Goal: Check status: Check status

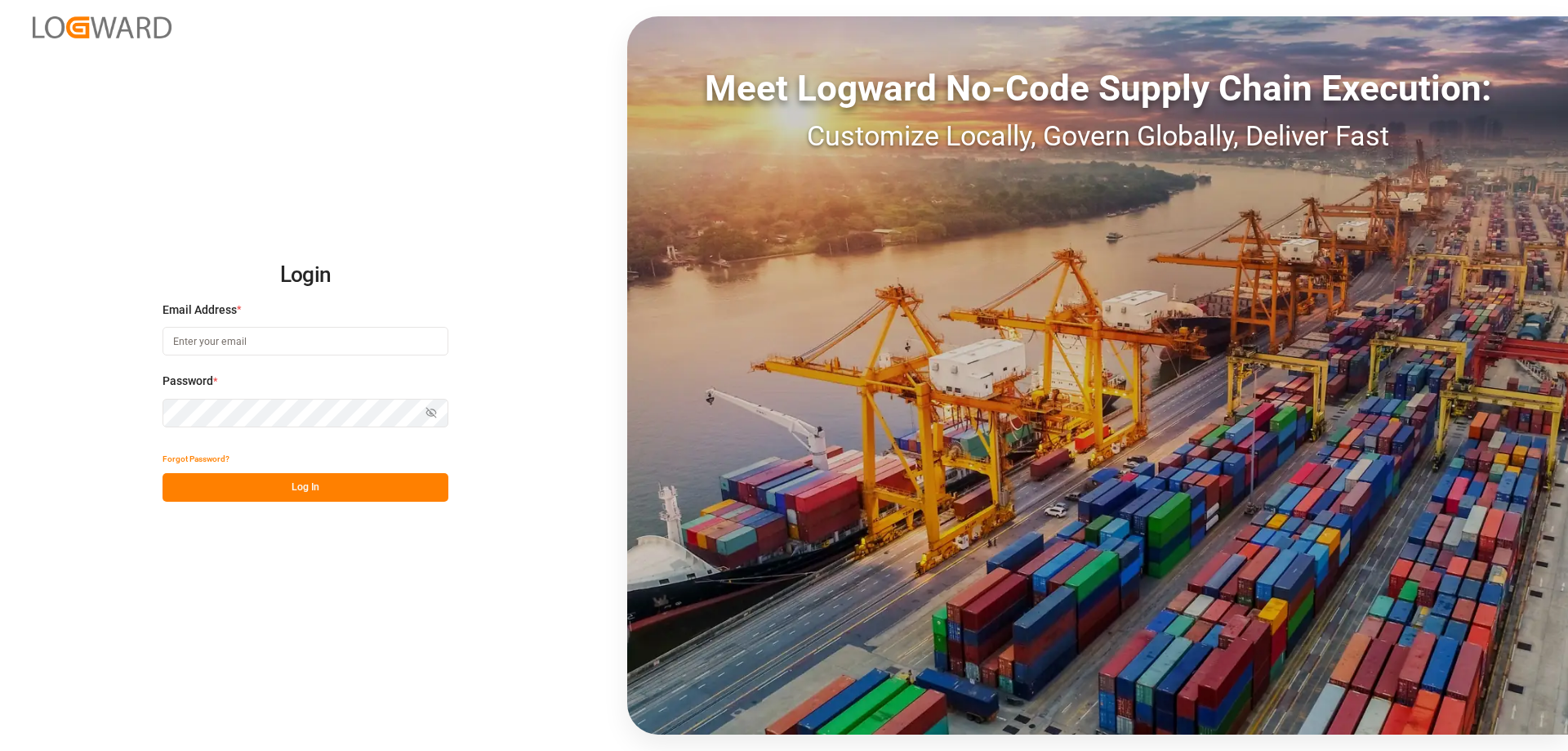
type input "mara-lynn.tan@leschaco.com"
click at [336, 479] on button "Log In" at bounding box center [305, 487] width 286 height 28
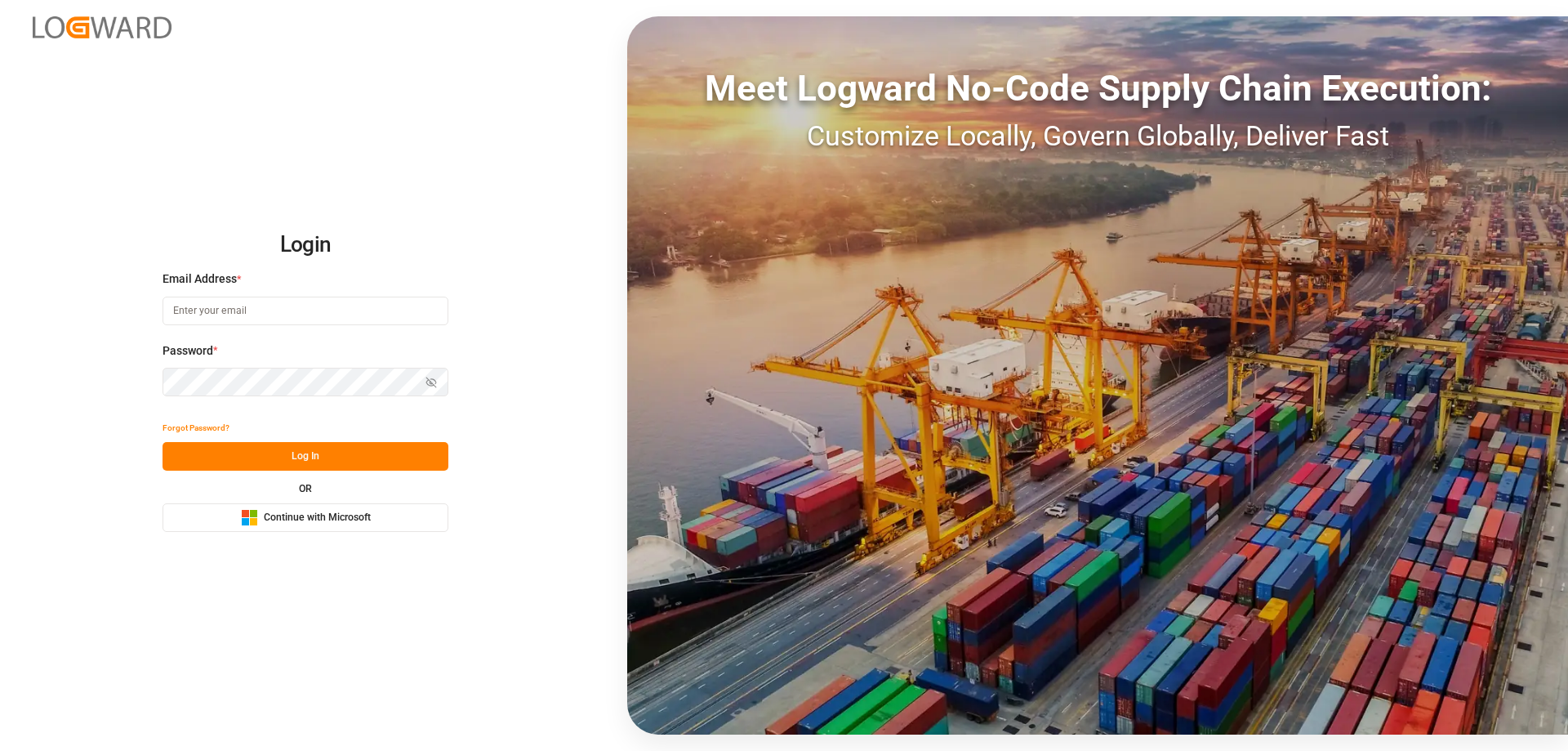
type input "[PERSON_NAME][EMAIL_ADDRESS][DOMAIN_NAME]"
click at [335, 456] on button "Log In" at bounding box center [305, 456] width 286 height 28
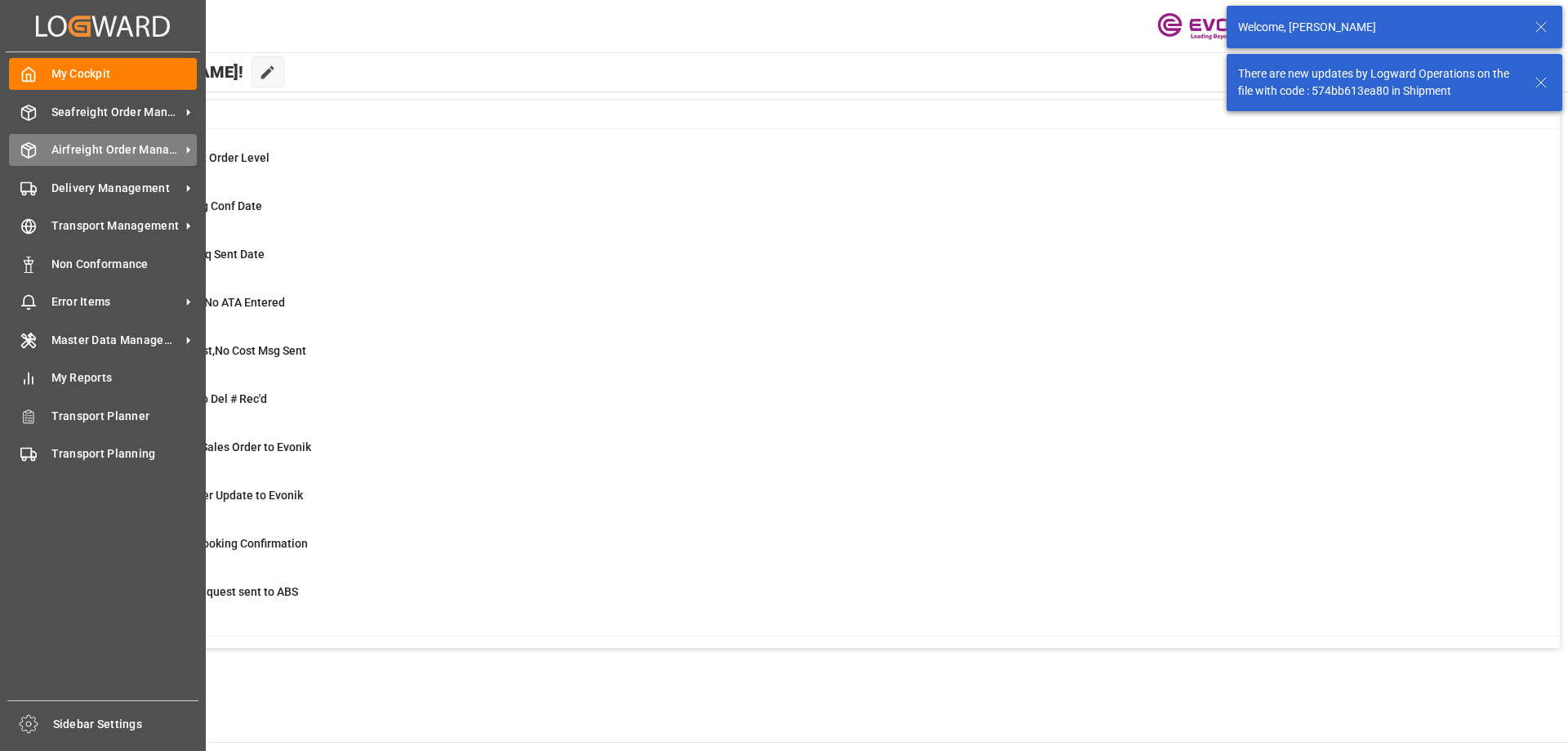
click at [34, 153] on icon at bounding box center [28, 150] width 16 height 16
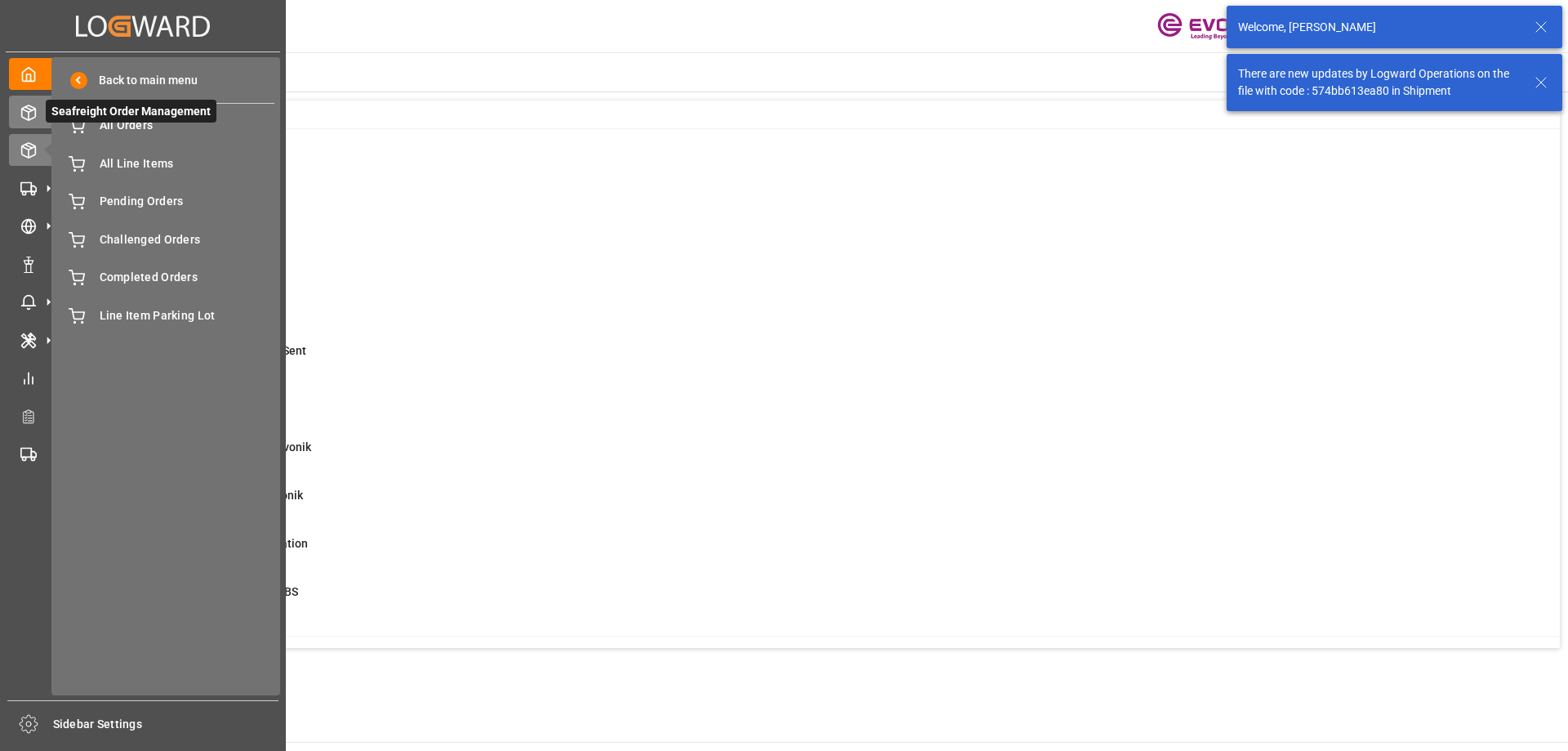
click at [30, 121] on div "Seafreight Order Management Seafreight Order Management" at bounding box center [143, 112] width 268 height 32
click at [82, 128] on icon at bounding box center [76, 125] width 16 height 16
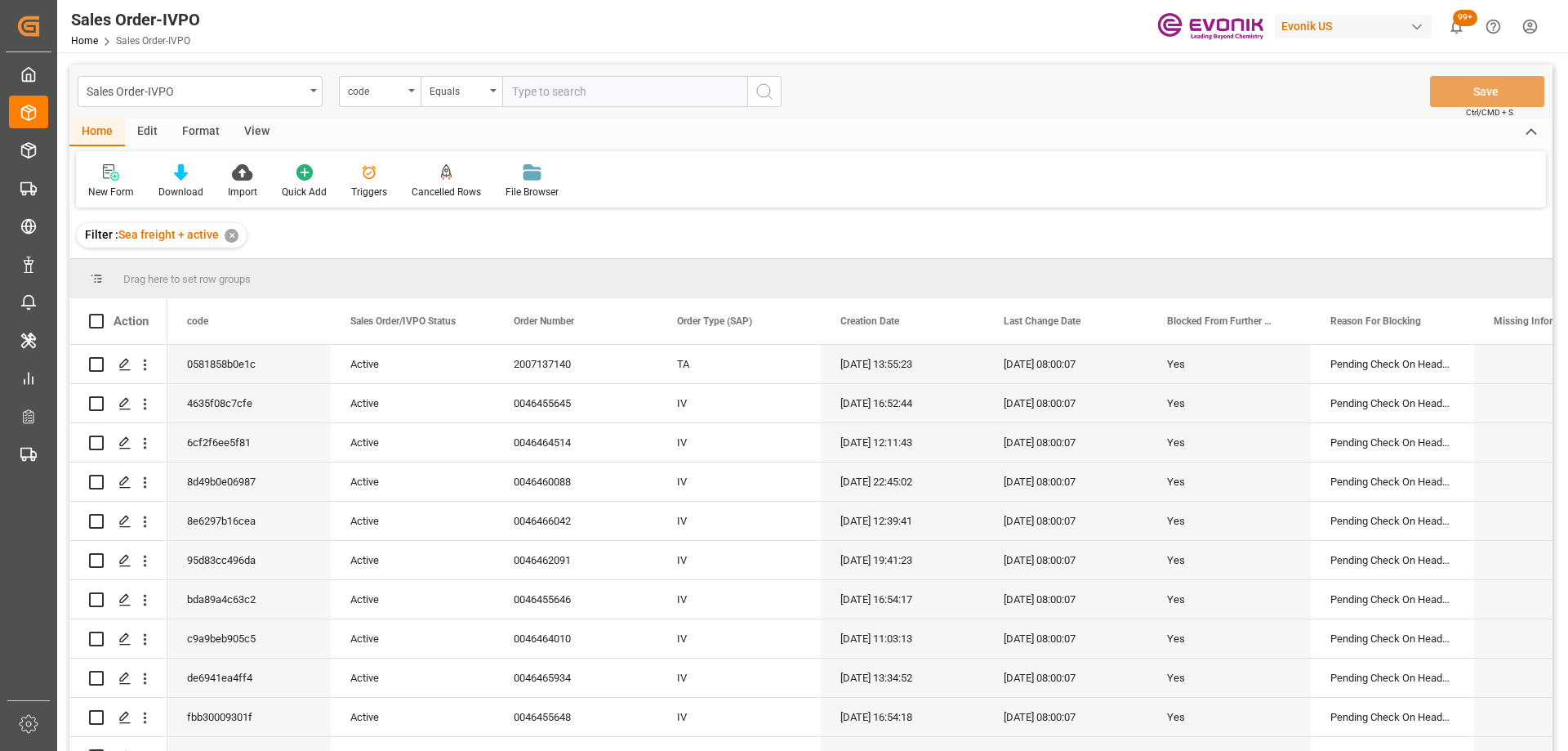
click at [378, 92] on div "code" at bounding box center [375, 89] width 55 height 19
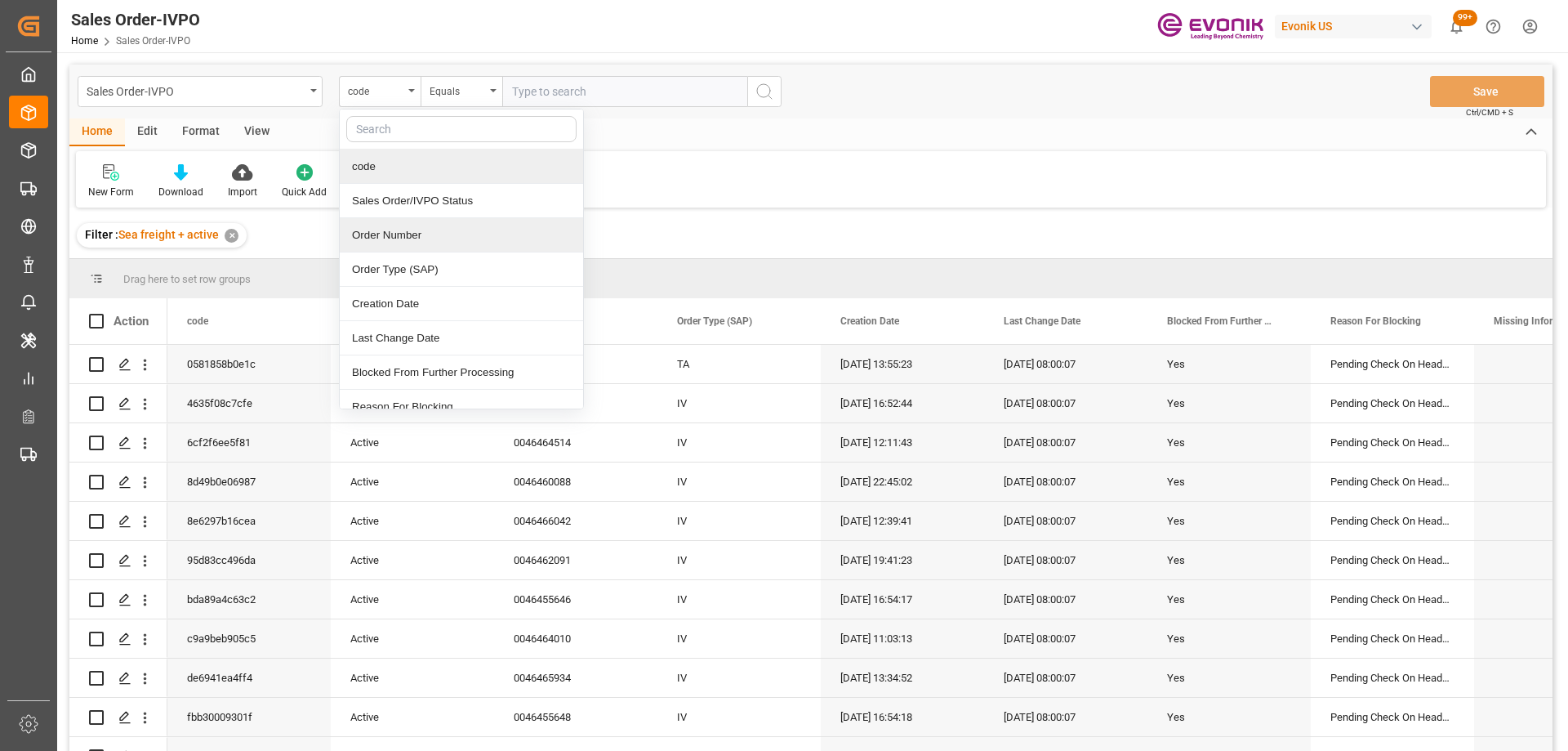
click at [402, 234] on div "Order Number" at bounding box center [461, 235] width 244 height 35
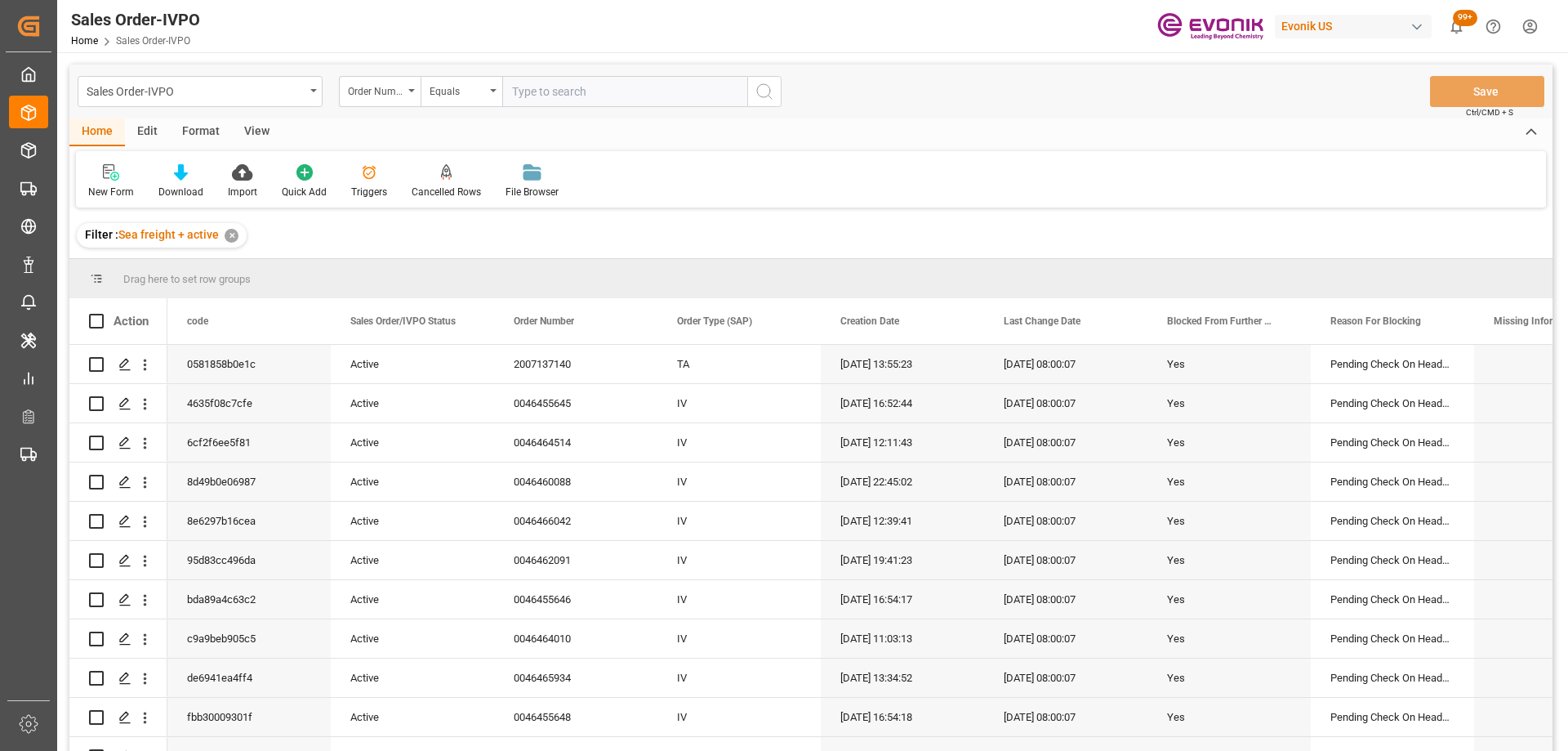
click at [524, 92] on input "text" at bounding box center [624, 91] width 245 height 31
paste input "2006972242"
type input "2006972242"
click at [765, 89] on icon "search button" at bounding box center [764, 91] width 20 height 20
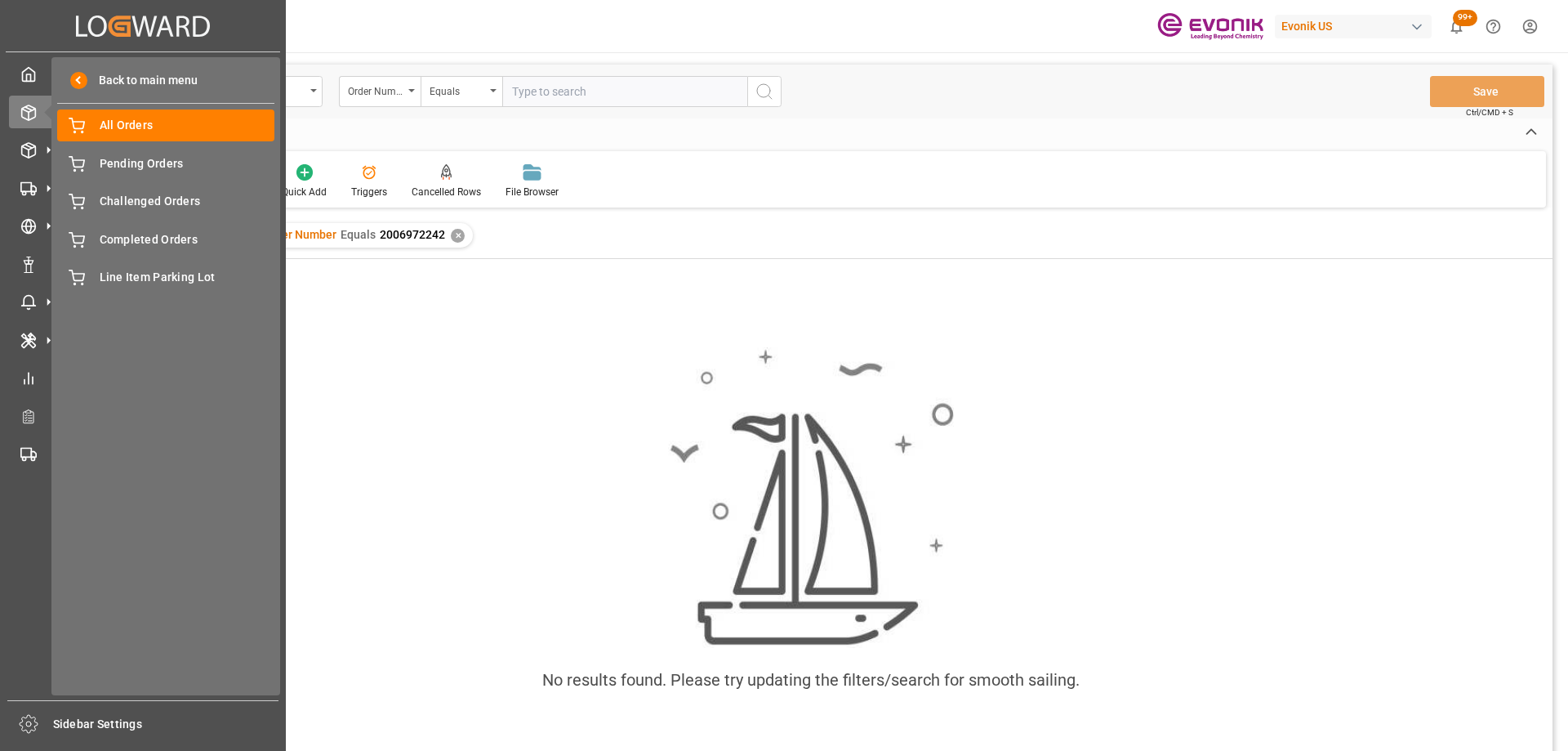
click at [585, 291] on div "No results found. Please try updating the filters/search for smooth sailing." at bounding box center [811, 526] width 1483 height 535
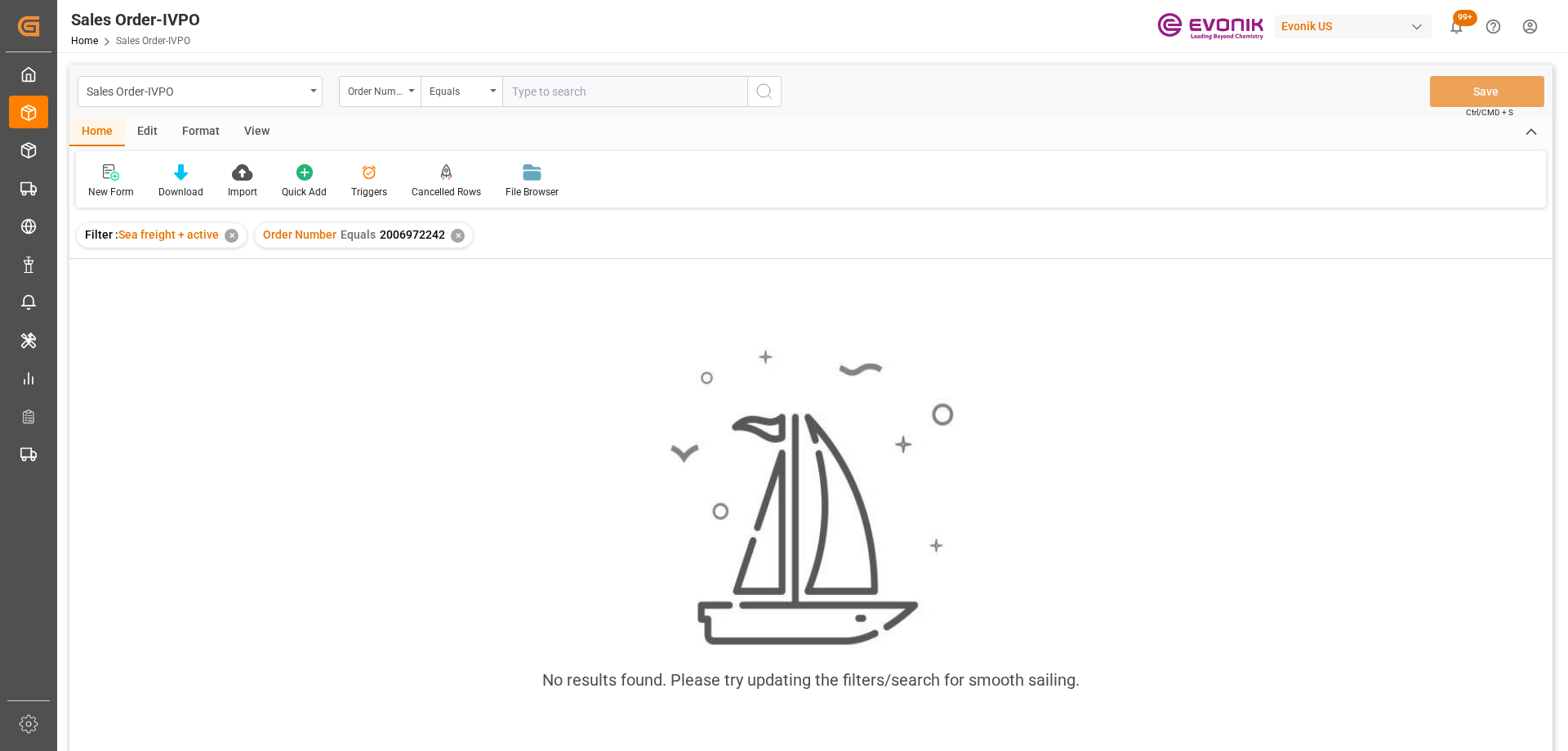
click at [227, 233] on div "✕" at bounding box center [231, 235] width 14 height 14
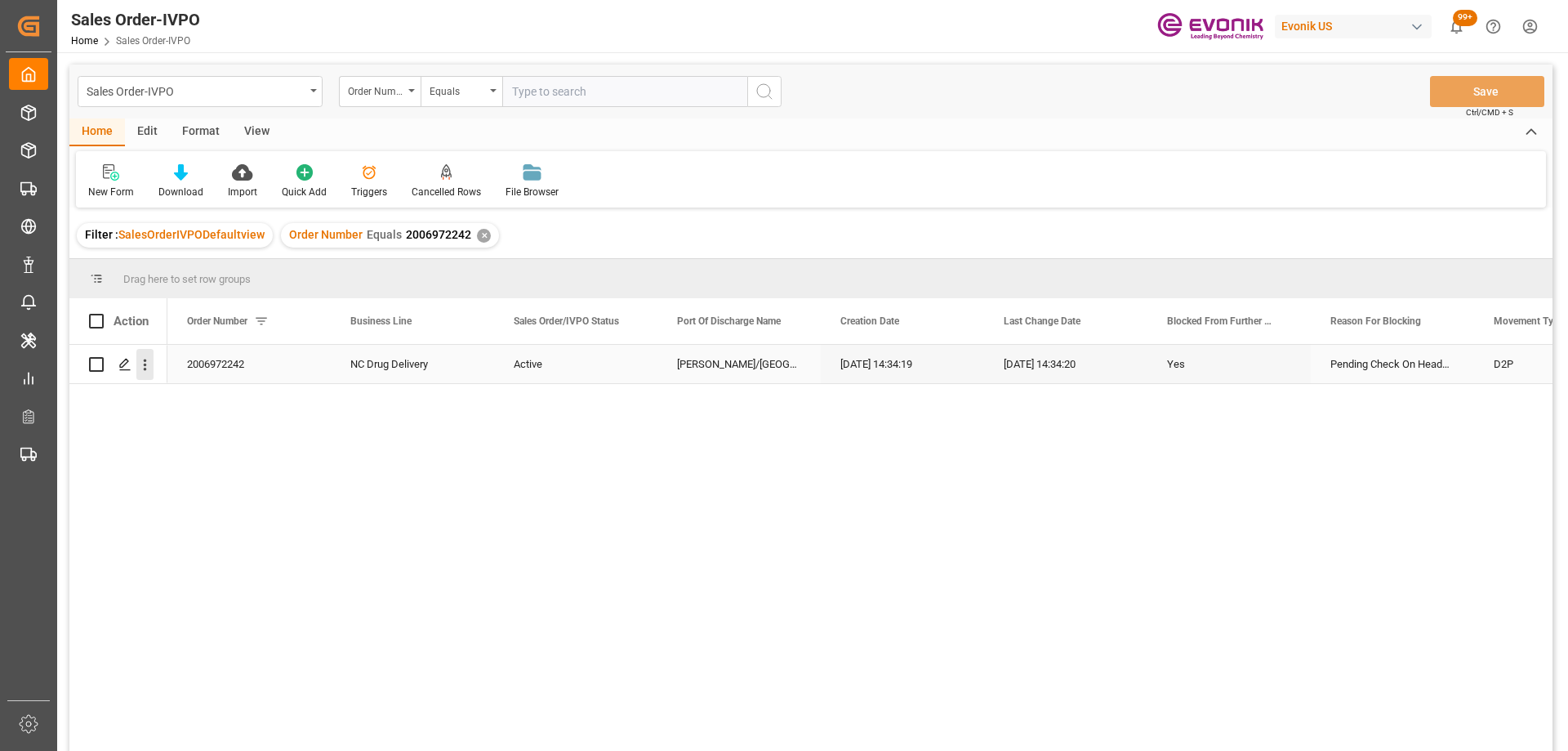
click at [149, 367] on icon "open menu" at bounding box center [144, 365] width 17 height 17
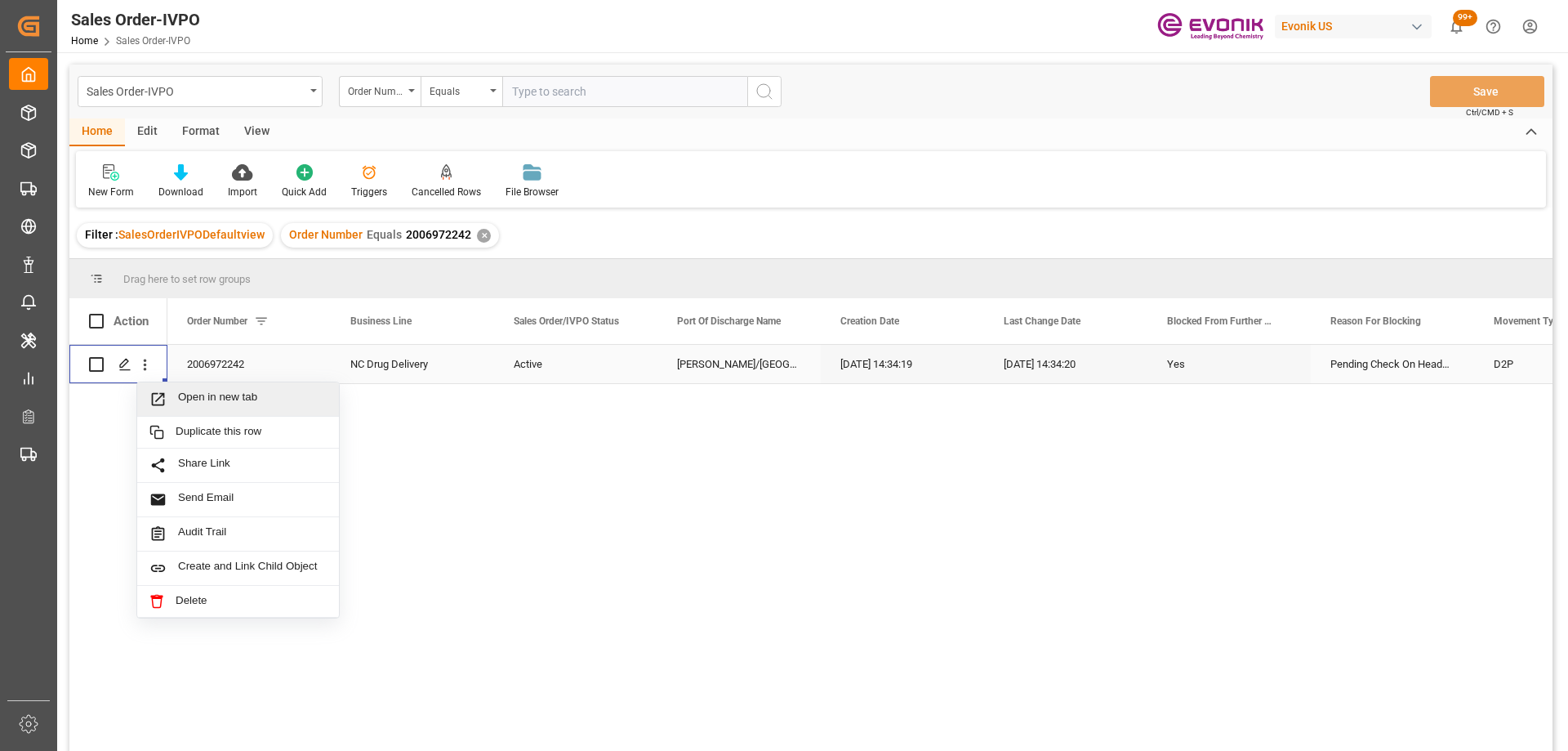
click at [192, 394] on span "Open in new tab" at bounding box center [252, 398] width 149 height 17
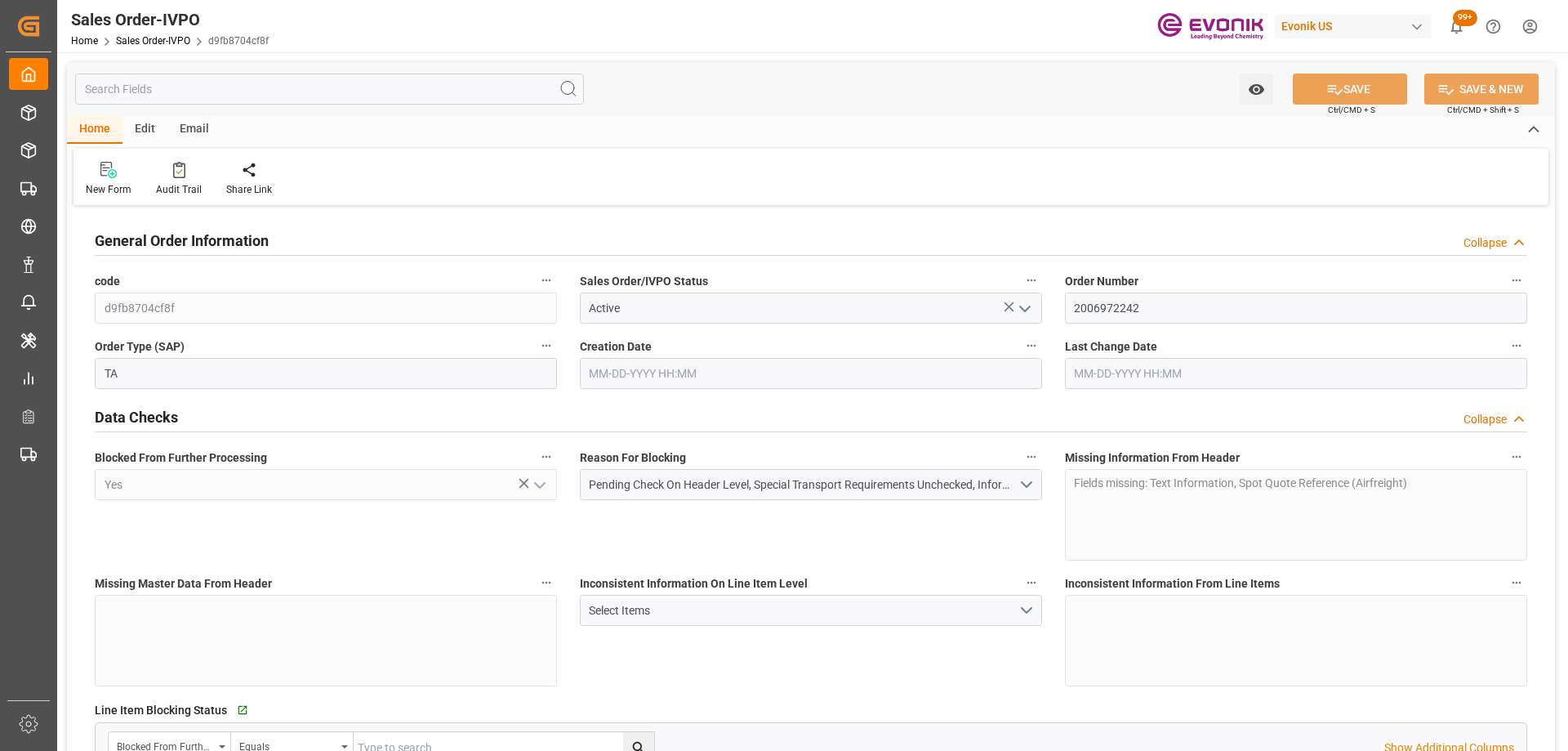
type input "FRCDG"
type input "0"
type input "1"
type input "1740"
type input "[DATE] 14:34"
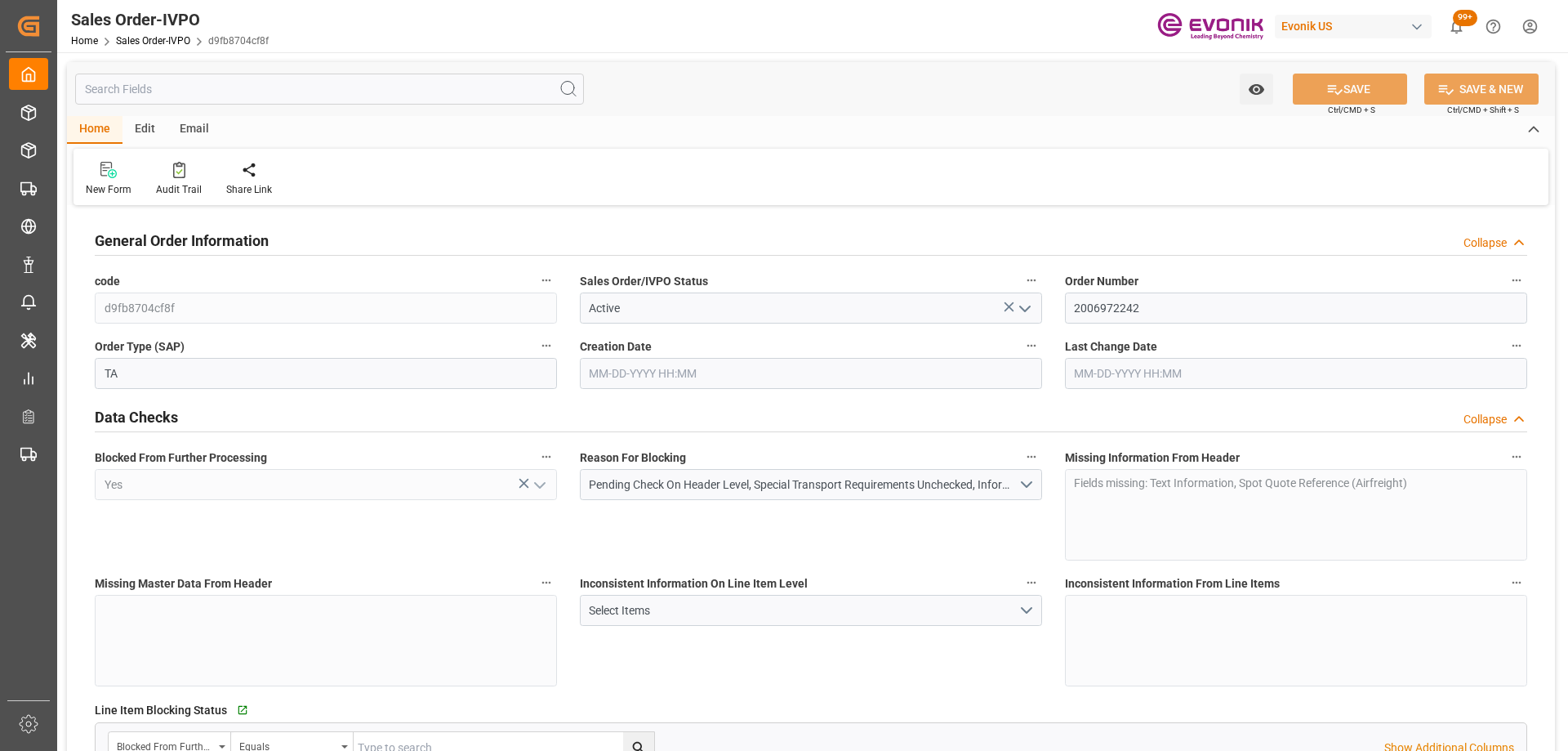
type input "[DATE] 14:34"
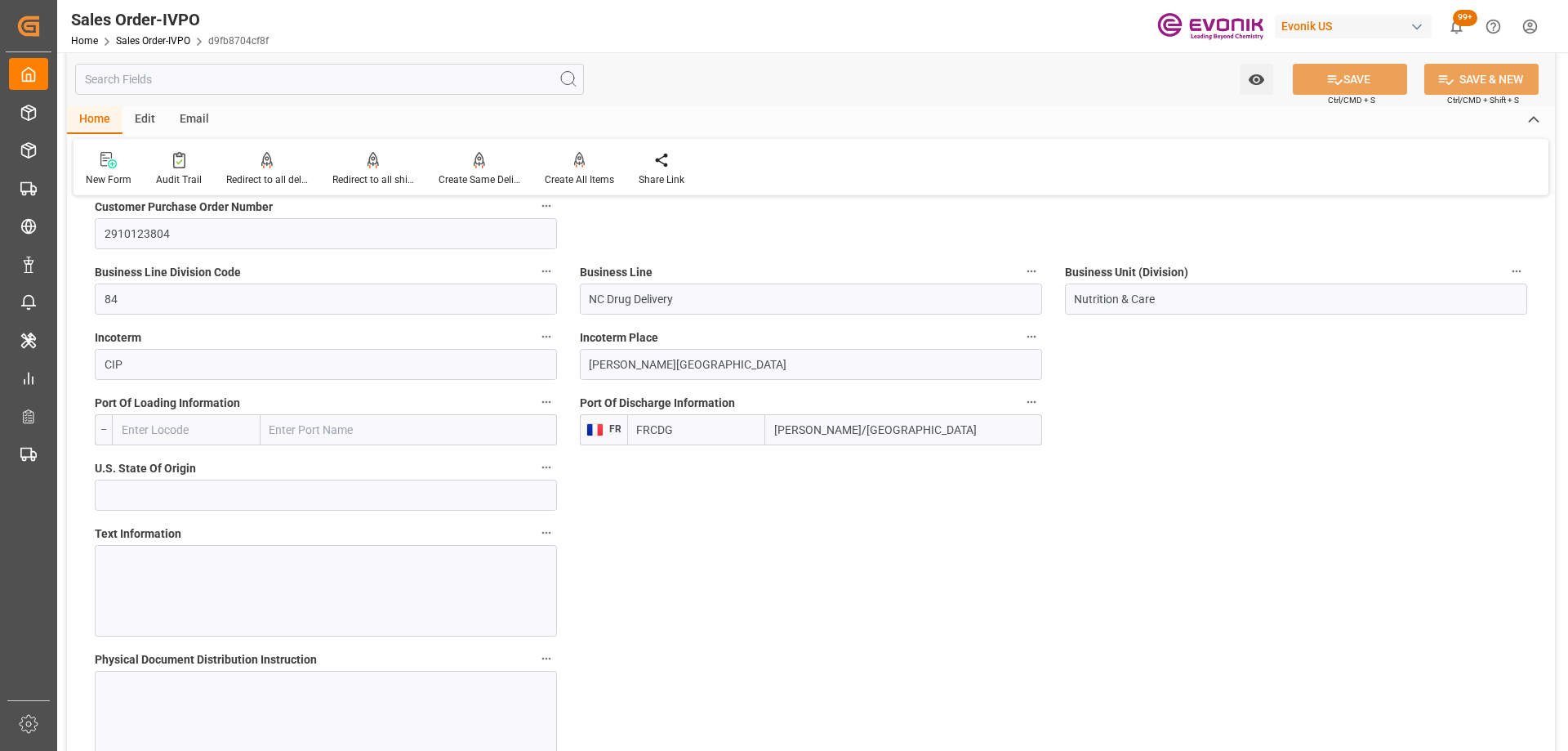
scroll to position [1144, 0]
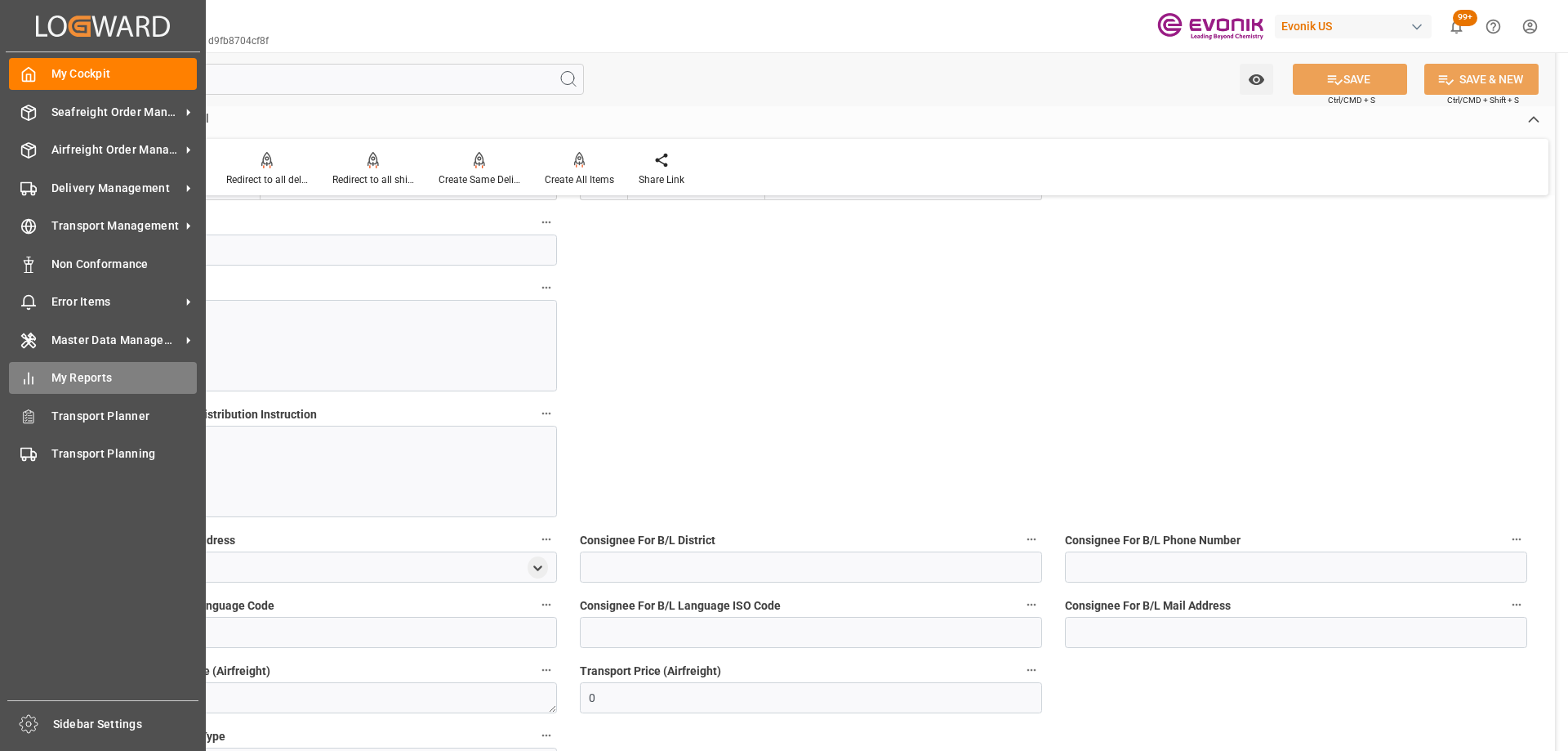
click at [56, 383] on span "My Reports" at bounding box center [125, 378] width 146 height 17
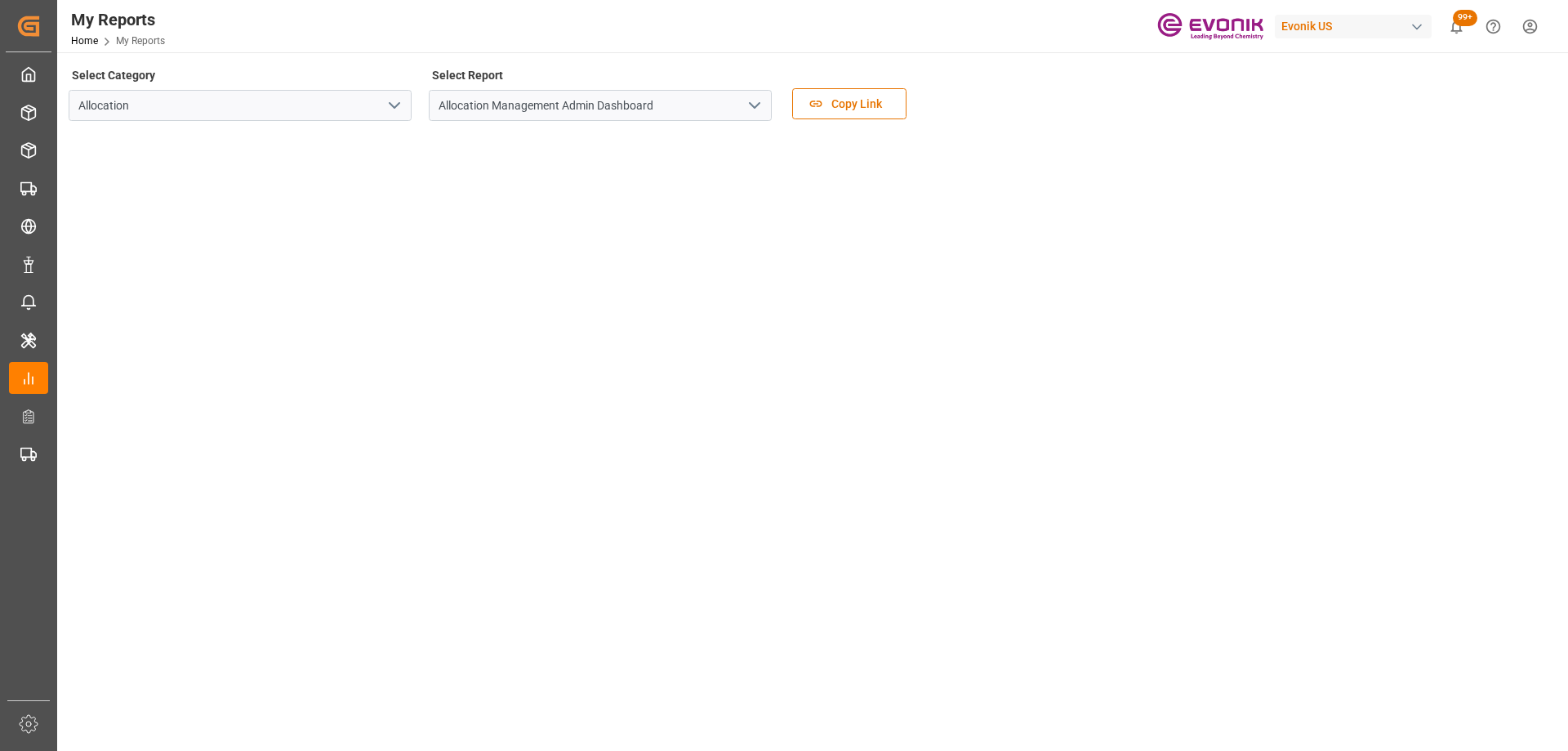
click at [392, 101] on icon "open menu" at bounding box center [394, 105] width 20 height 20
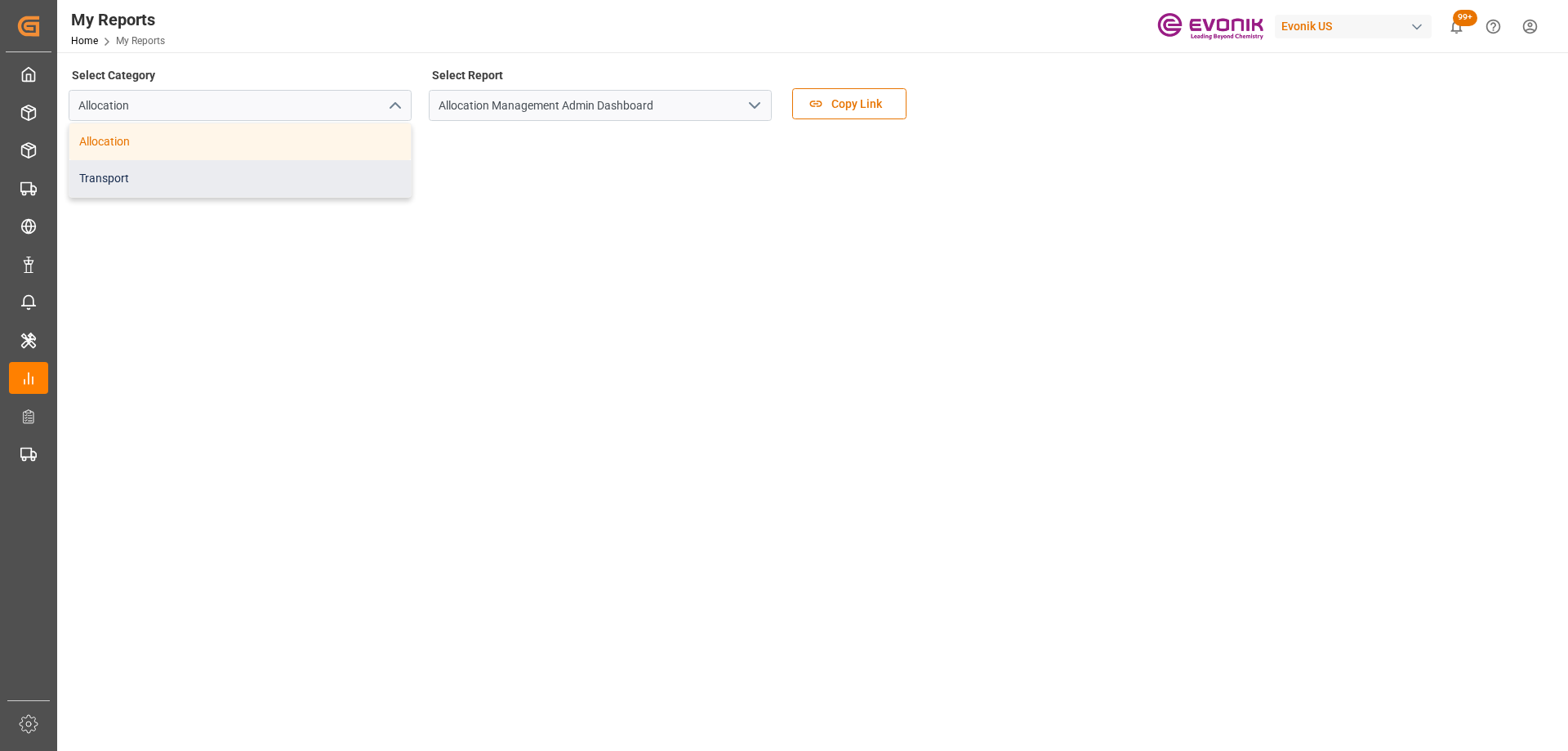
click at [233, 182] on div "Transport" at bounding box center [240, 178] width 341 height 37
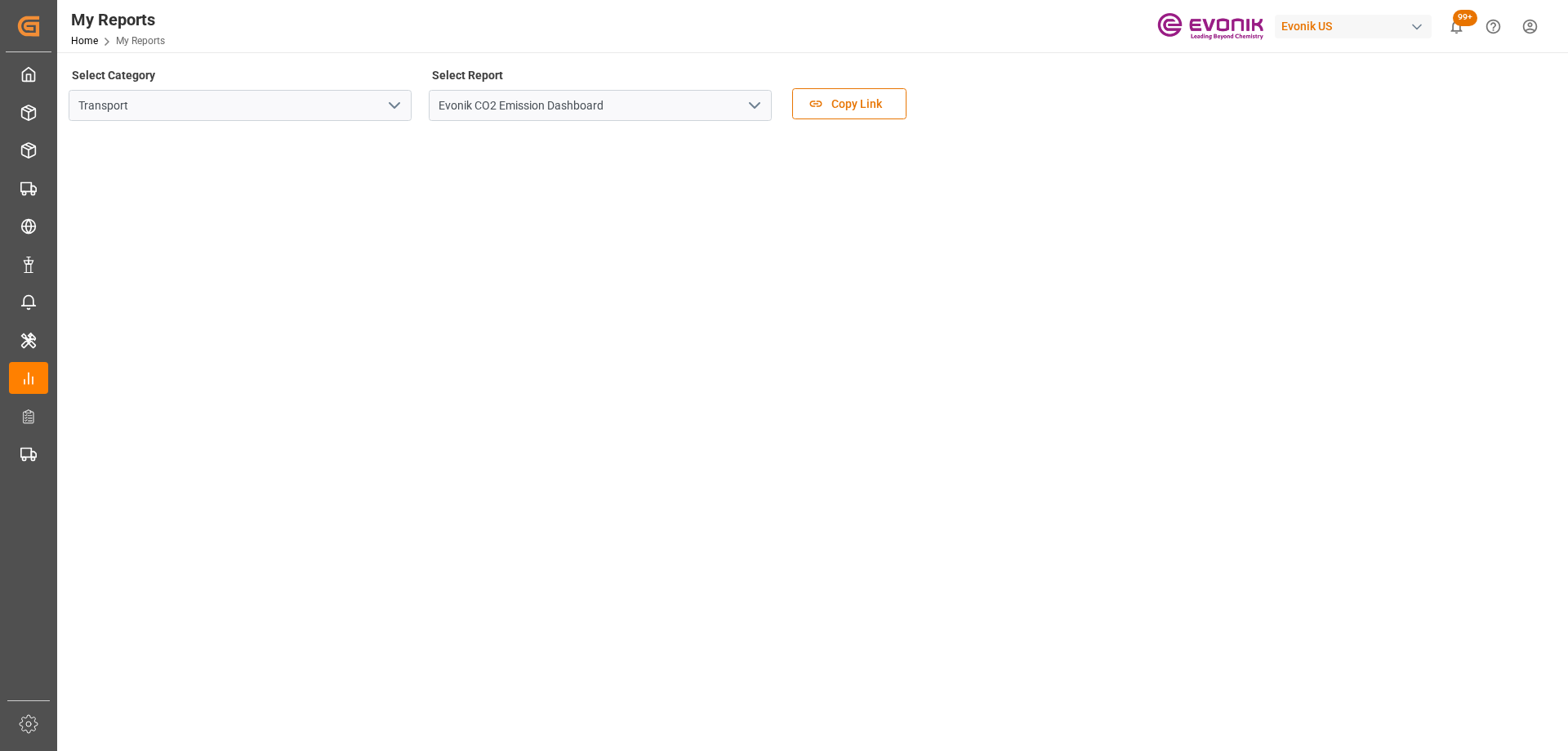
click at [756, 105] on icon "open menu" at bounding box center [754, 105] width 20 height 20
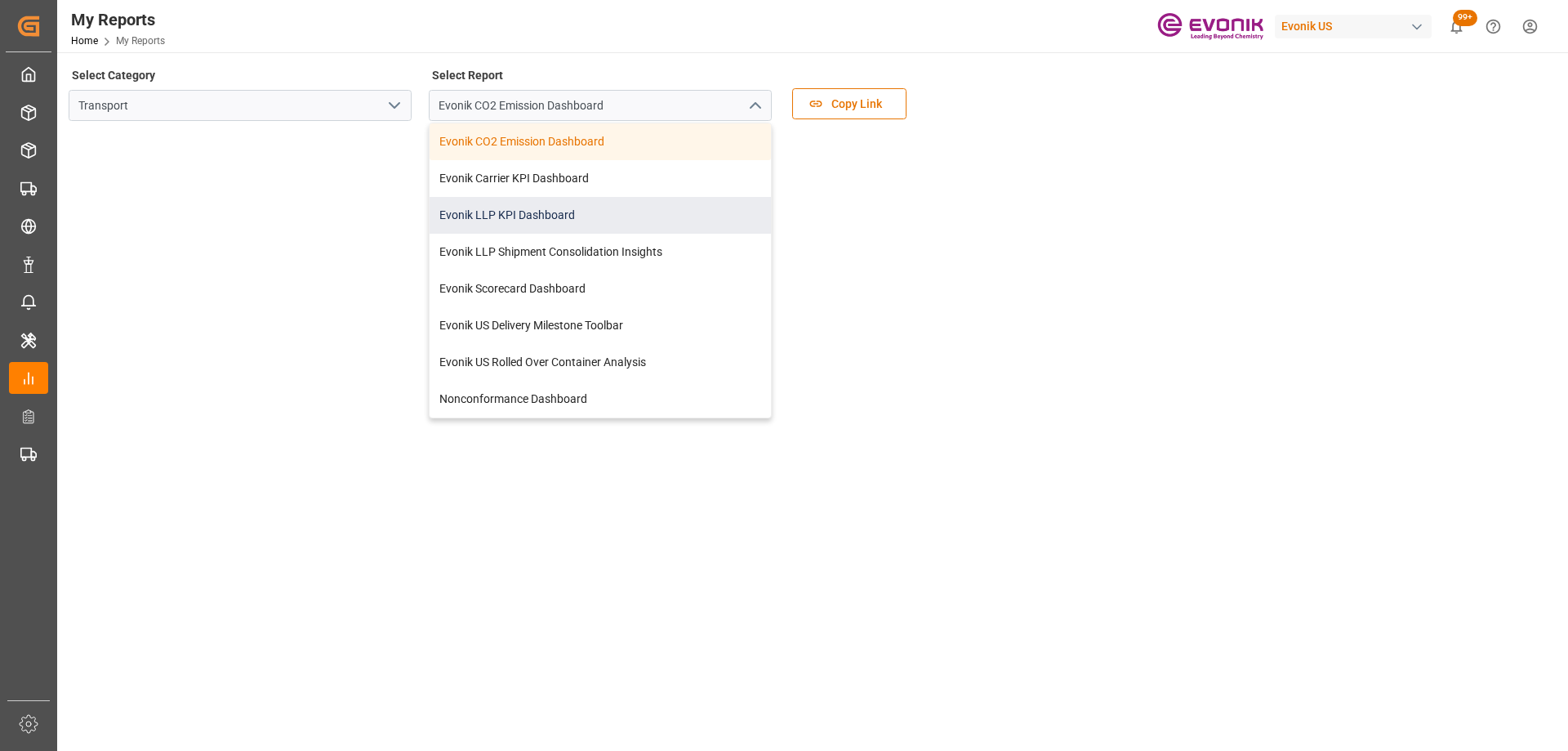
click at [542, 218] on div "Evonik LLP KPI Dashboard" at bounding box center [600, 215] width 341 height 37
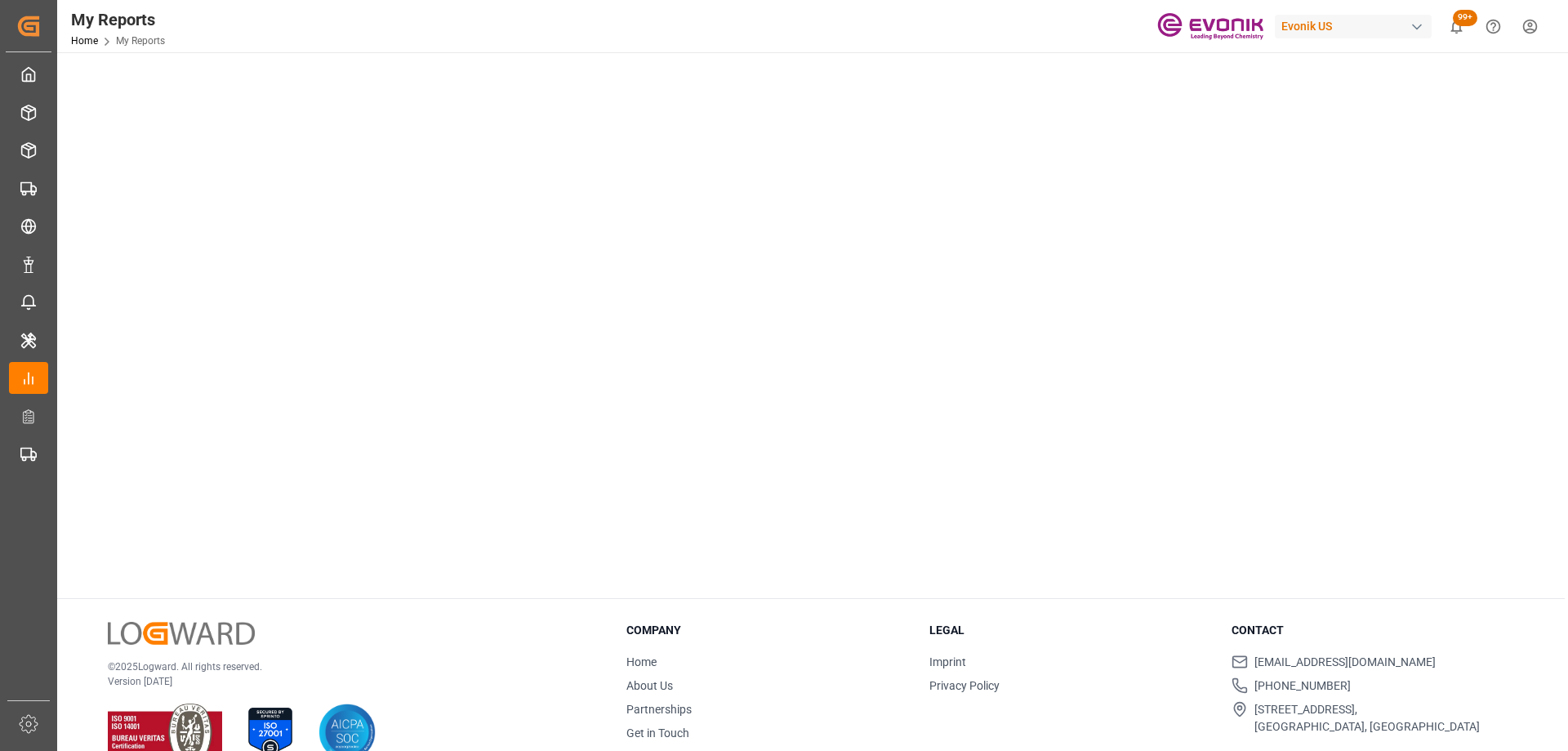
scroll to position [849, 0]
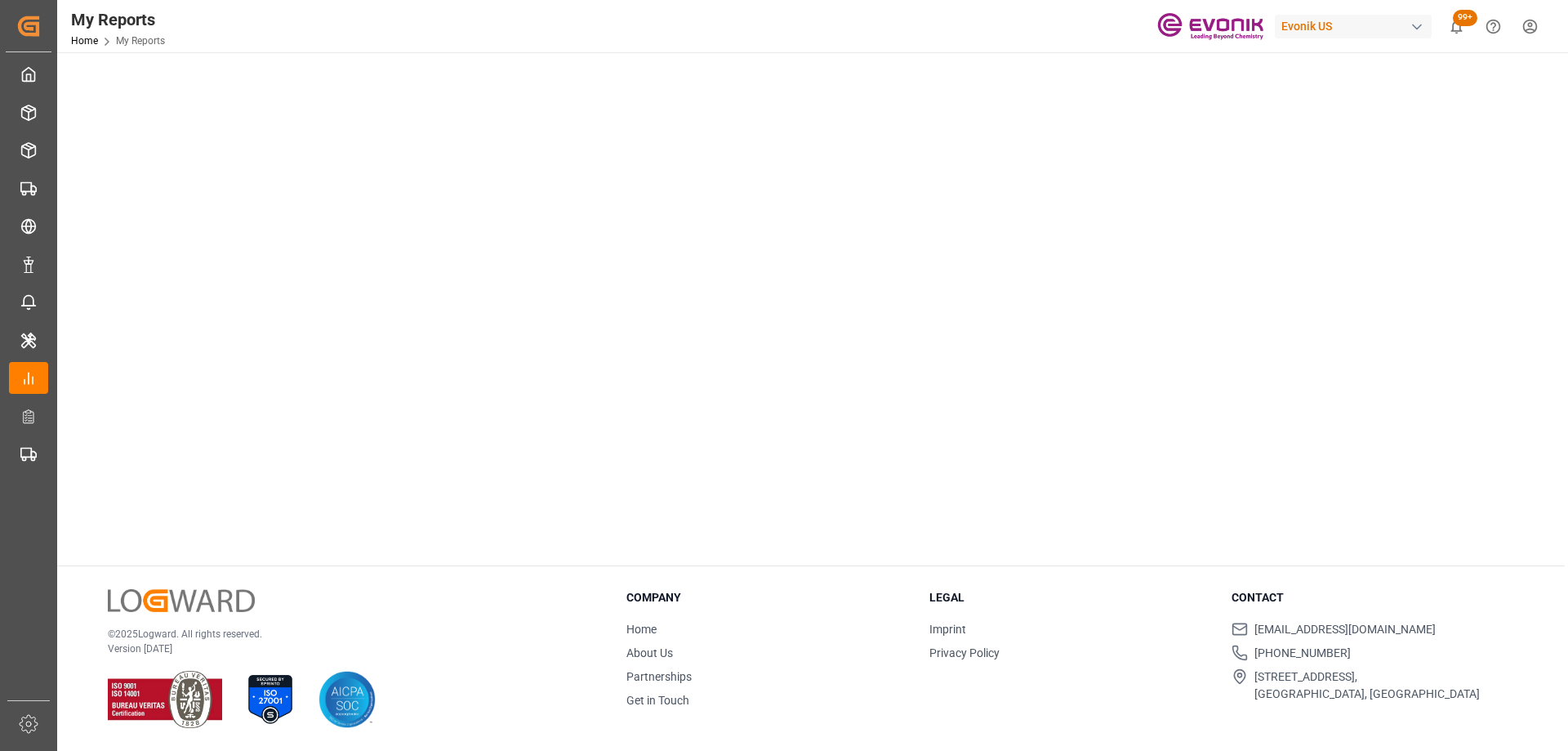
drag, startPoint x: 1234, startPoint y: 348, endPoint x: 1224, endPoint y: 348, distance: 10.0
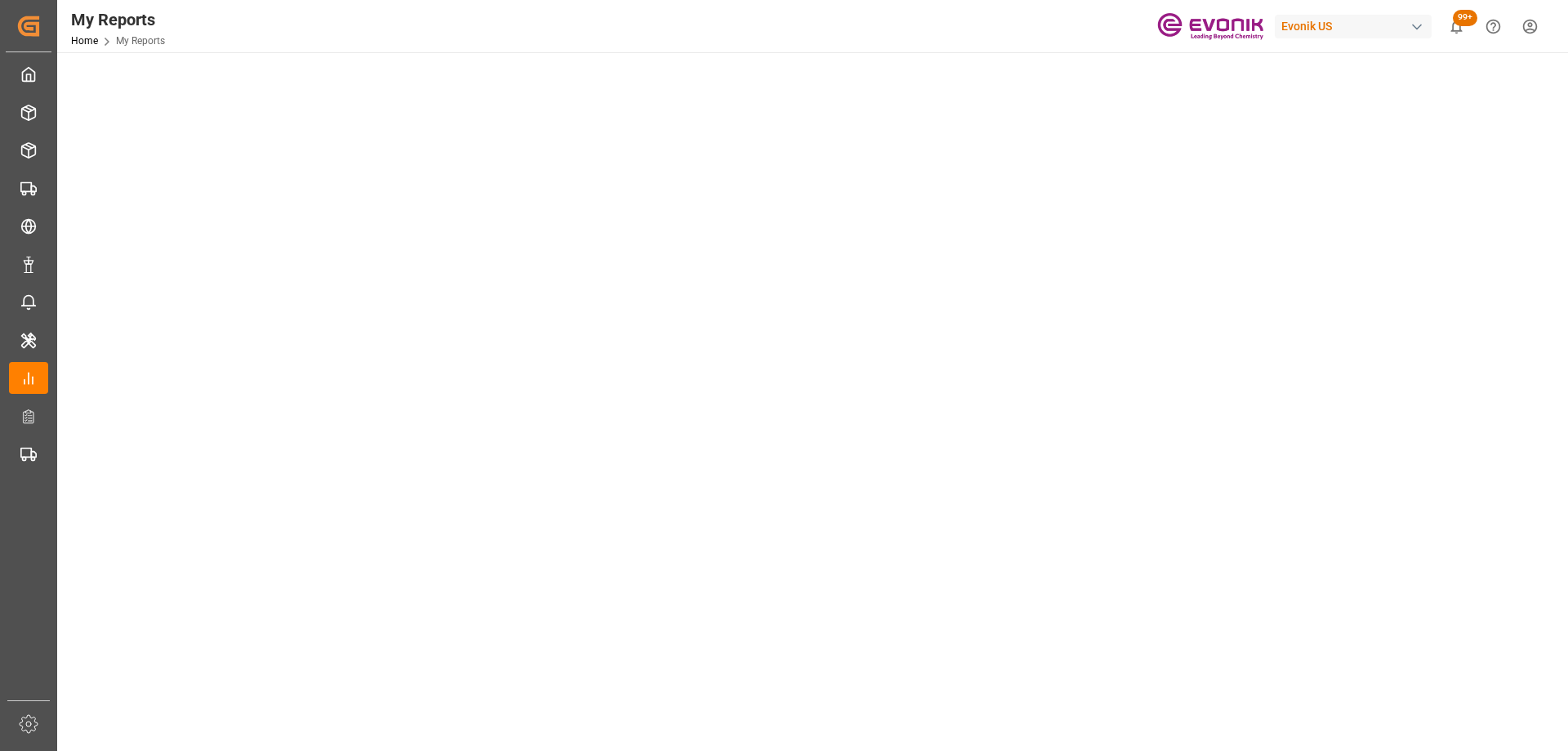
scroll to position [278, 0]
click at [1325, 411] on tableau-viz at bounding box center [811, 490] width 1481 height 1268
click at [1340, 317] on tableau-viz at bounding box center [811, 326] width 1481 height 1268
click at [1474, 252] on tableau-viz at bounding box center [811, 326] width 1481 height 1268
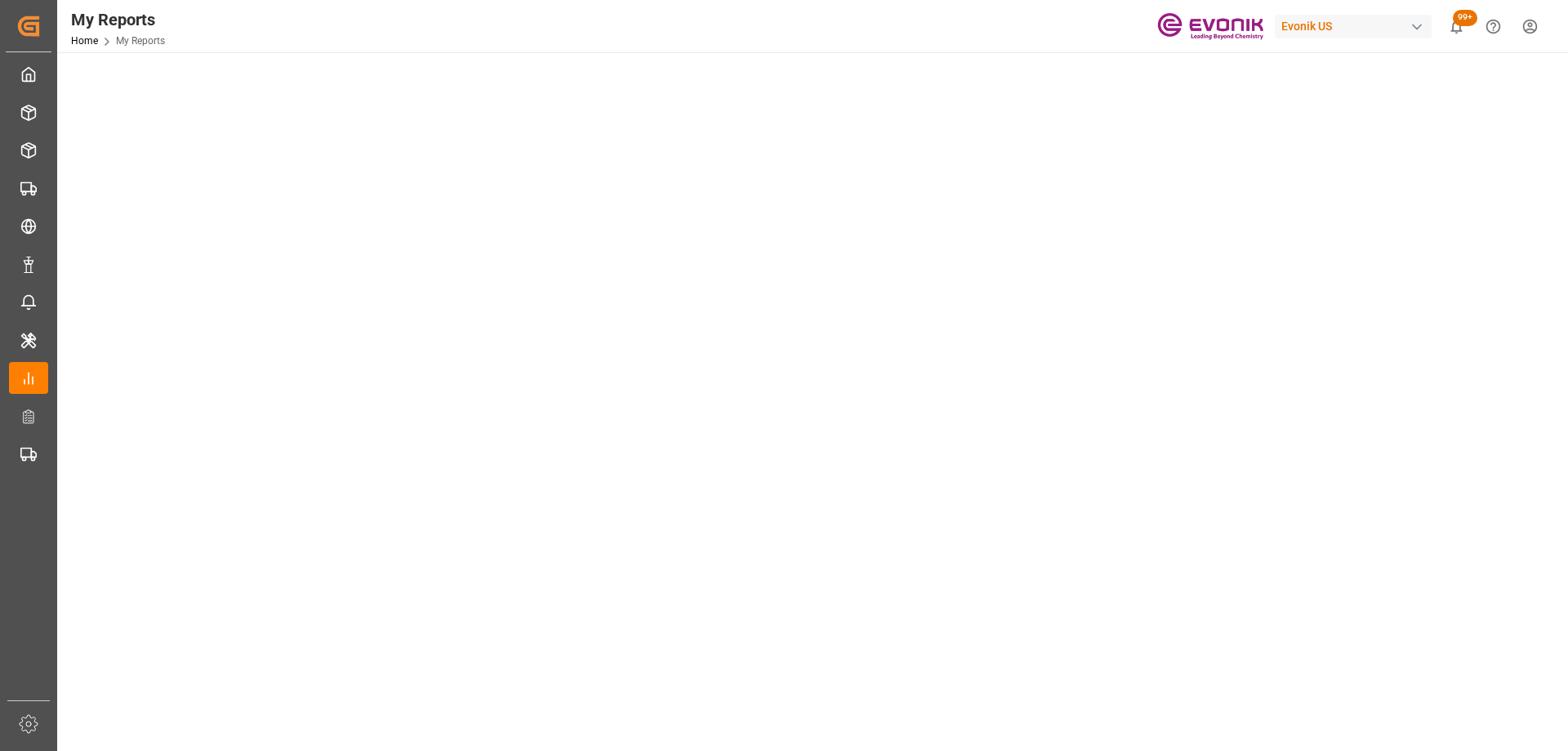
scroll to position [0, 0]
drag, startPoint x: 1431, startPoint y: 334, endPoint x: 1422, endPoint y: 341, distance: 11.4
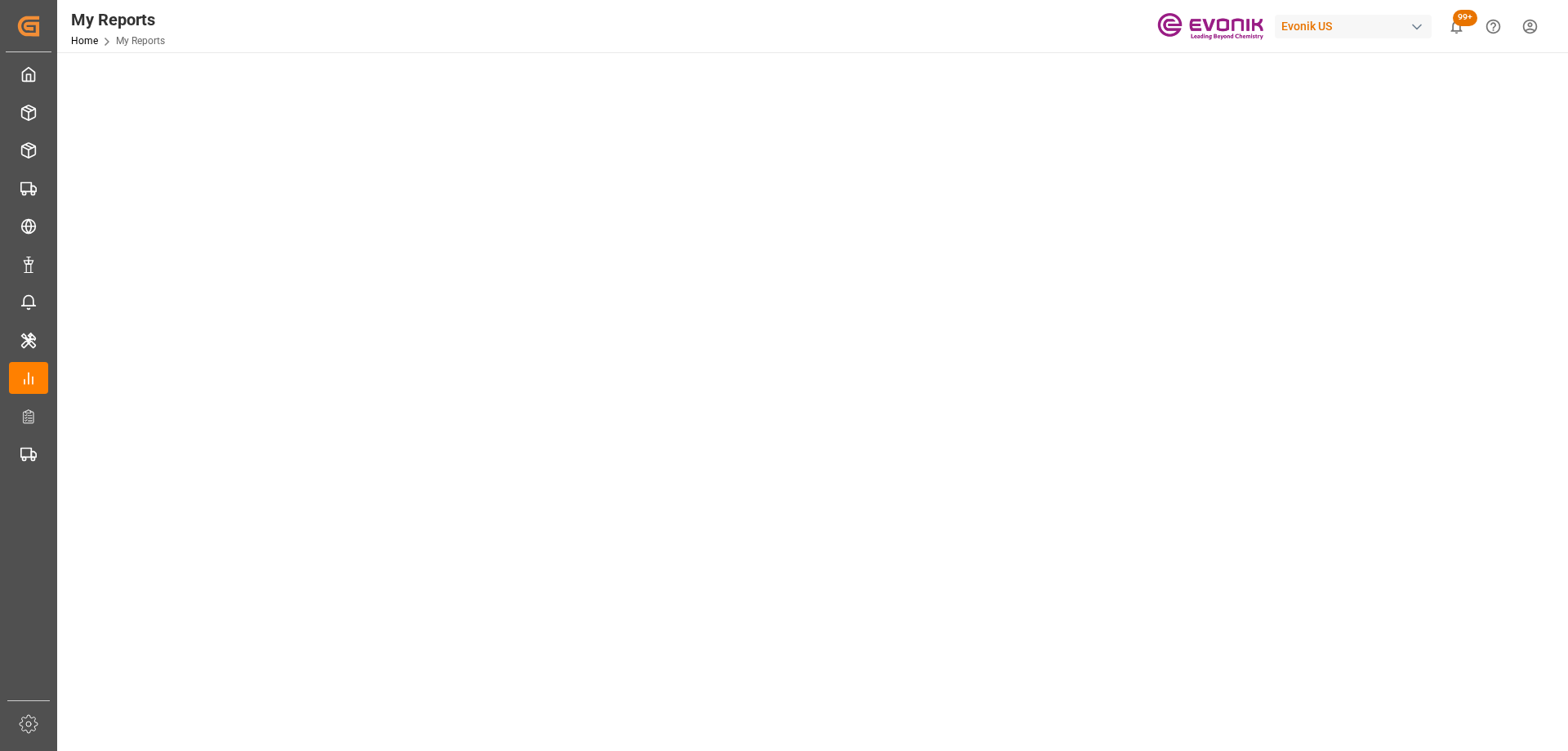
scroll to position [0, 0]
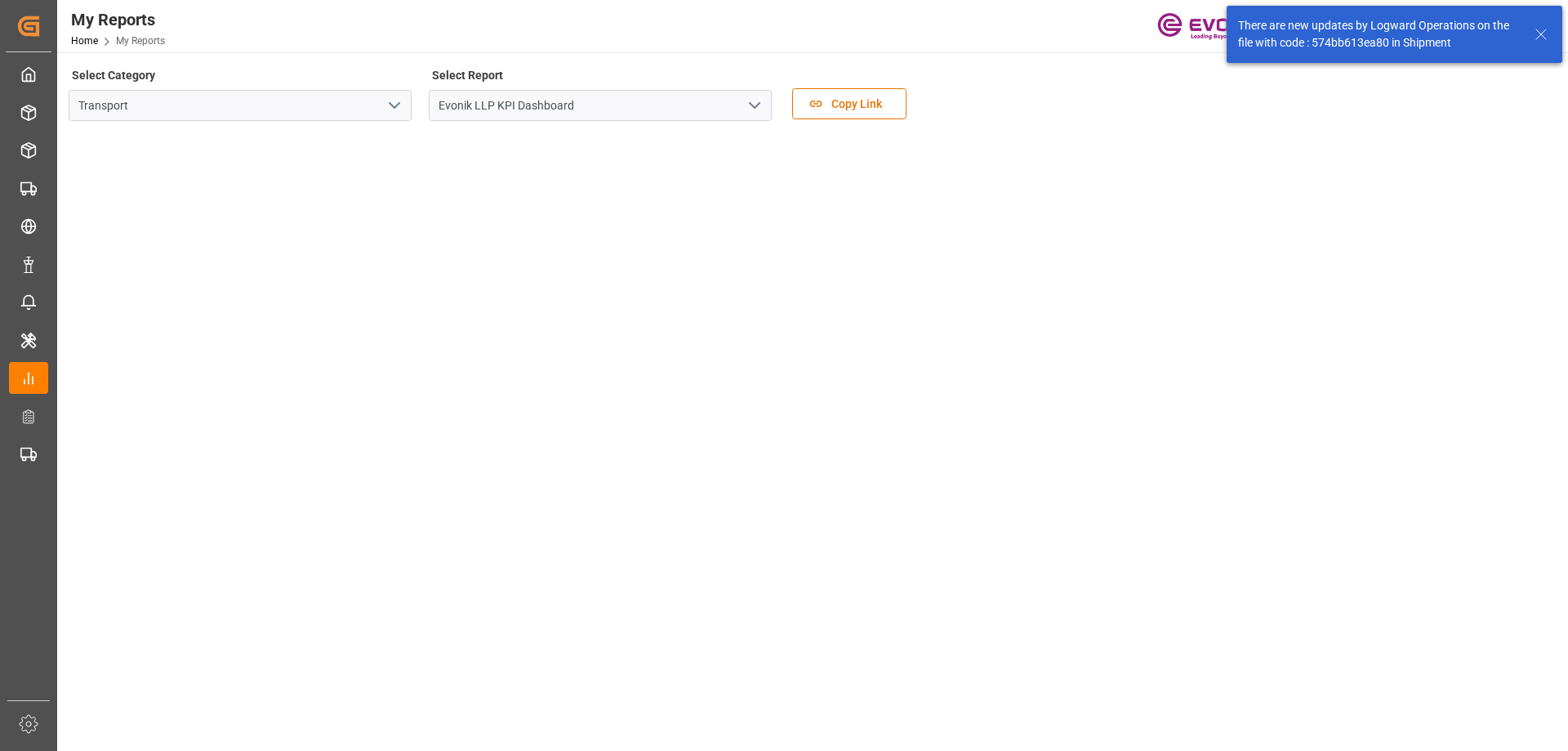
scroll to position [163, 0]
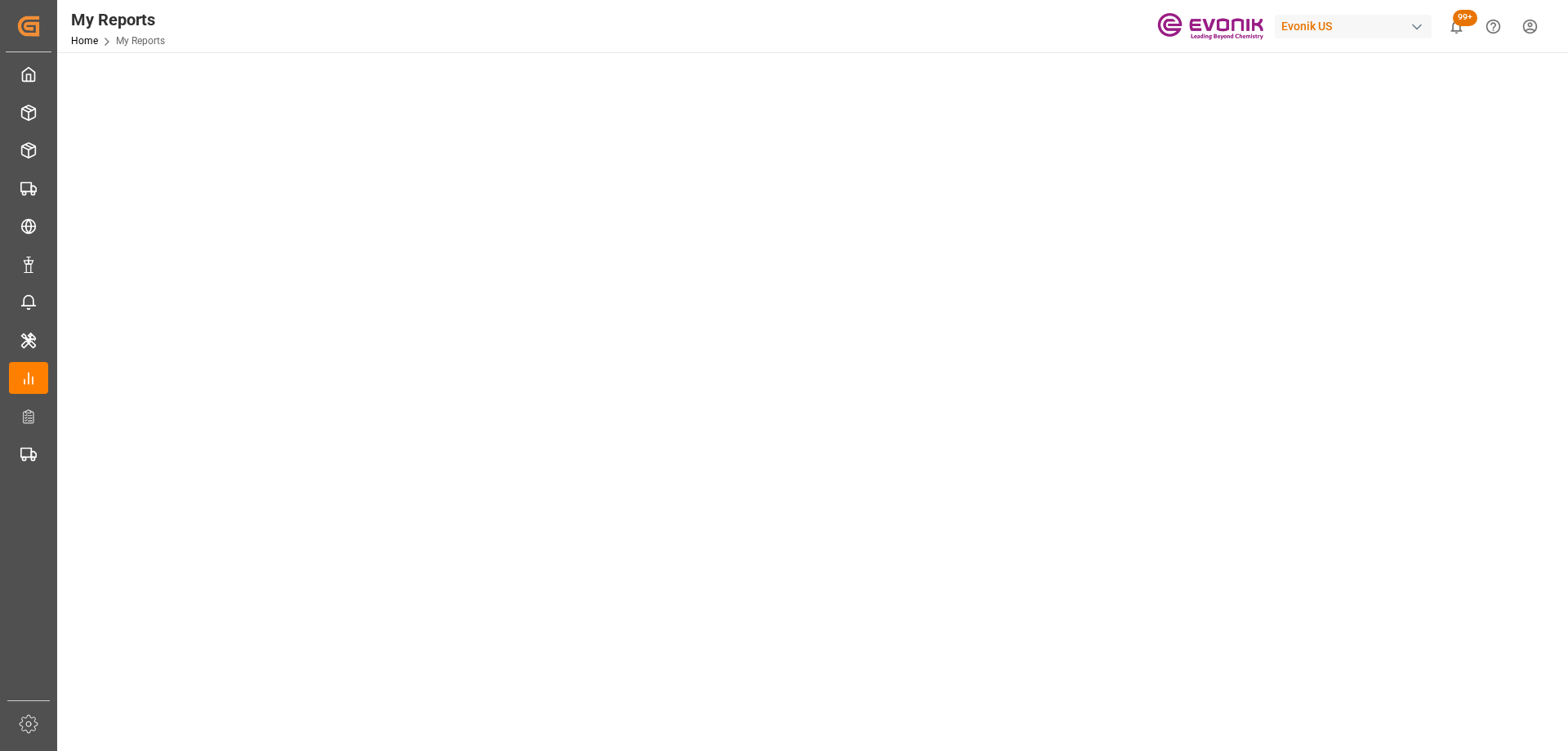
click at [1310, 337] on tableau-viz at bounding box center [811, 605] width 1481 height 1268
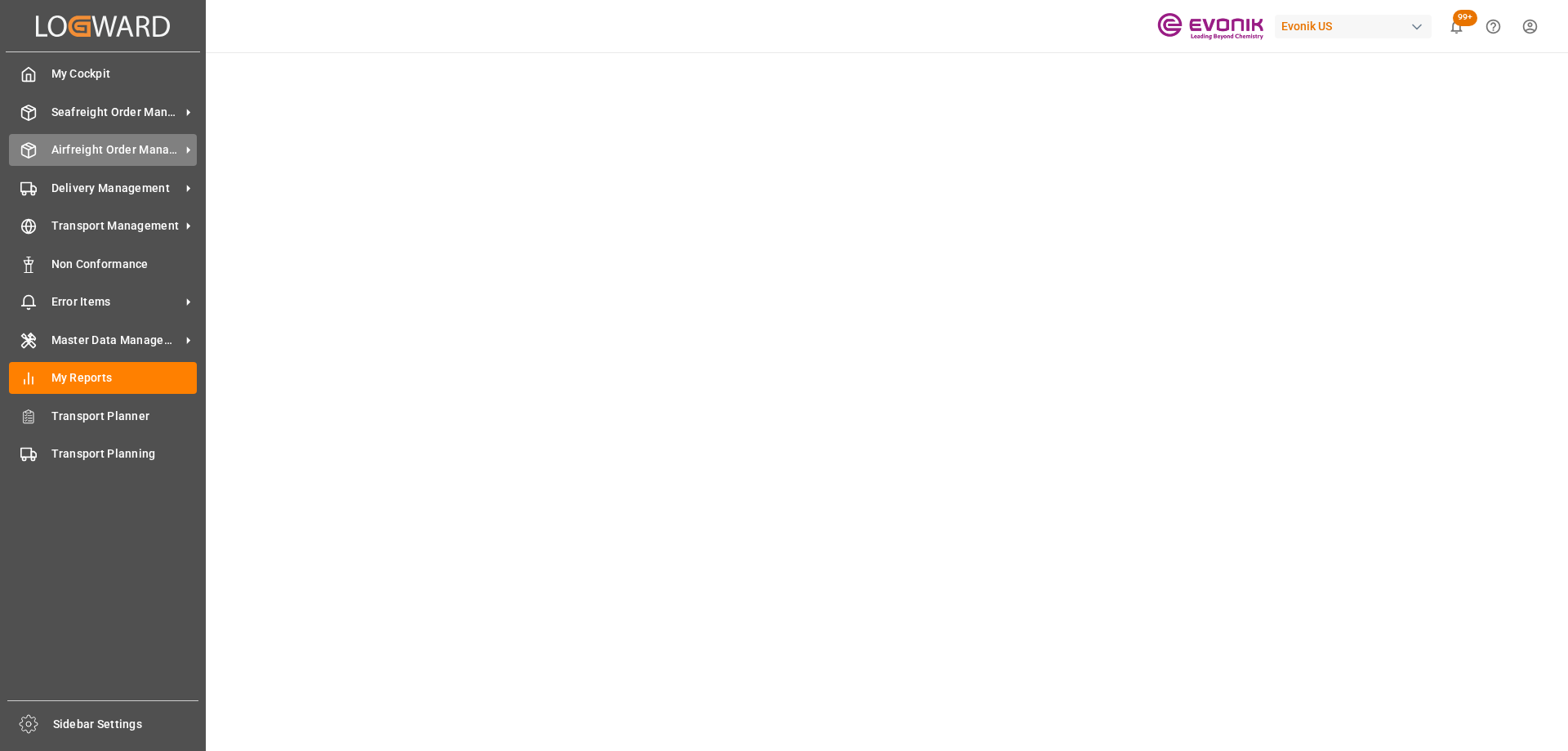
click at [90, 143] on span "Airfreight Order Management" at bounding box center [116, 150] width 129 height 17
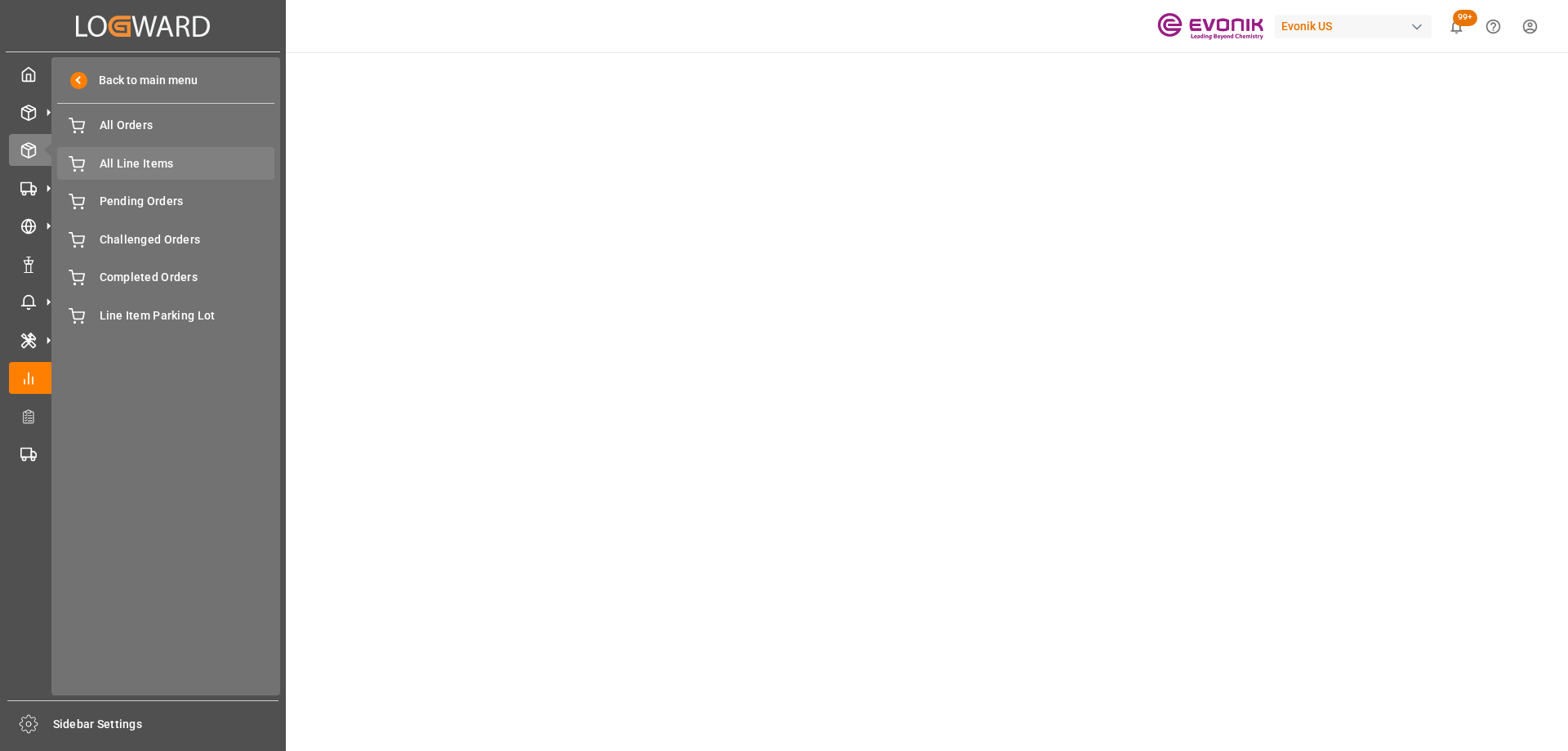
click at [166, 167] on span "All Line Items" at bounding box center [187, 164] width 175 height 17
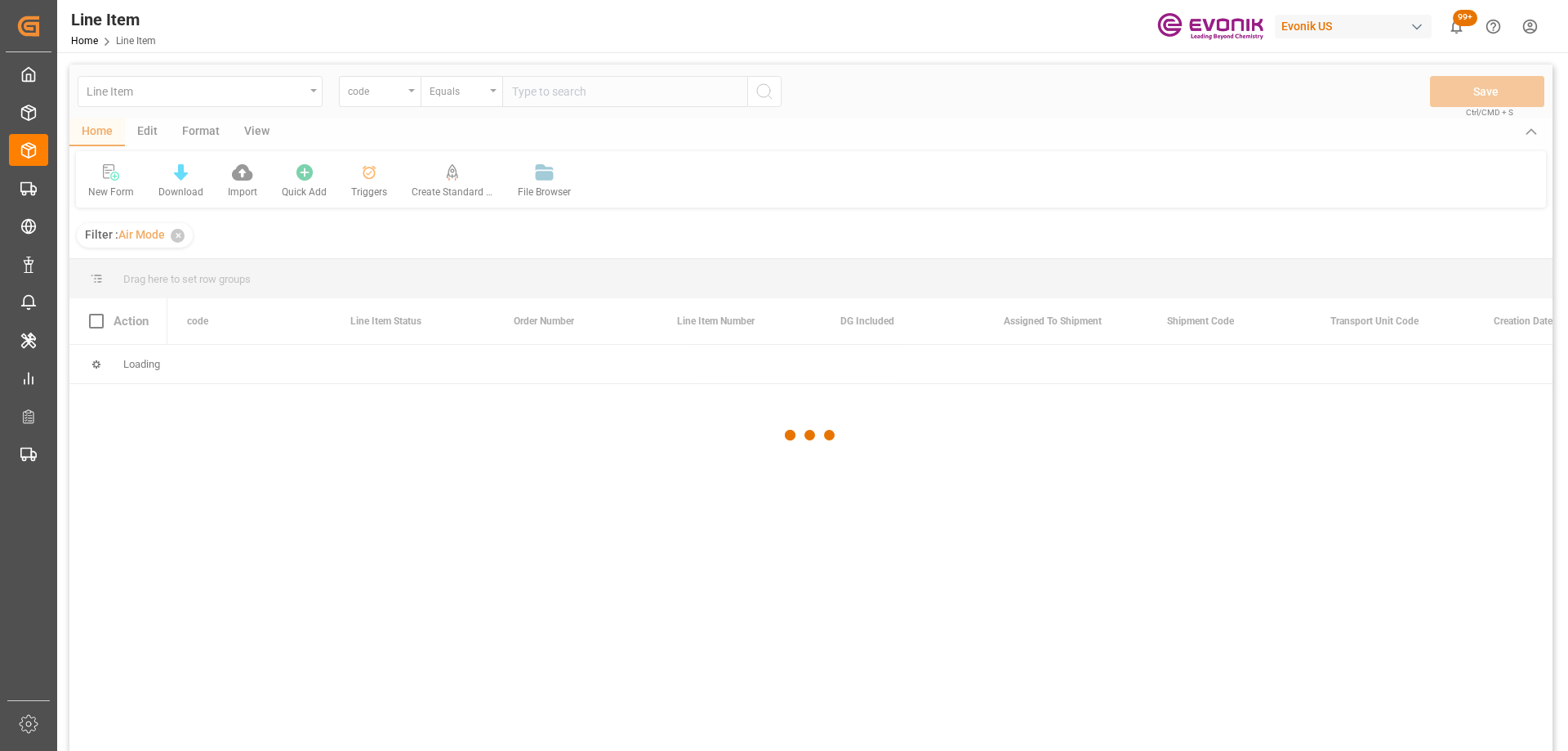
click at [391, 93] on div at bounding box center [811, 435] width 1483 height 741
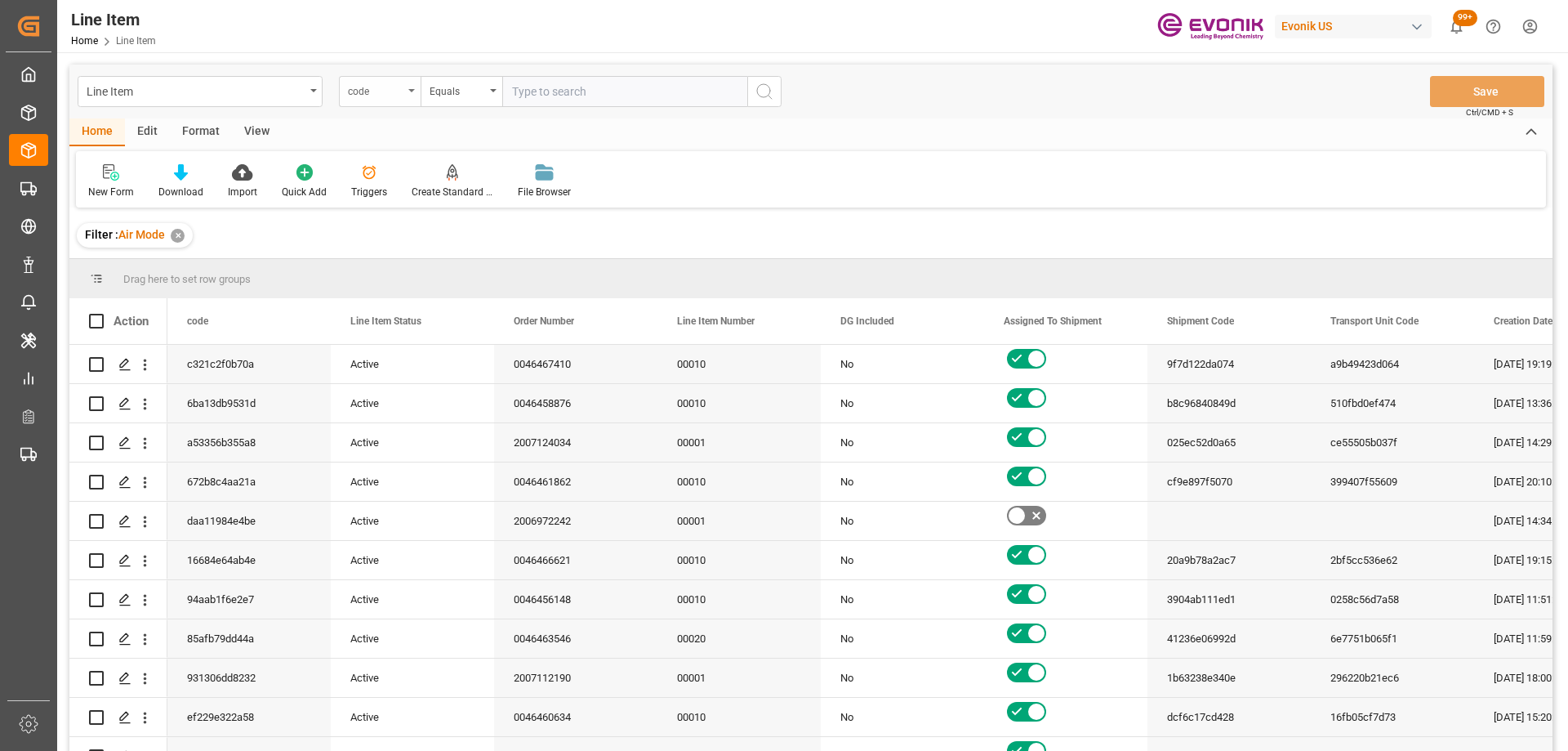
click at [392, 92] on div "code" at bounding box center [375, 89] width 55 height 19
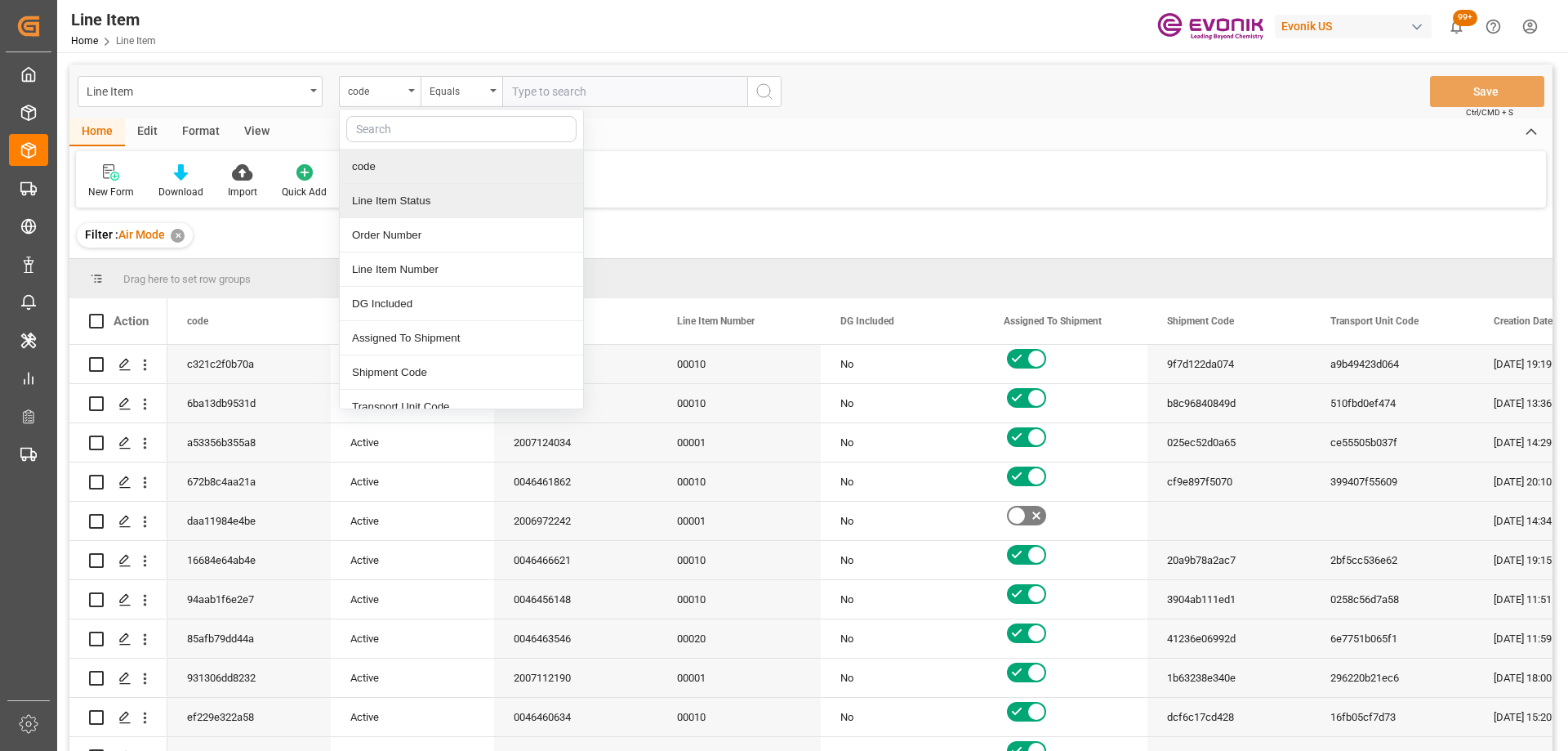
click at [392, 203] on div "Line Item Status" at bounding box center [461, 201] width 244 height 35
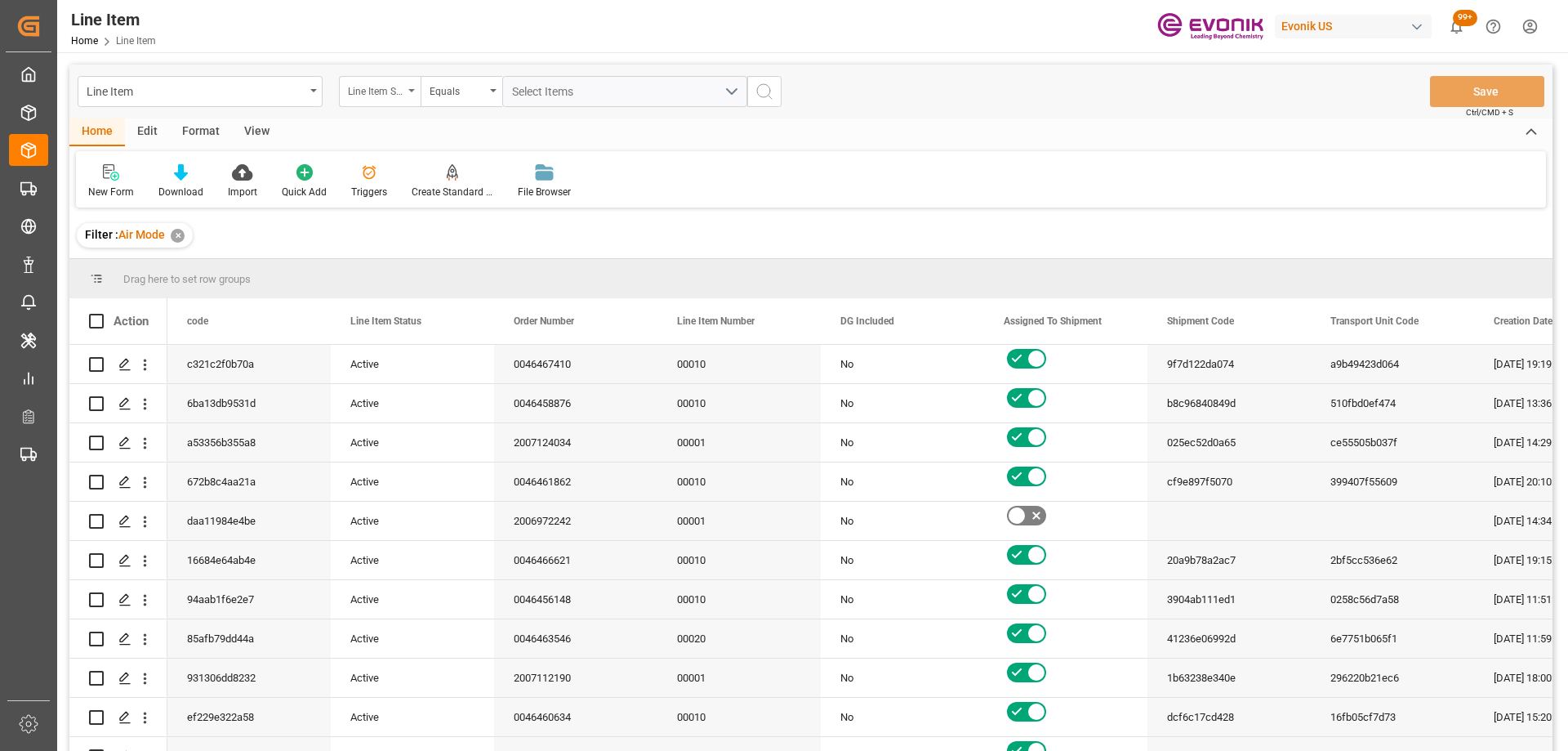
click at [371, 100] on div "Line Item Status" at bounding box center [380, 91] width 82 height 31
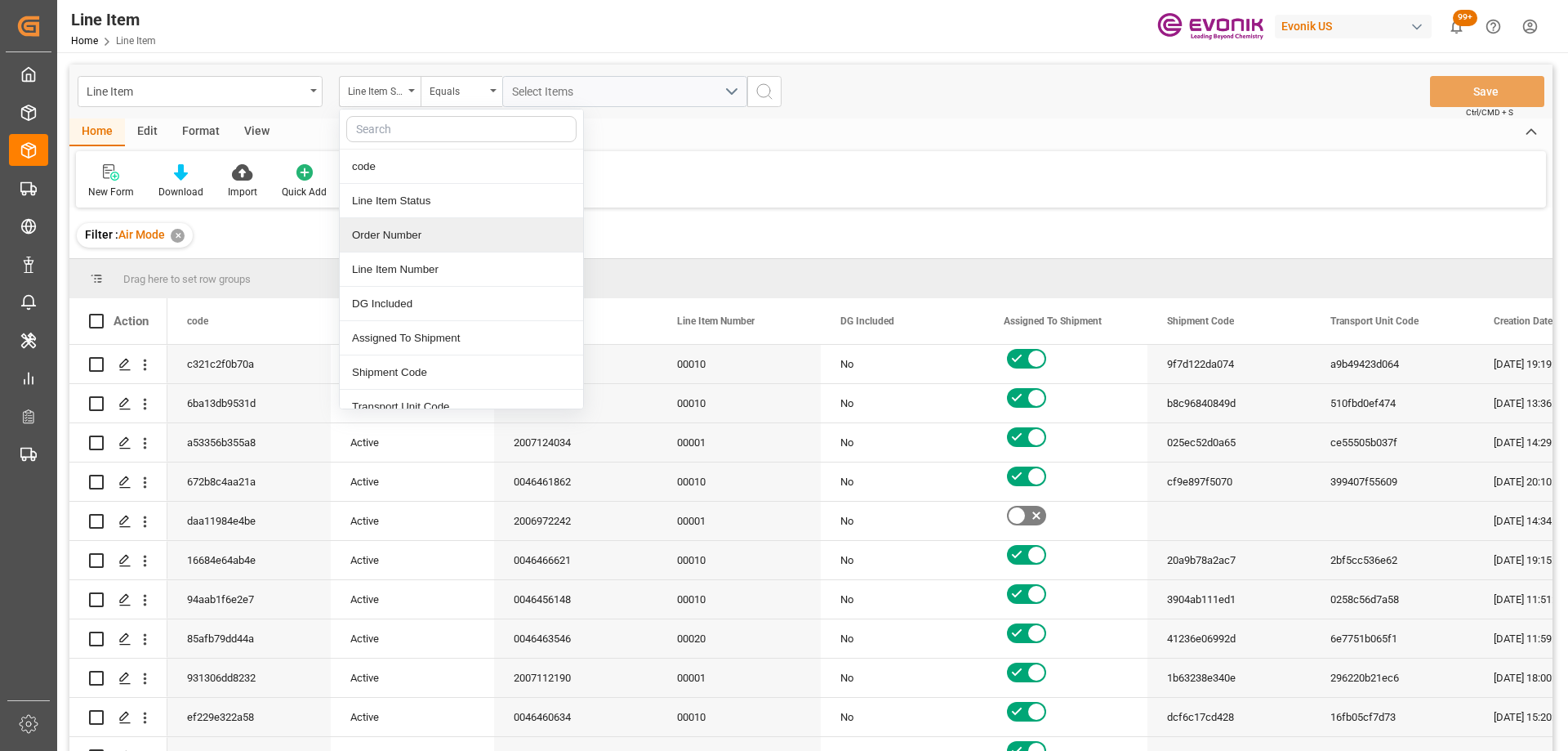
click at [401, 225] on div "Order Number" at bounding box center [461, 235] width 244 height 35
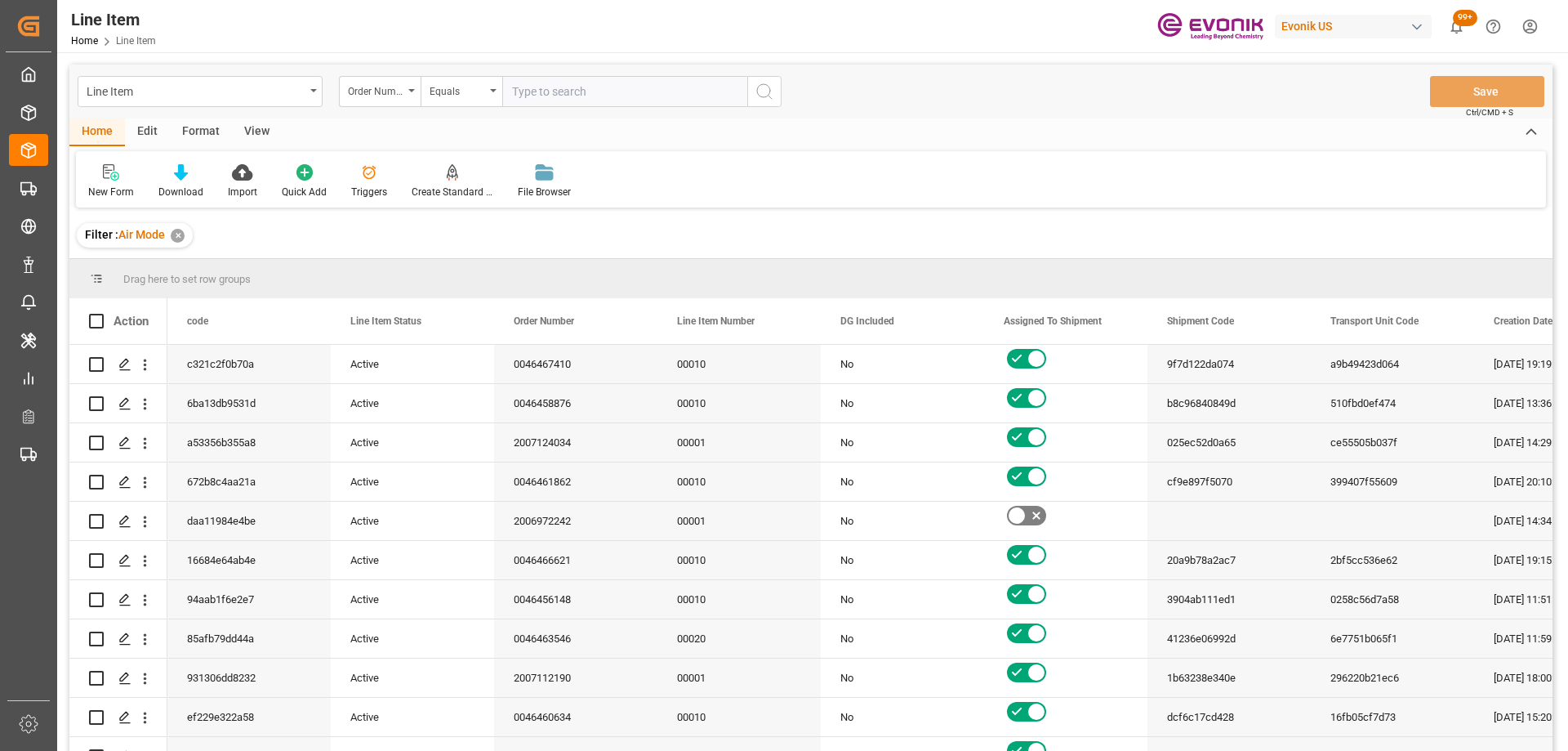
click at [565, 95] on input "text" at bounding box center [624, 91] width 245 height 31
type input "2007102405"
click at [774, 93] on button "search button" at bounding box center [764, 91] width 35 height 31
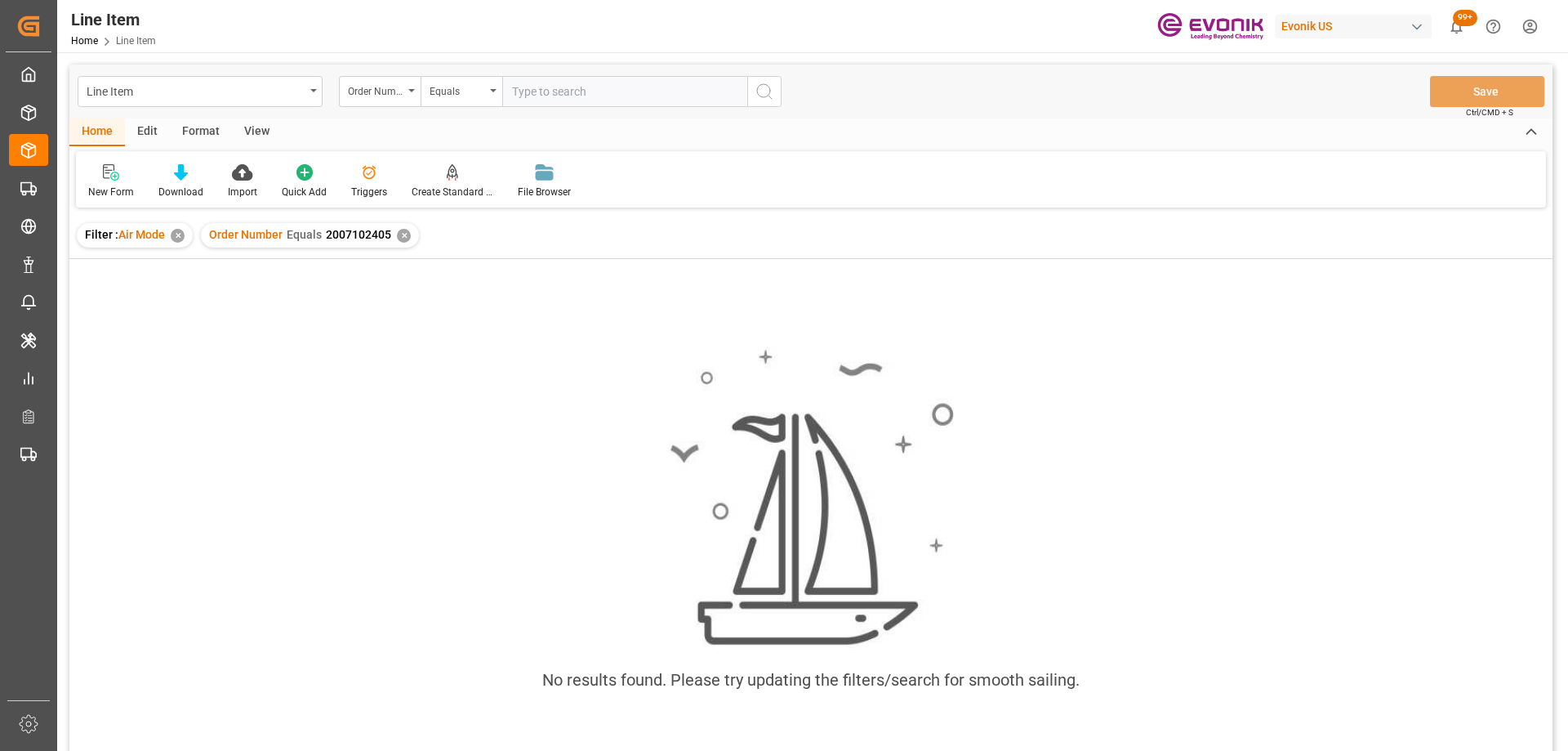
click at [178, 242] on div "✕" at bounding box center [177, 235] width 14 height 14
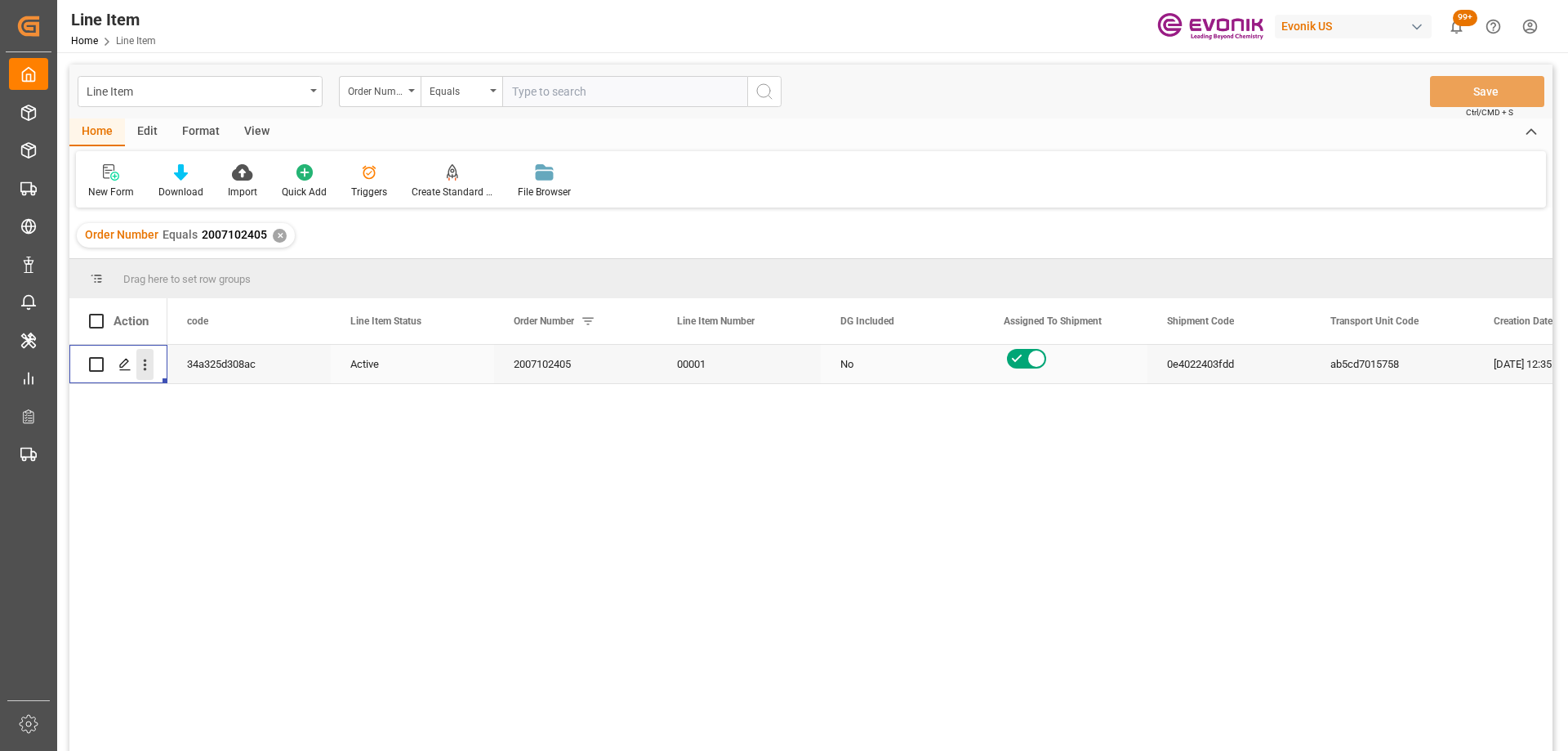
click at [144, 373] on button "open menu" at bounding box center [144, 364] width 17 height 31
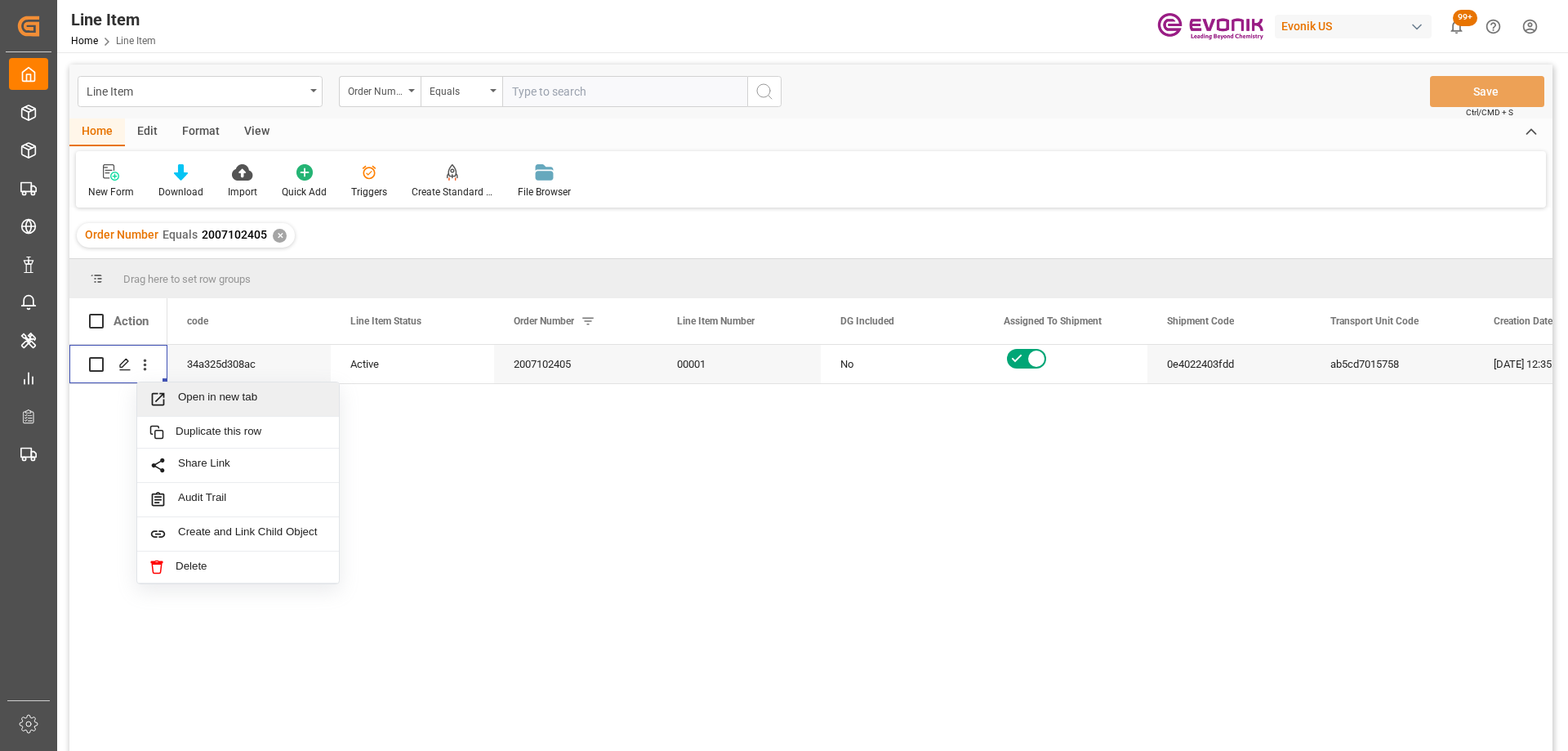
click at [250, 125] on div "View" at bounding box center [256, 132] width 50 height 28
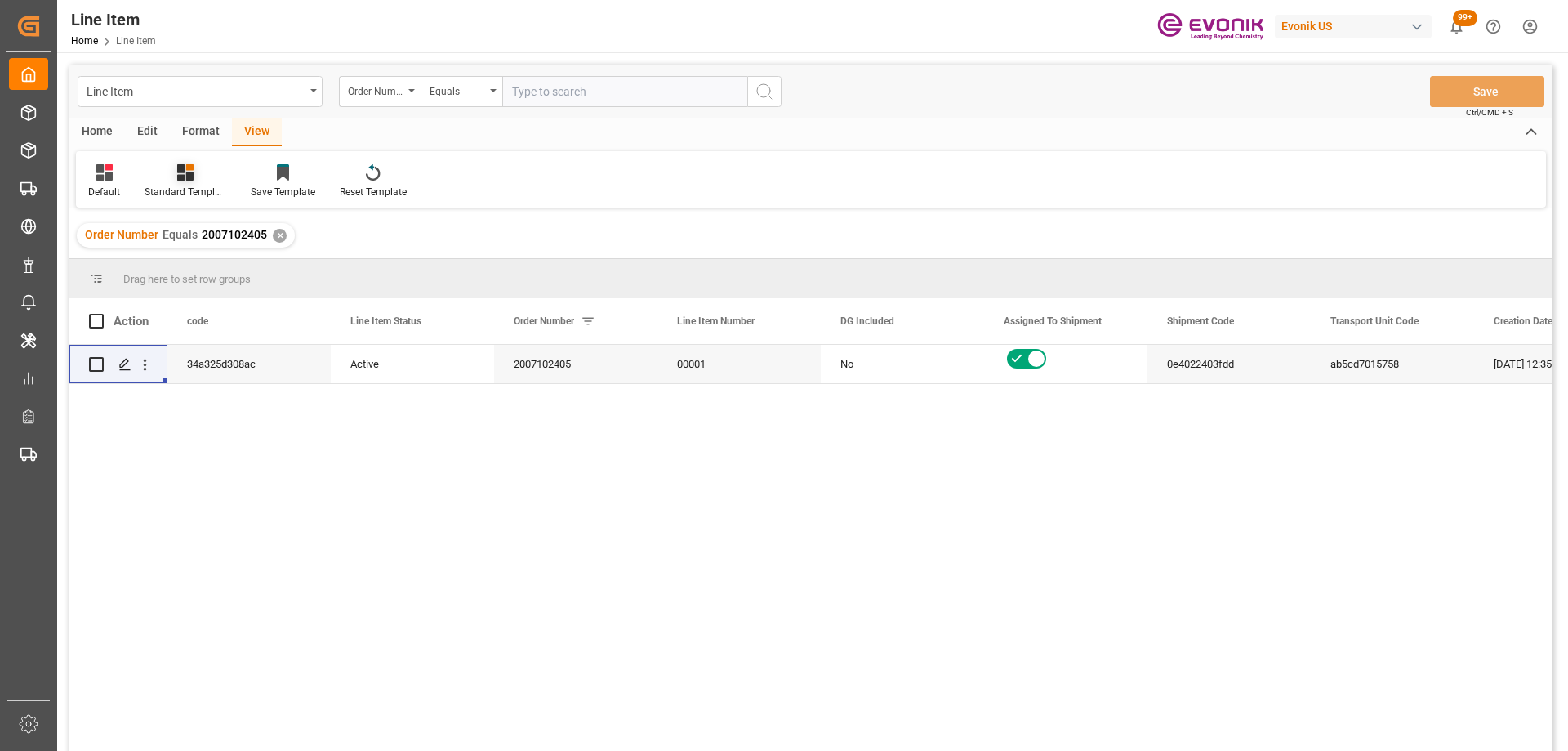
click at [174, 188] on div "Standard Templates" at bounding box center [185, 192] width 82 height 15
click at [231, 353] on div "AES View" at bounding box center [229, 365] width 159 height 34
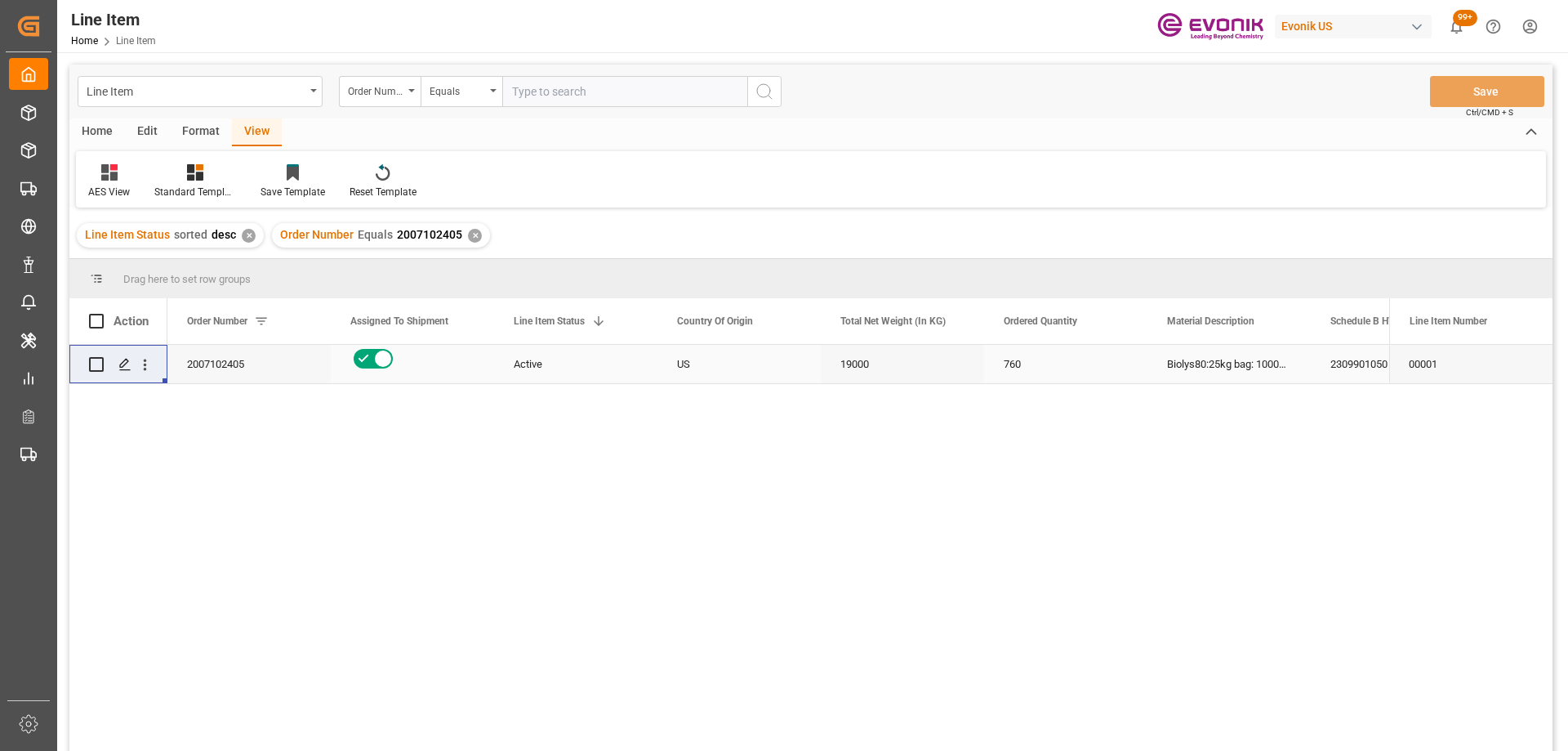
click at [677, 366] on div "US" at bounding box center [739, 364] width 163 height 38
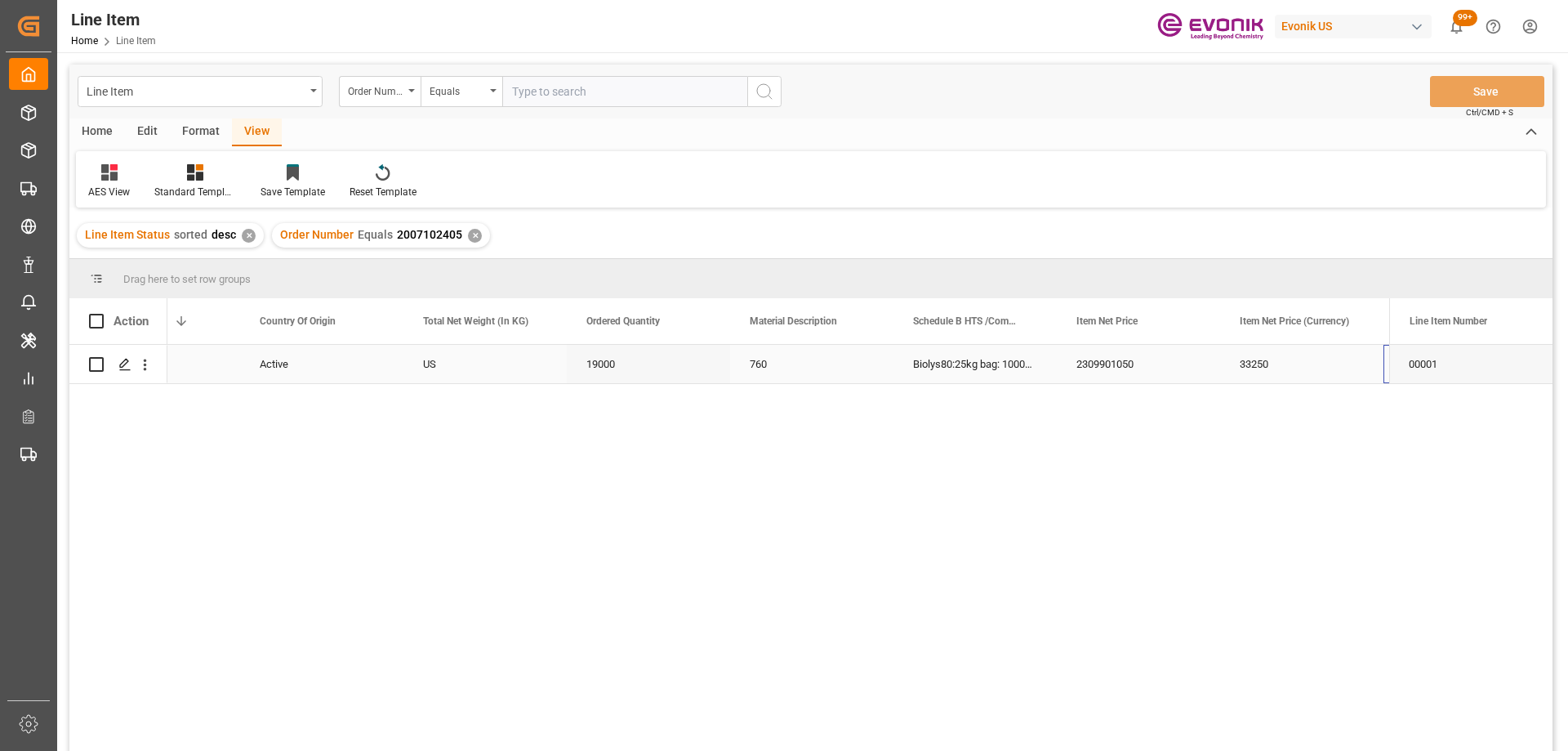
scroll to position [0, 417]
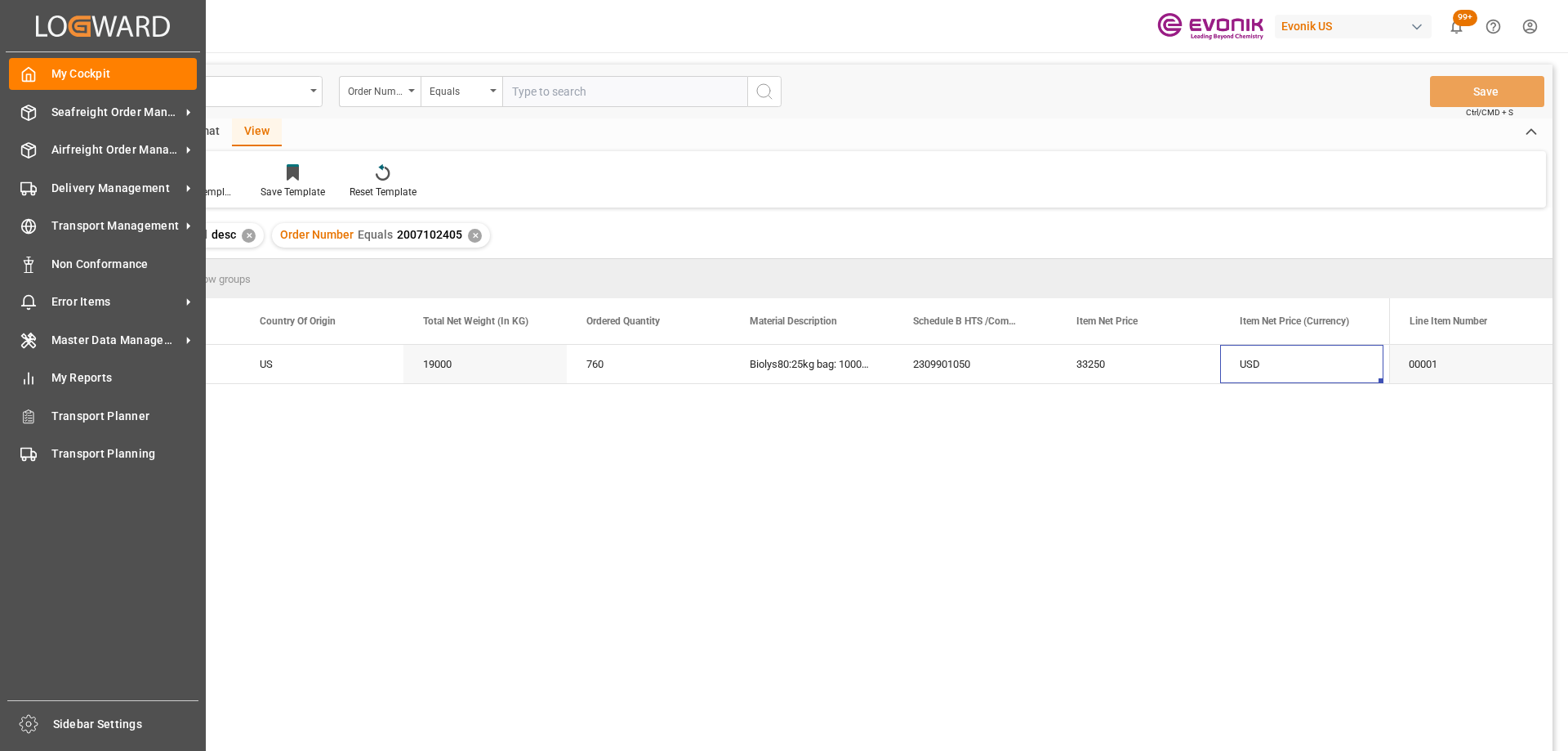
click at [56, 31] on icon "Created by potrace 1.15, written by [PERSON_NAME] [DATE]-[DATE]" at bounding box center [102, 26] width 134 height 26
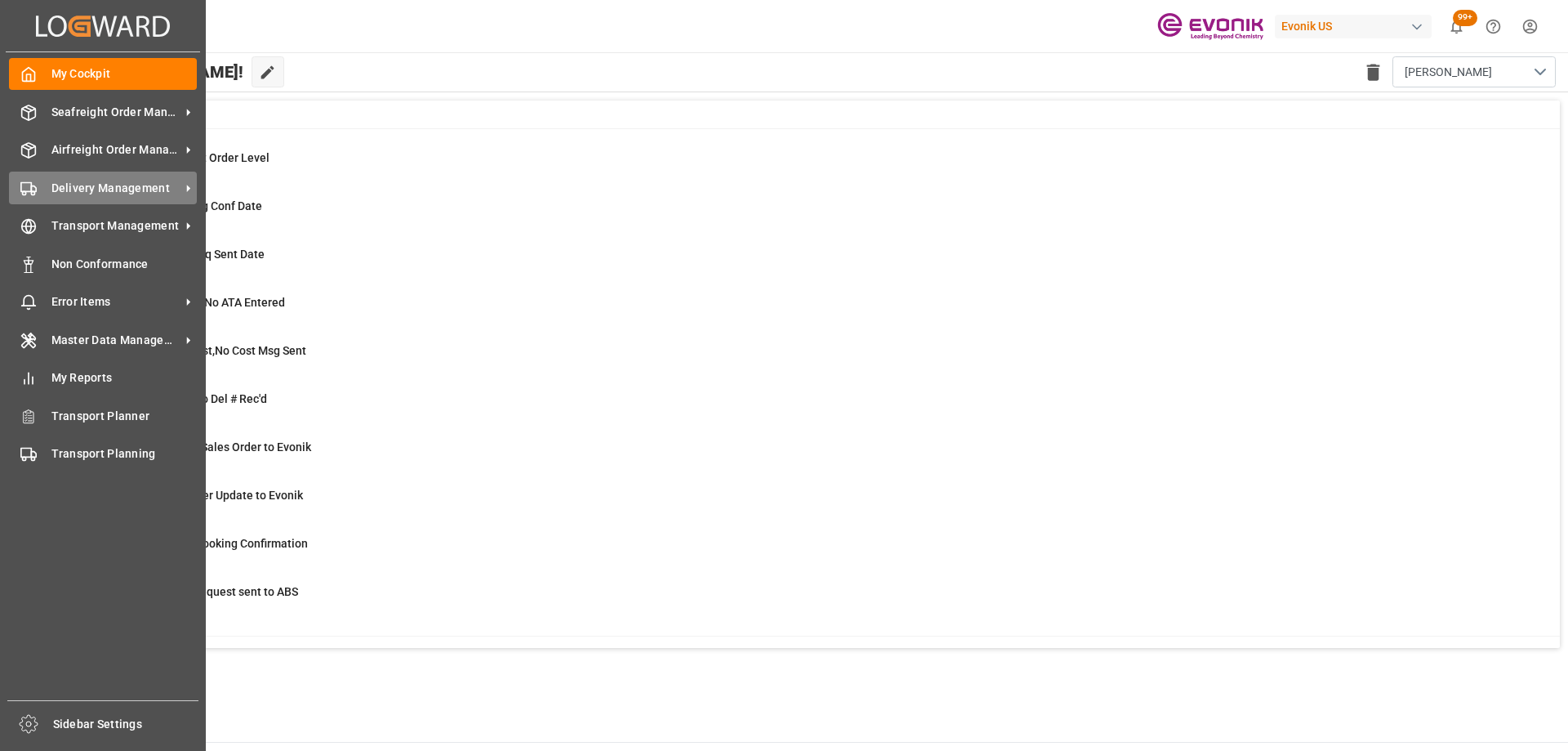
click at [48, 193] on div "Delivery Management Delivery Management" at bounding box center [103, 188] width 187 height 32
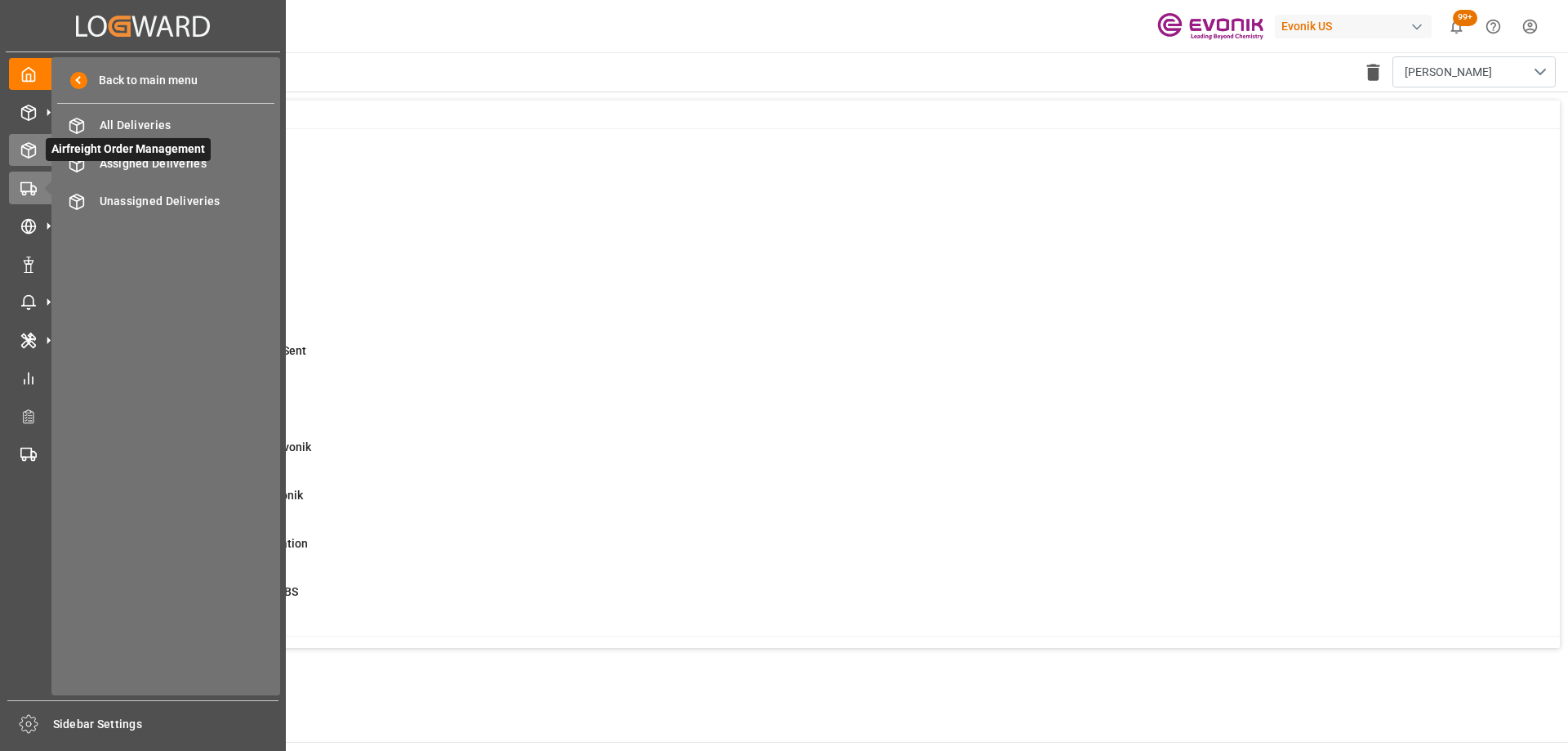
click at [23, 147] on polyline at bounding box center [29, 147] width 13 height 3
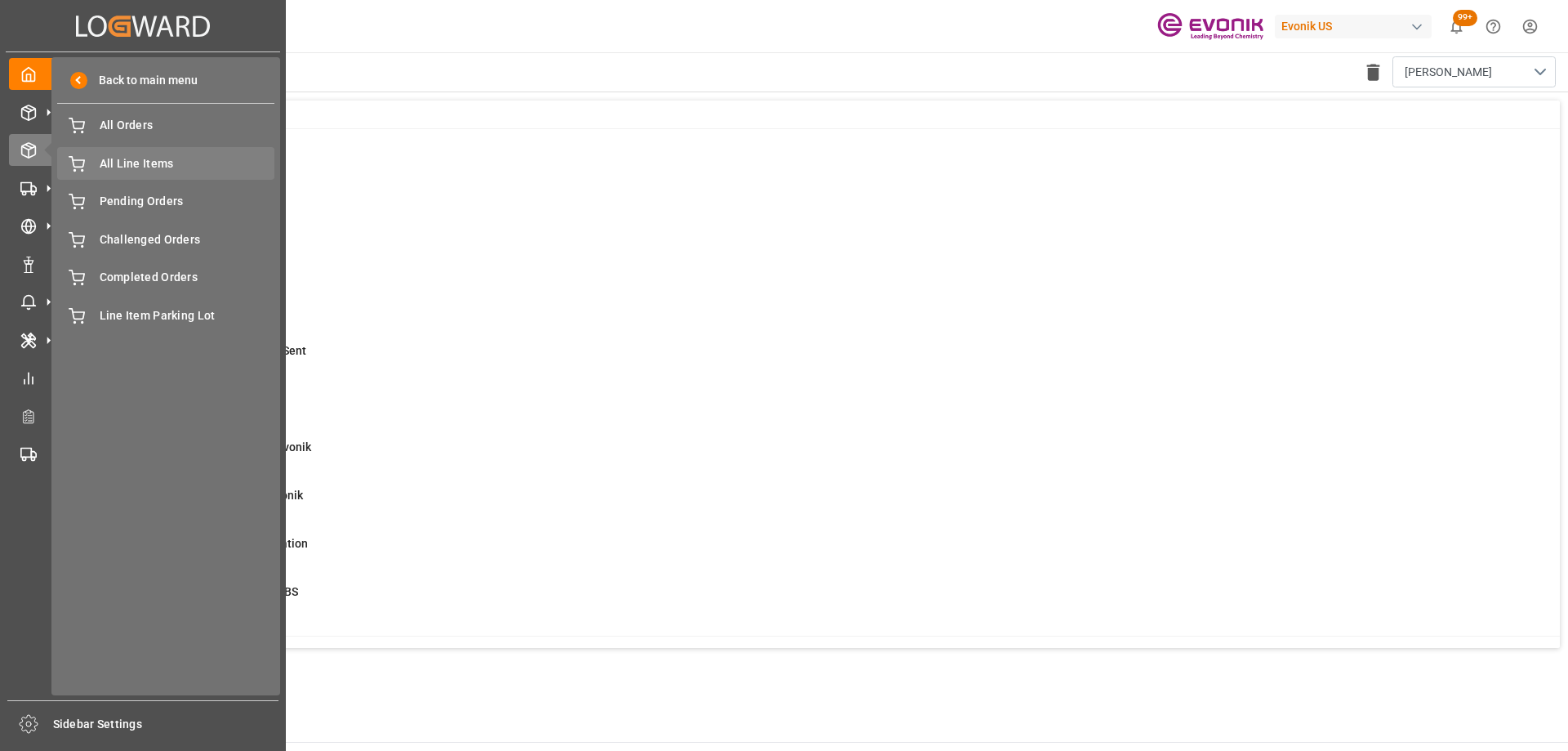
click at [142, 165] on span "All Line Items" at bounding box center [187, 164] width 175 height 17
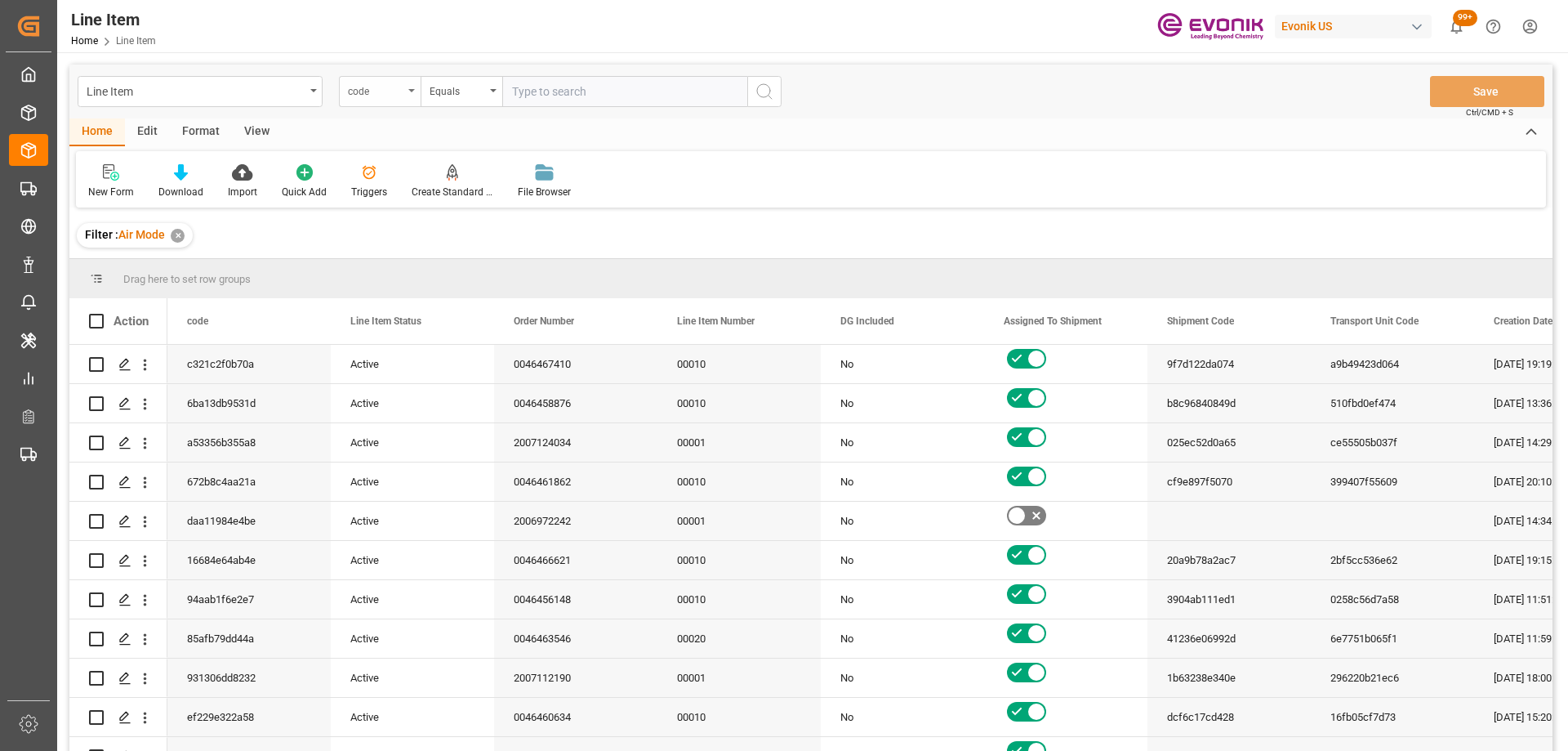
click at [366, 93] on div "code" at bounding box center [375, 89] width 55 height 19
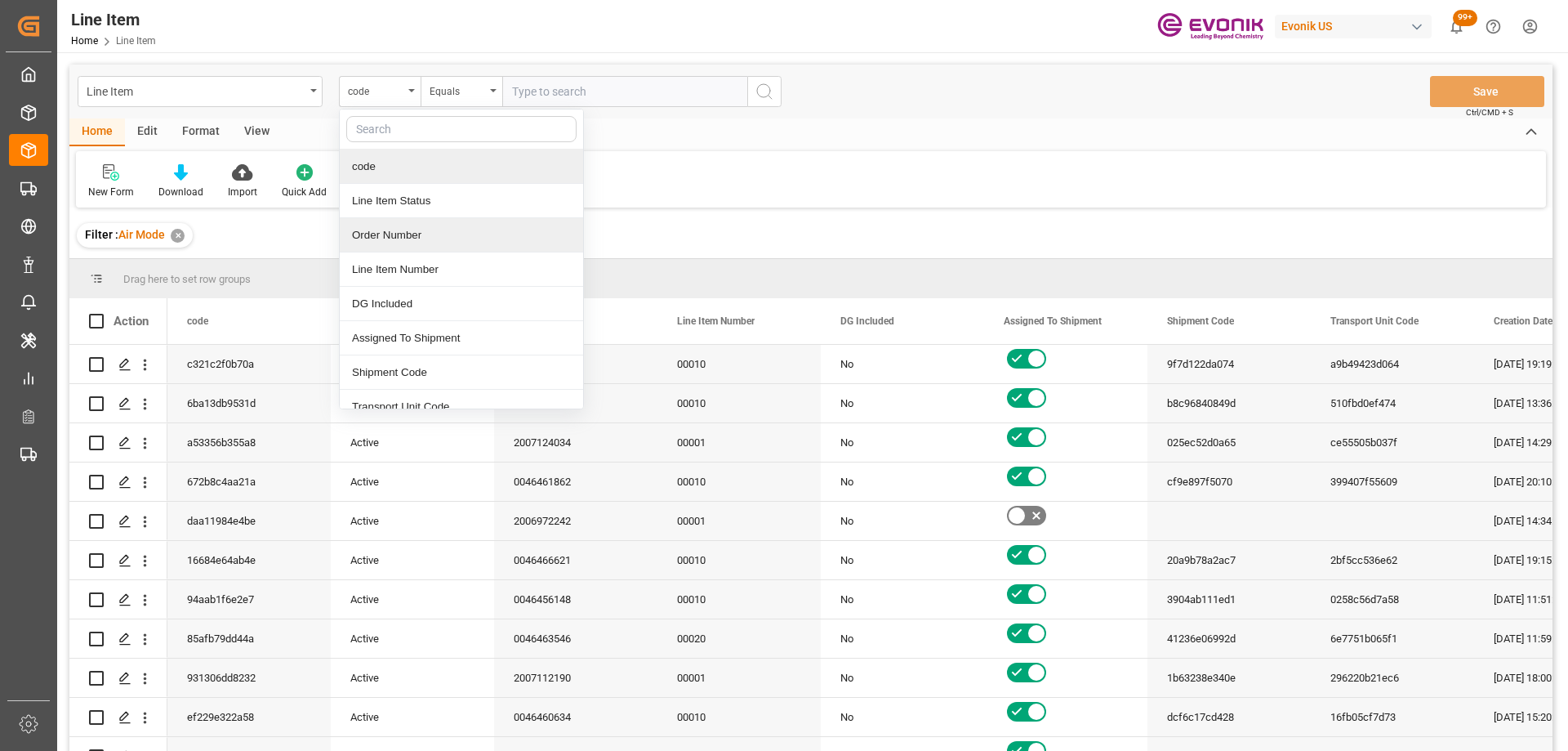
click at [384, 231] on div "Order Number" at bounding box center [461, 235] width 244 height 35
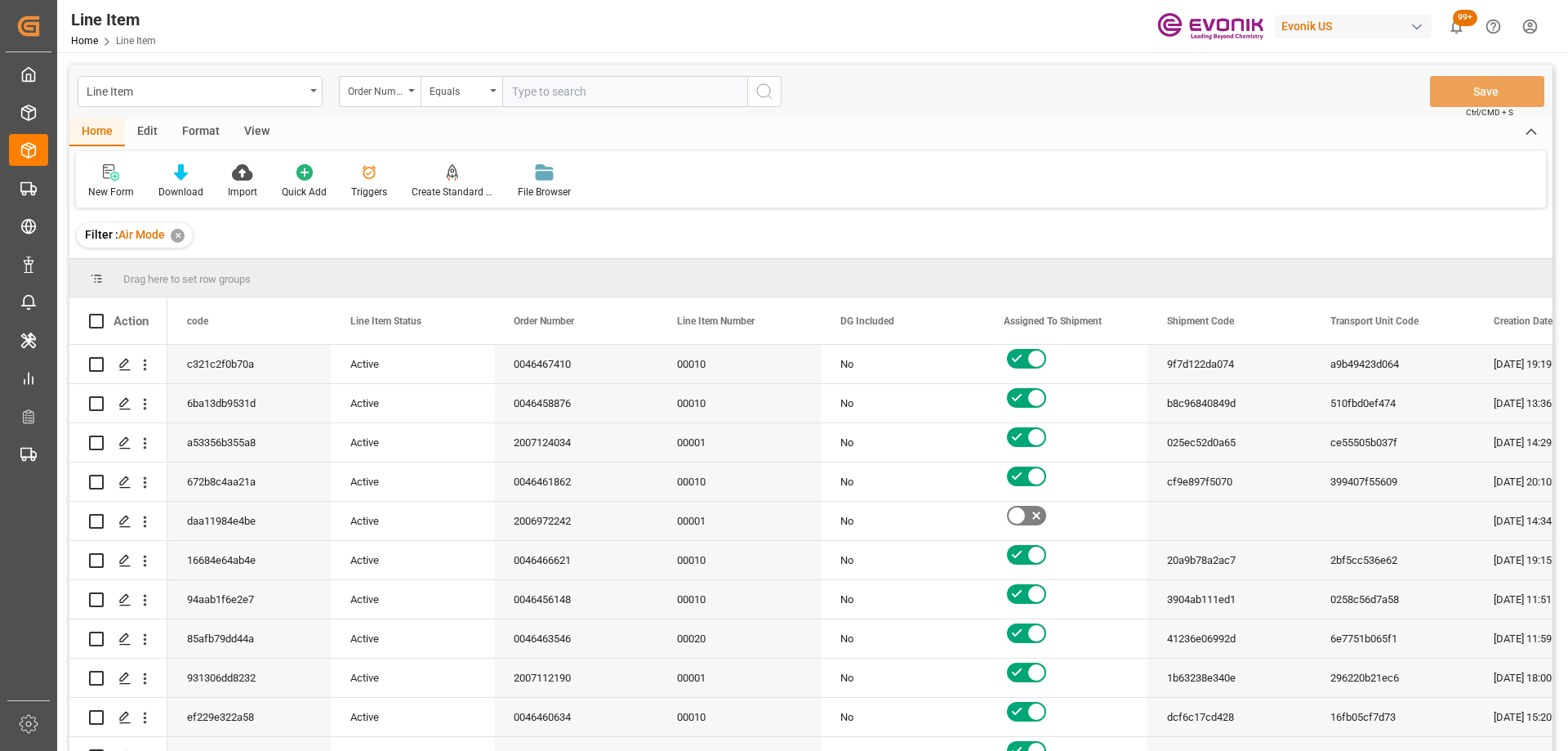
click at [574, 94] on input "text" at bounding box center [624, 91] width 245 height 31
paste input "0046462520"
type input "0046462520"
click at [760, 104] on button "search button" at bounding box center [764, 91] width 35 height 31
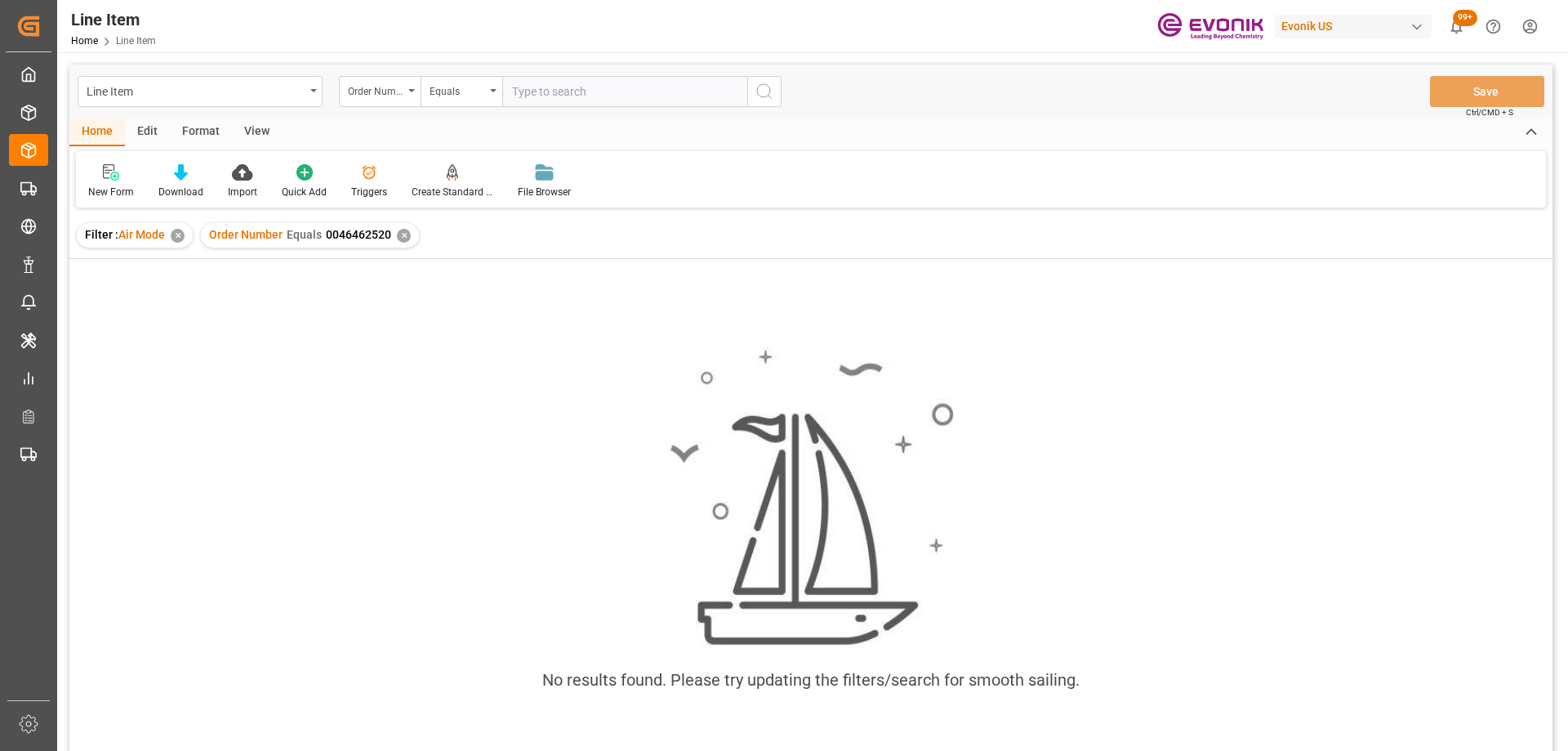
click at [177, 233] on div "✕" at bounding box center [177, 235] width 14 height 14
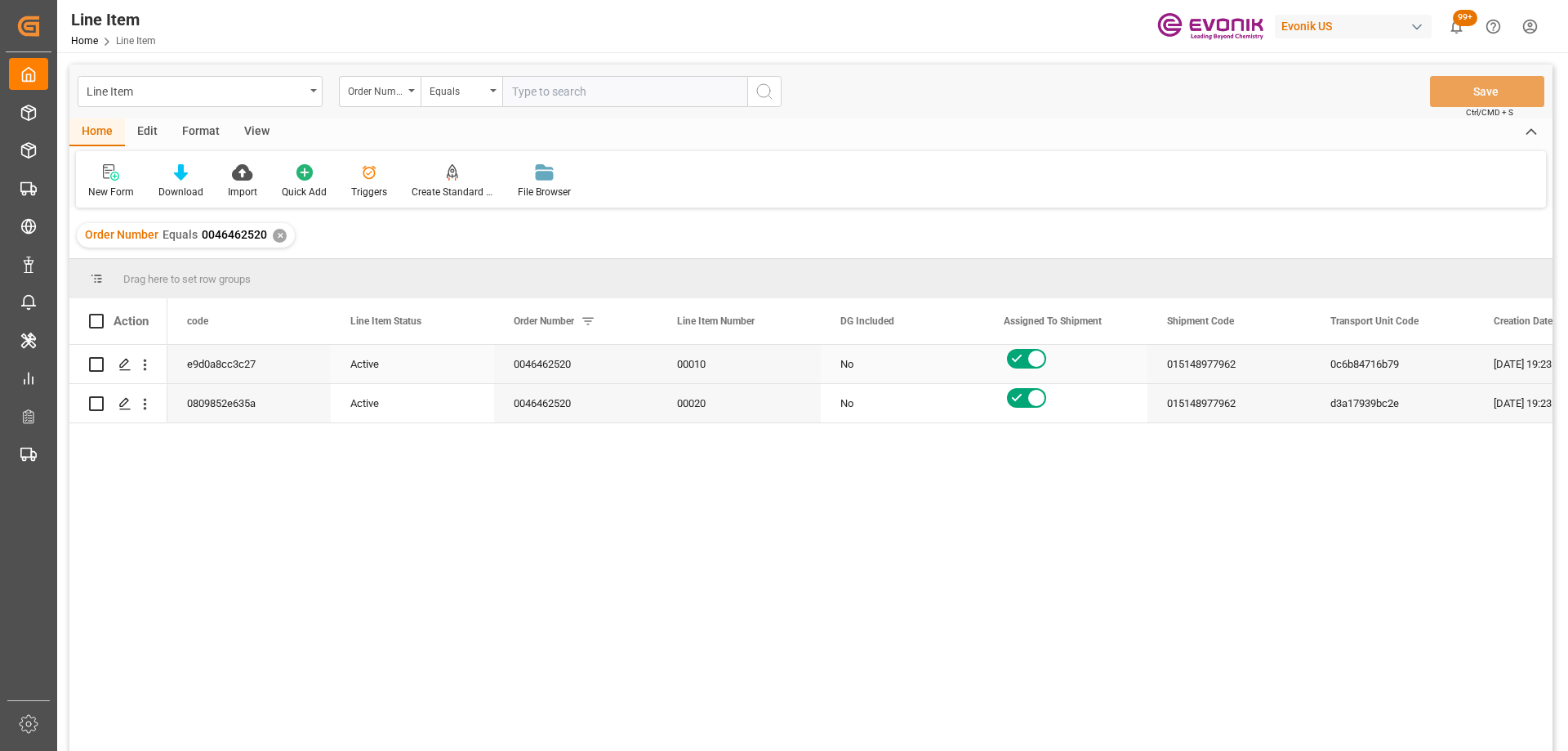
click at [676, 377] on div "00010" at bounding box center [739, 364] width 163 height 38
click at [1333, 384] on div "d3a17939bc2e" at bounding box center [1392, 402] width 163 height 38
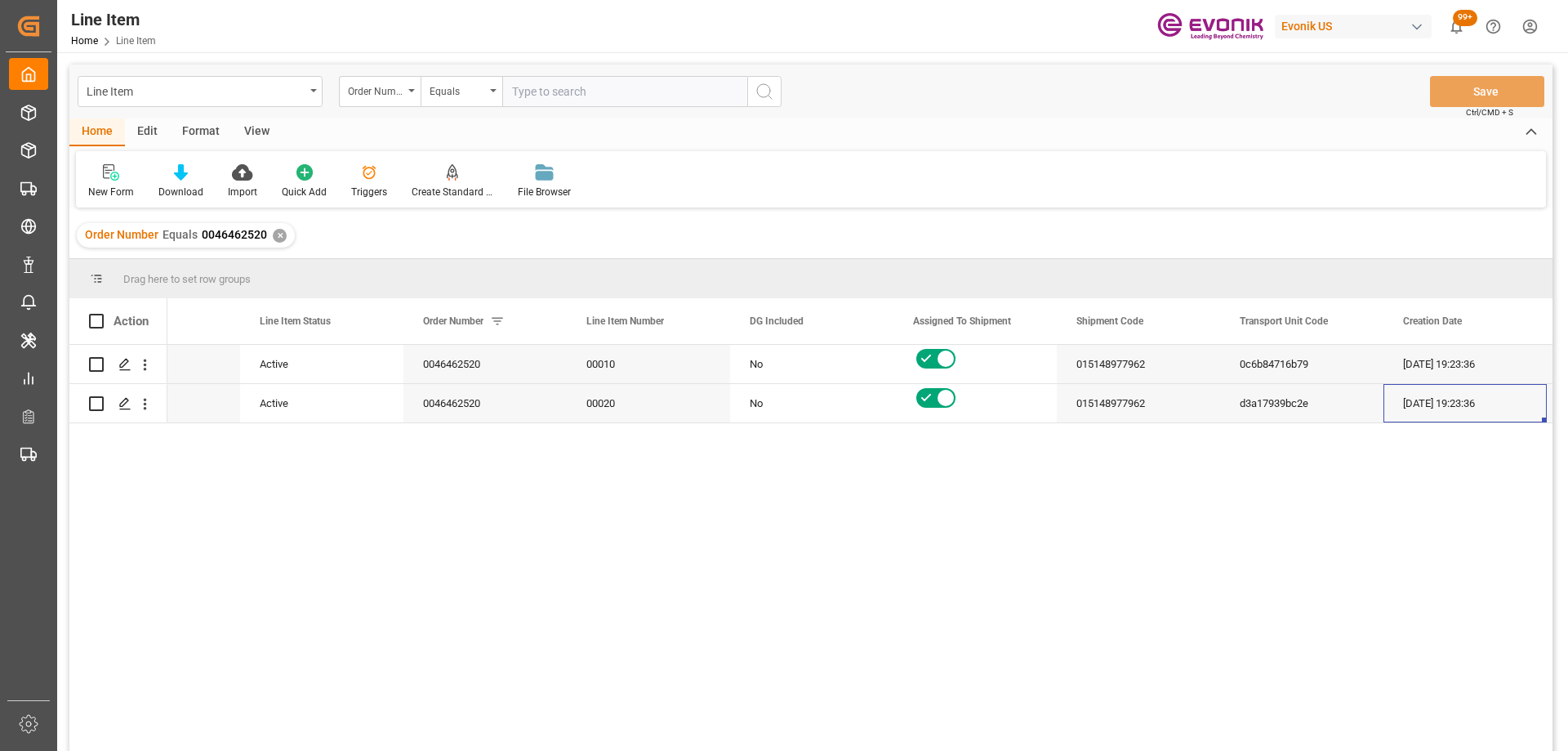
click at [261, 131] on div "View" at bounding box center [256, 132] width 50 height 28
click at [181, 174] on icon at bounding box center [185, 172] width 16 height 16
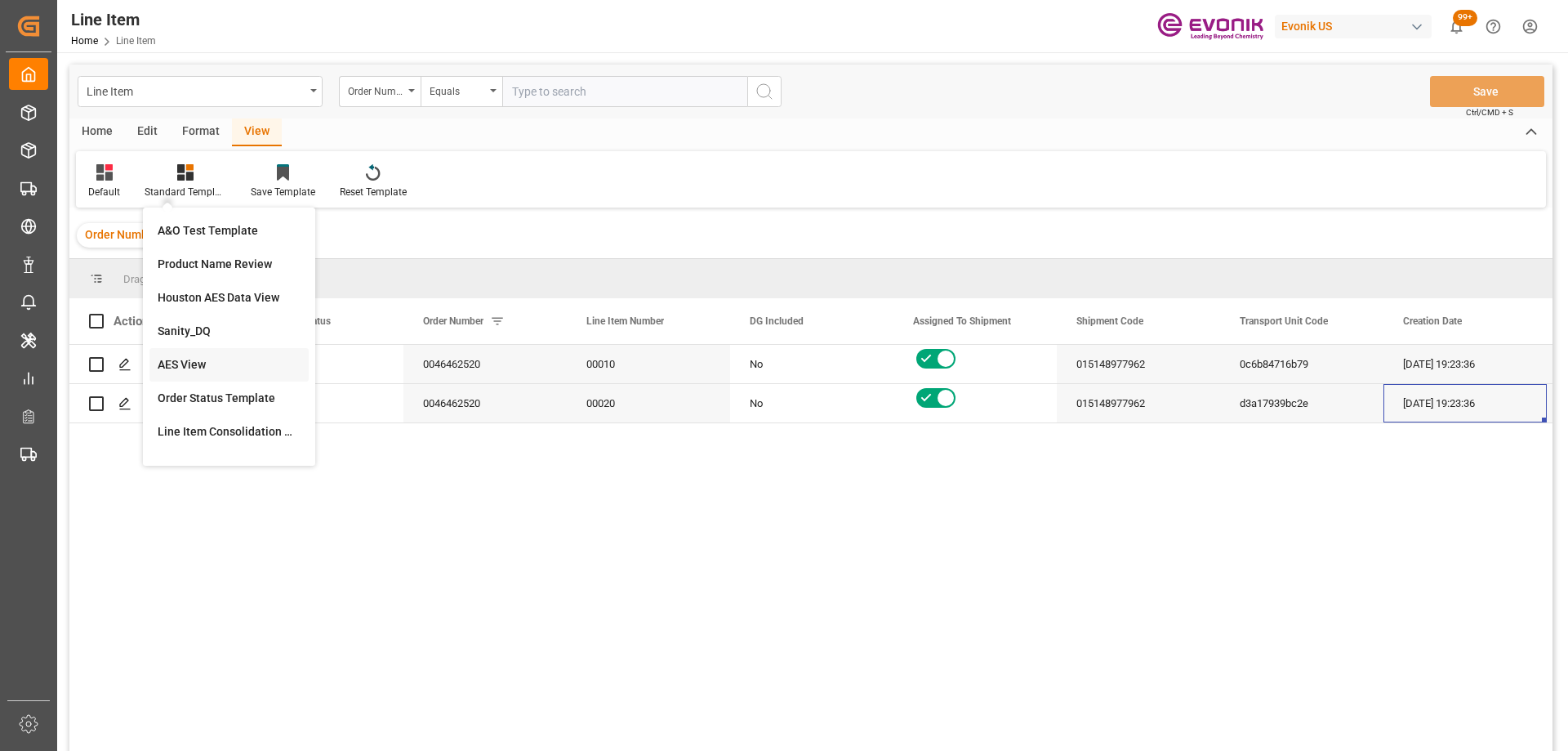
click at [226, 364] on div "AES View" at bounding box center [229, 365] width 142 height 17
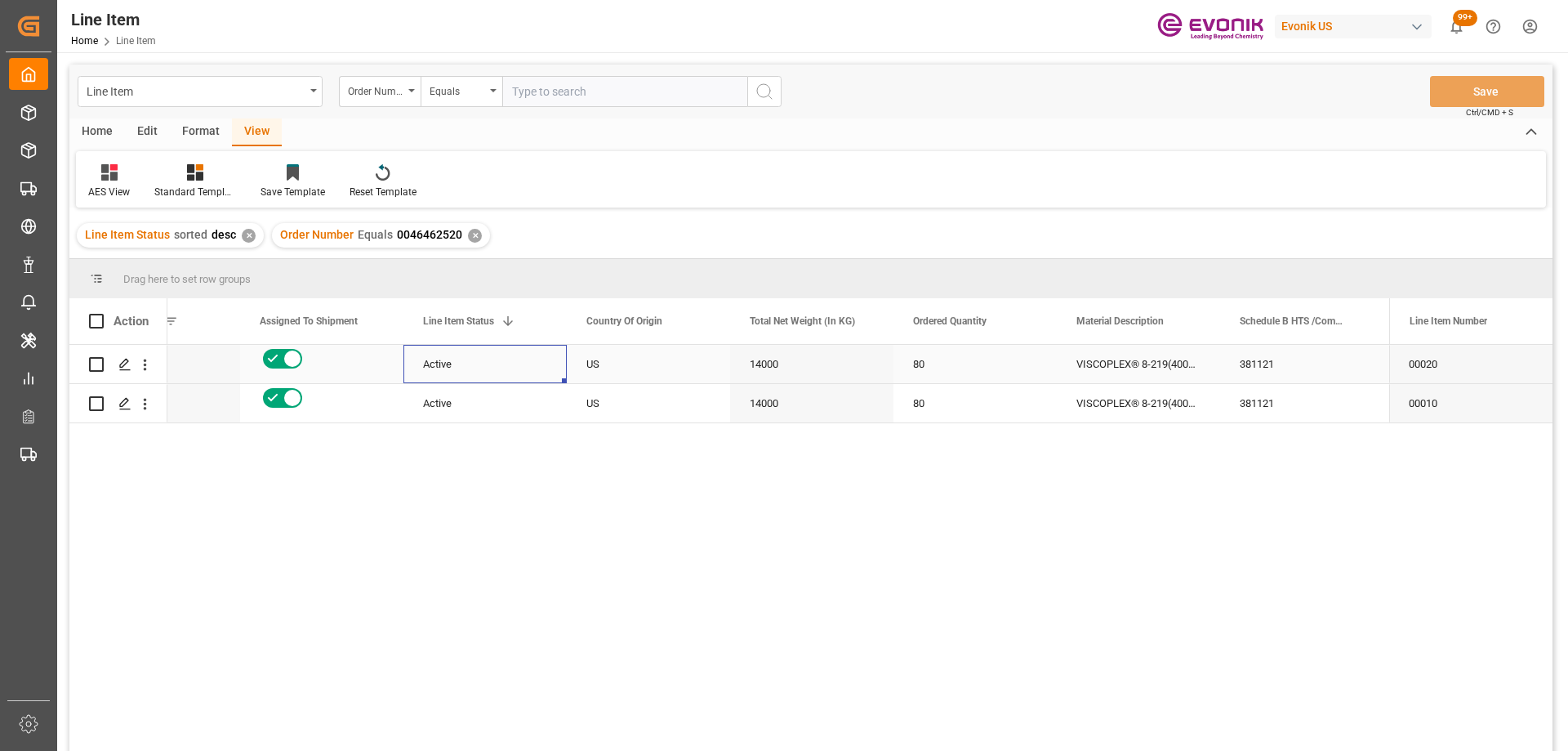
click at [463, 355] on div "Active" at bounding box center [485, 365] width 124 height 38
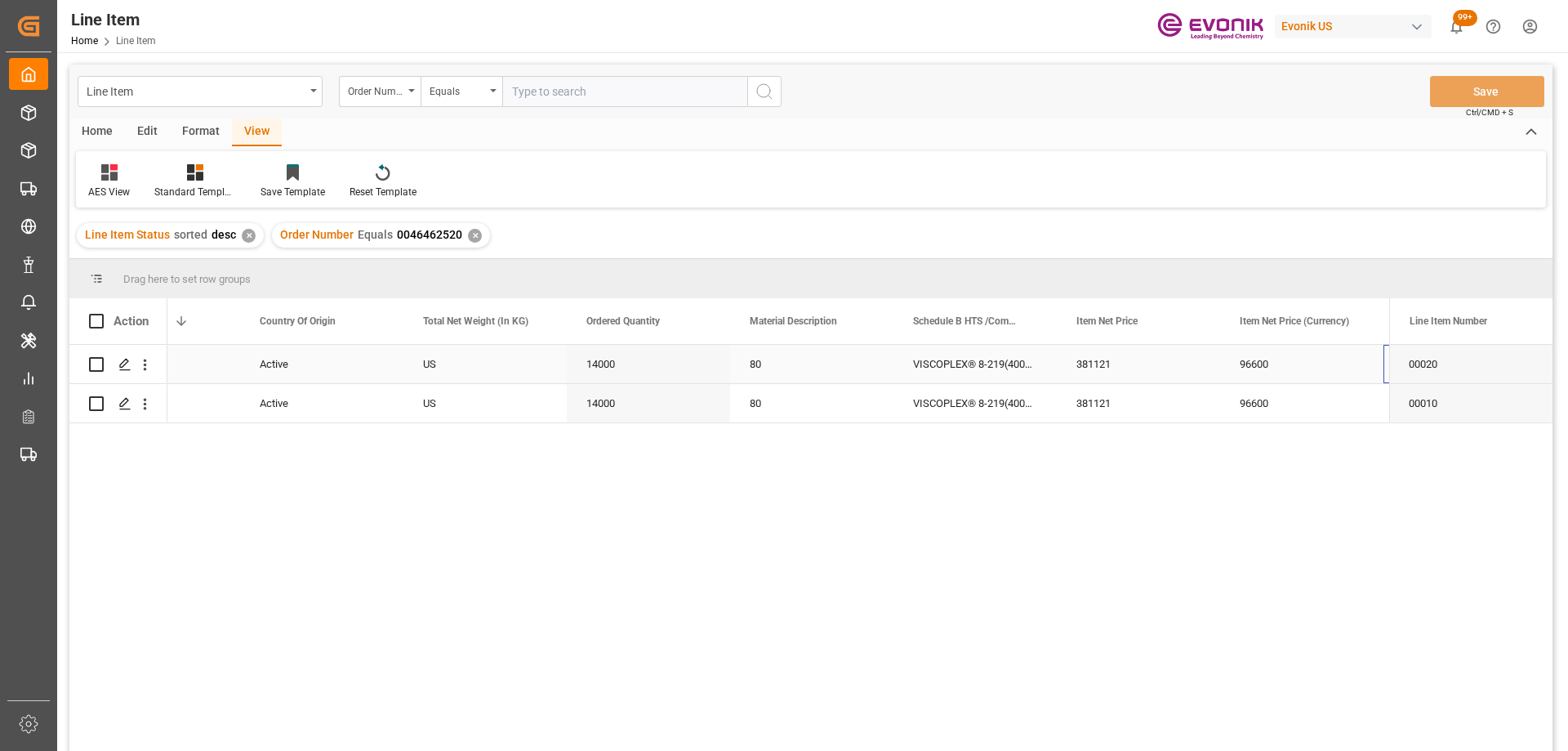
scroll to position [0, 417]
click at [146, 366] on icon "open menu" at bounding box center [144, 365] width 17 height 17
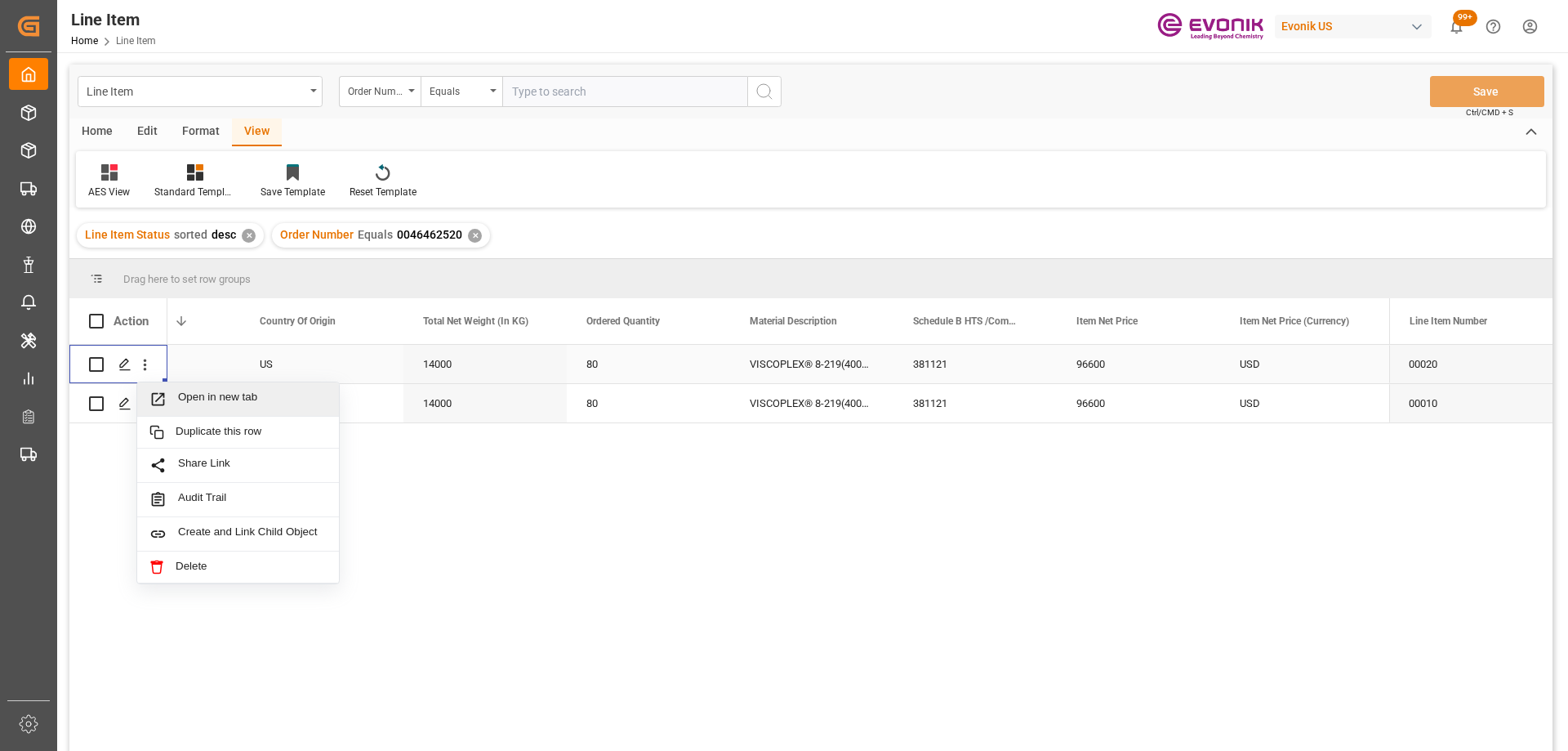
click at [176, 395] on span "Press SPACE to select this row." at bounding box center [163, 398] width 28 height 17
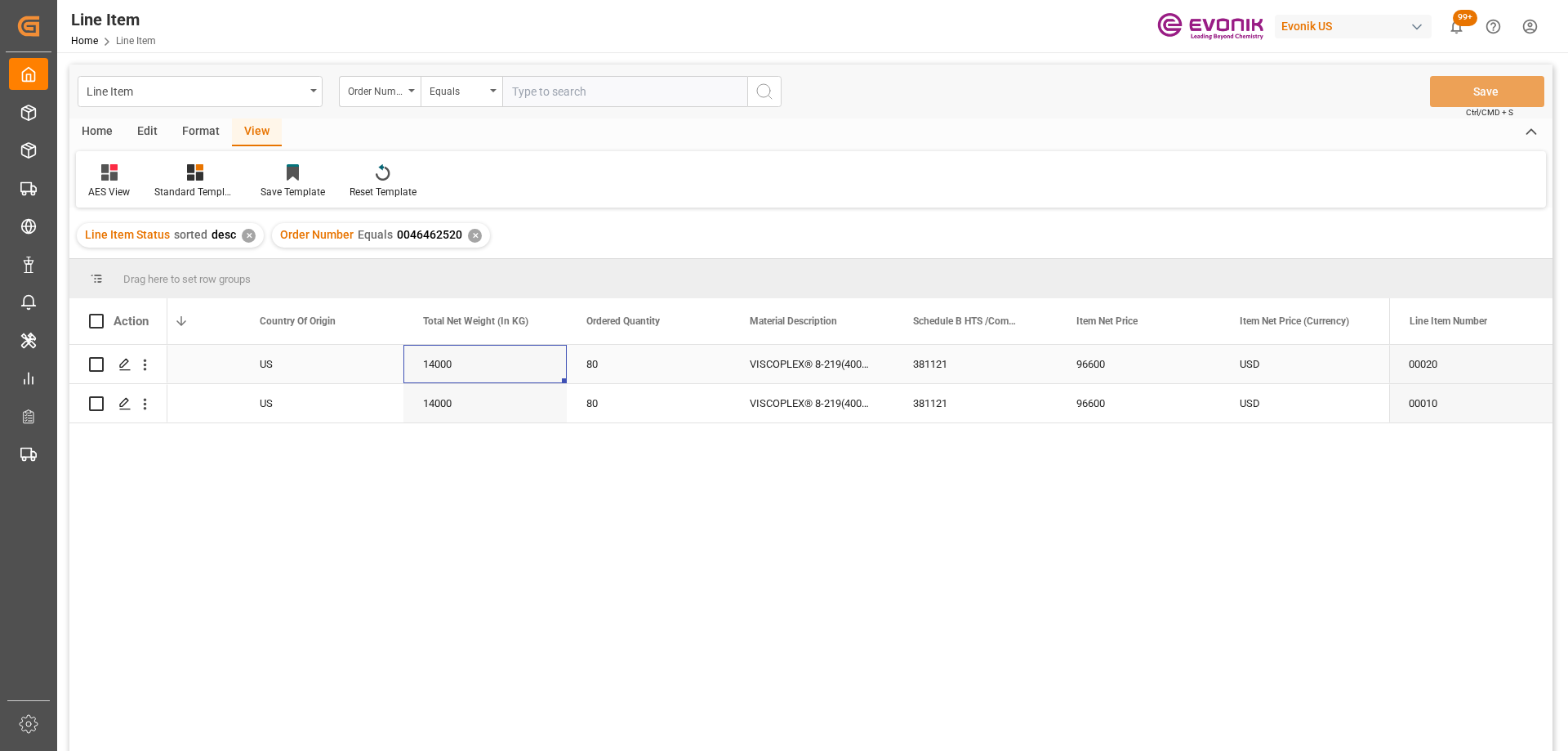
click at [479, 362] on div "14000" at bounding box center [485, 364] width 163 height 38
click at [1128, 368] on div "96600" at bounding box center [1138, 364] width 163 height 38
click at [996, 410] on div "381121" at bounding box center [975, 402] width 163 height 38
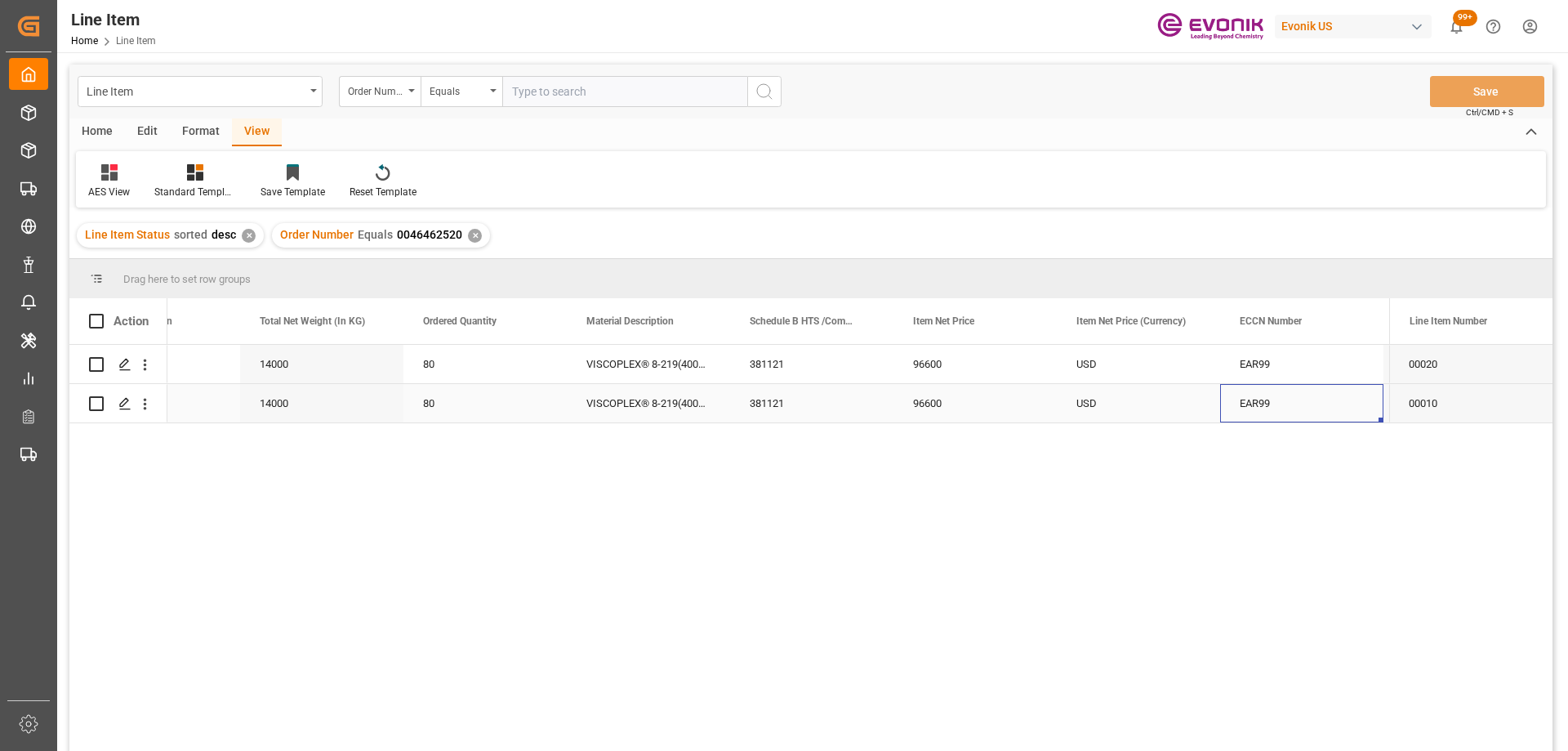
scroll to position [0, 744]
click at [692, 359] on div "381121" at bounding box center [649, 364] width 163 height 38
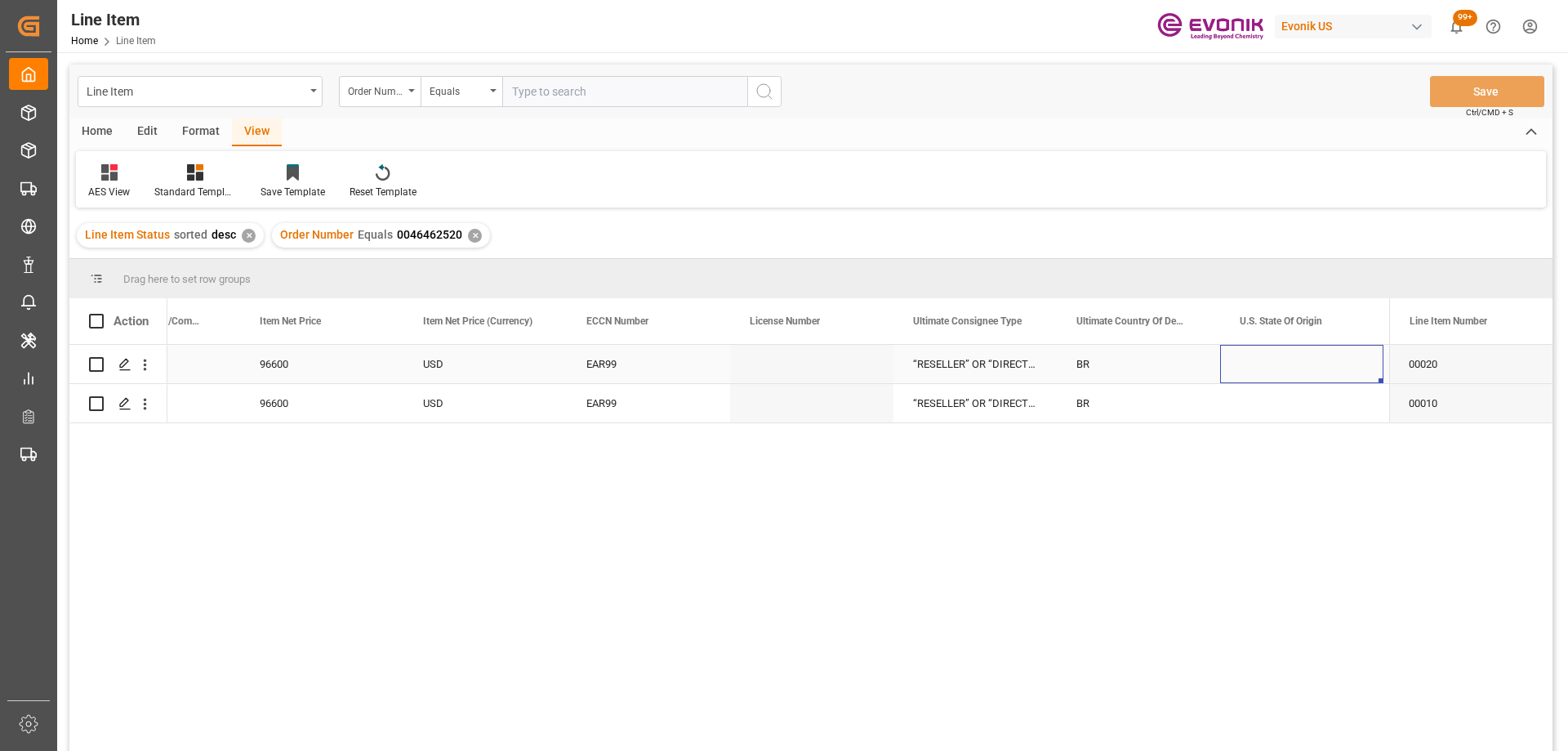
scroll to position [0, 1397]
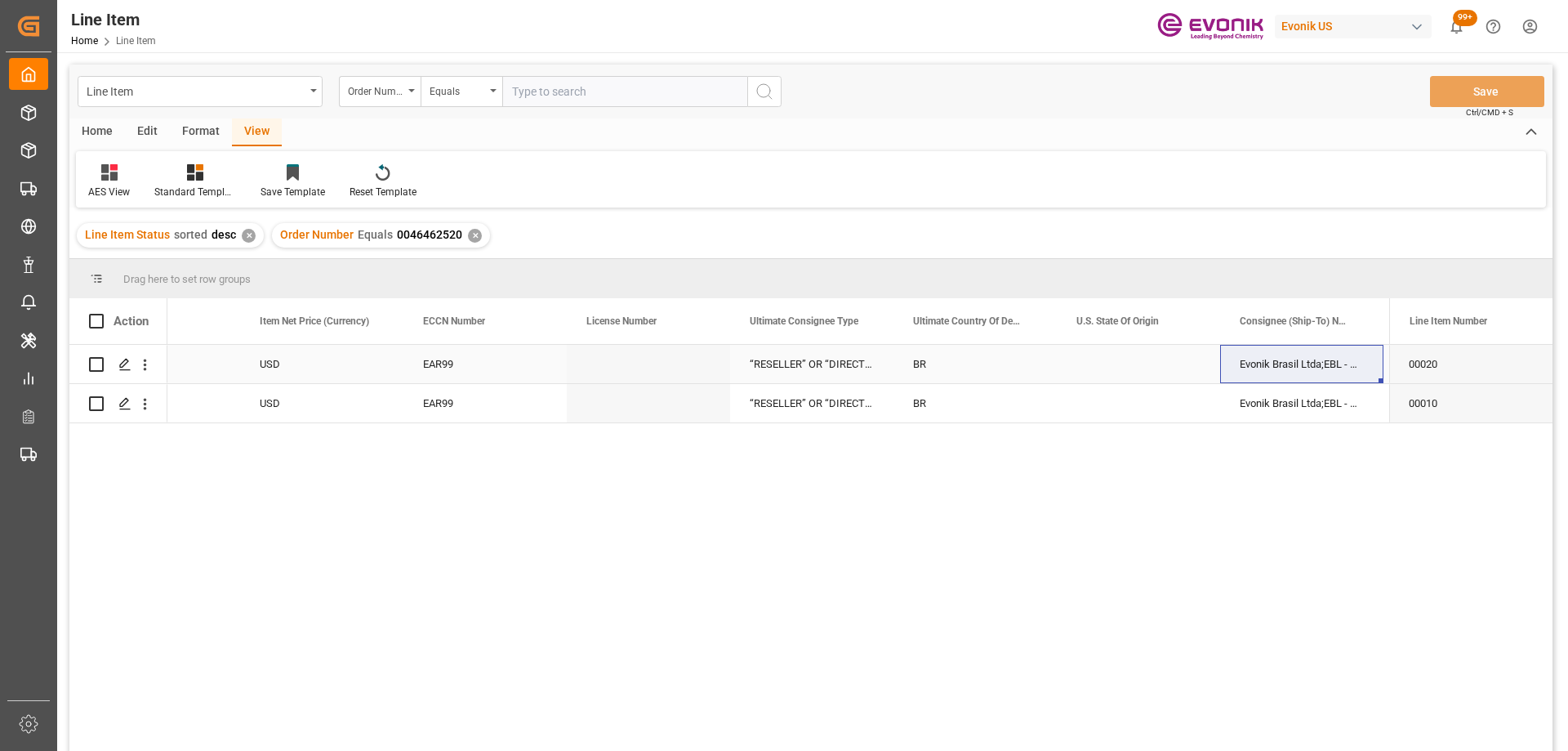
click at [1113, 562] on div "381121 96600 USD EAR99 “RESELLER” OR “DIRECT CONSUMER” This is a mandatory fiel…" at bounding box center [778, 553] width 1221 height 416
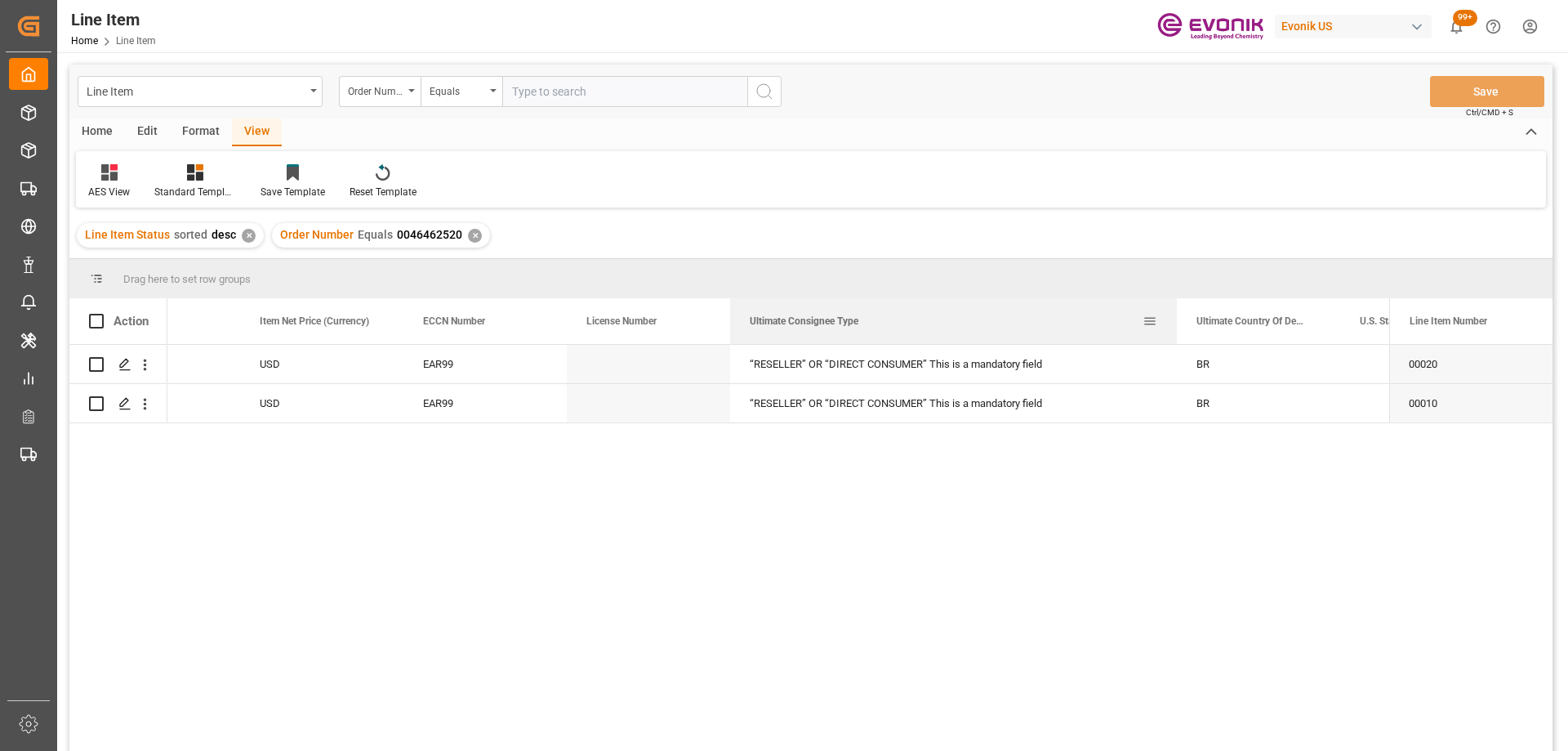
drag, startPoint x: 891, startPoint y: 310, endPoint x: 1174, endPoint y: 307, distance: 283.0
click at [1174, 307] on div at bounding box center [1176, 321] width 7 height 46
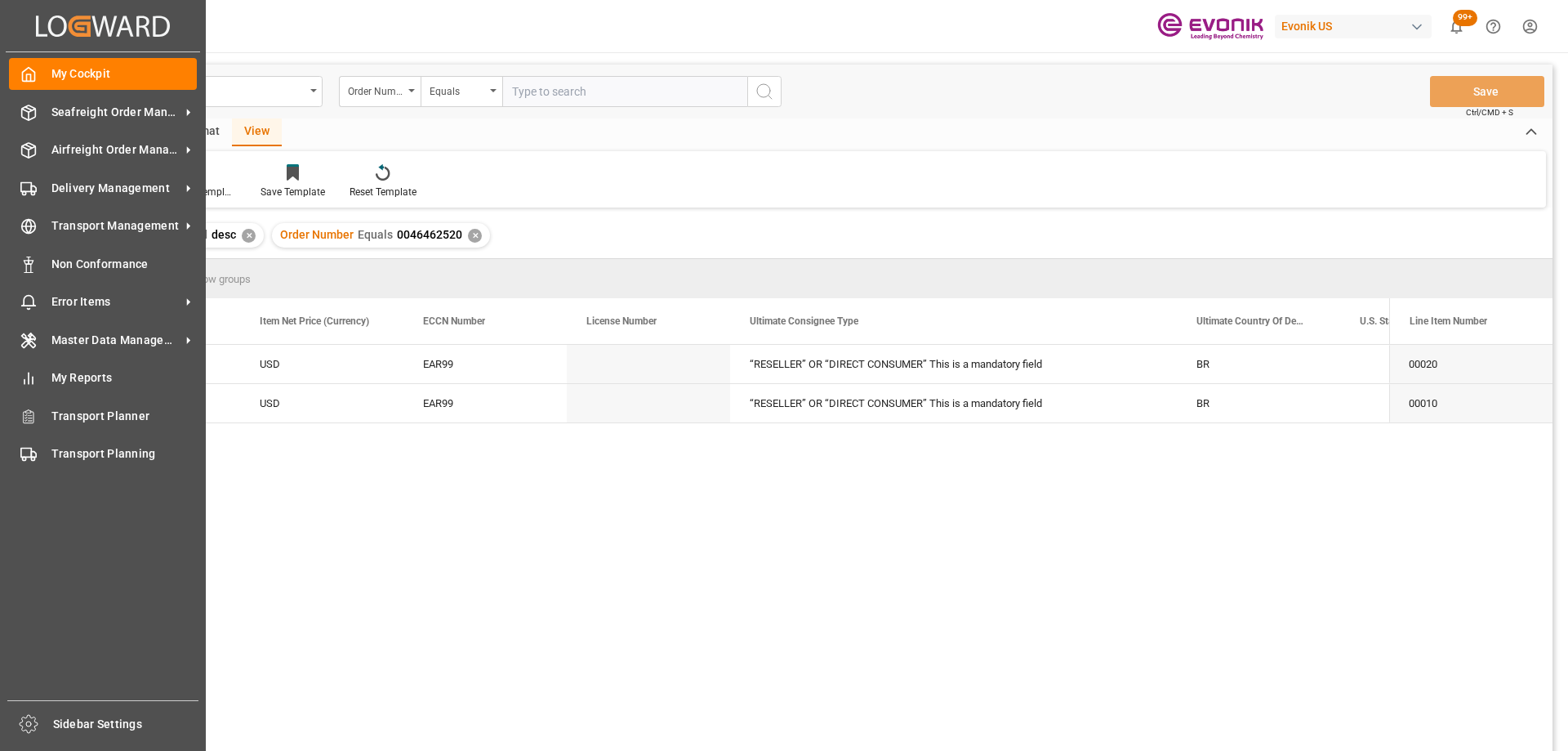
click at [45, 28] on icon "Created by potrace 1.15, written by [PERSON_NAME] [DATE]-[DATE]" at bounding box center [102, 26] width 134 height 26
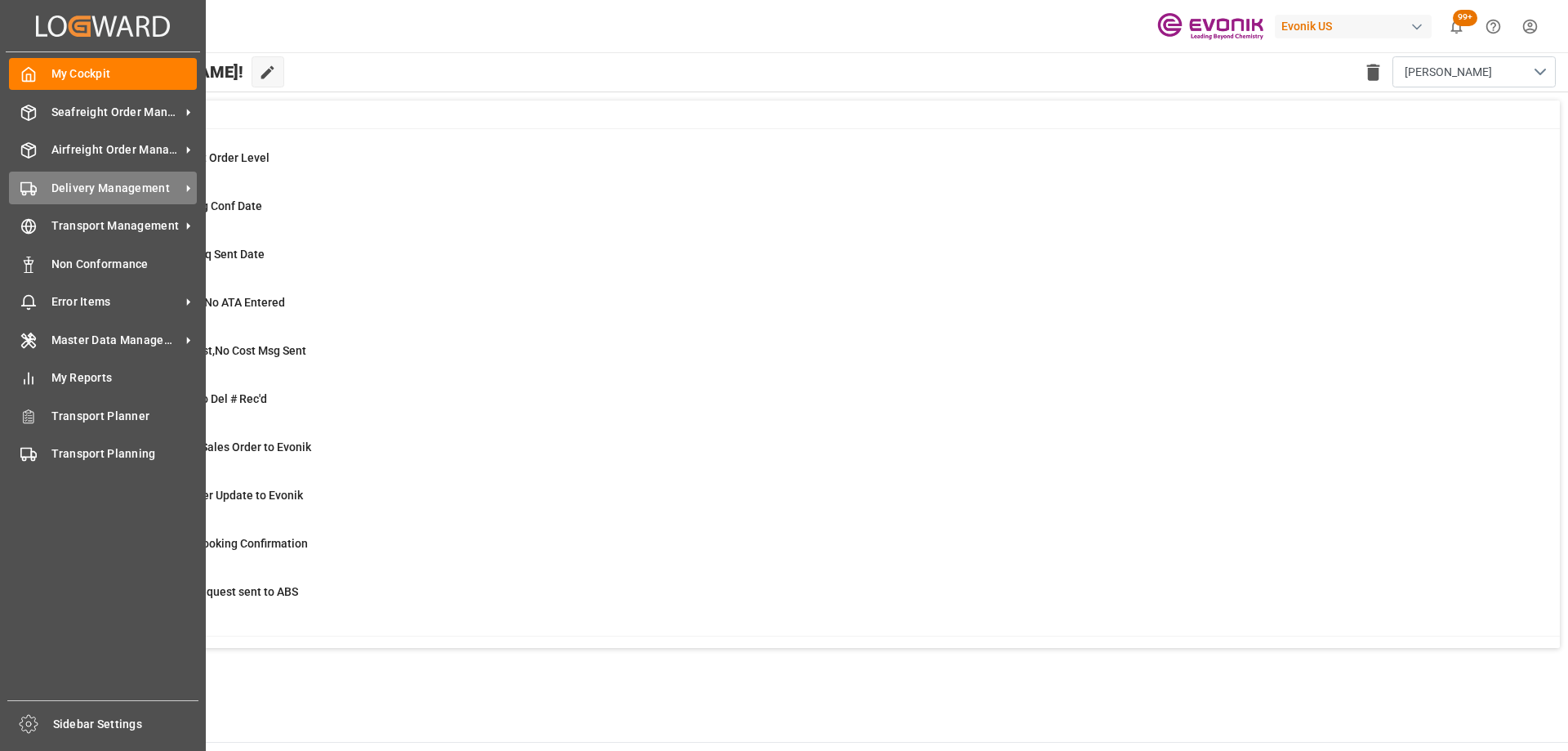
click at [74, 181] on span "Delivery Management" at bounding box center [116, 188] width 129 height 17
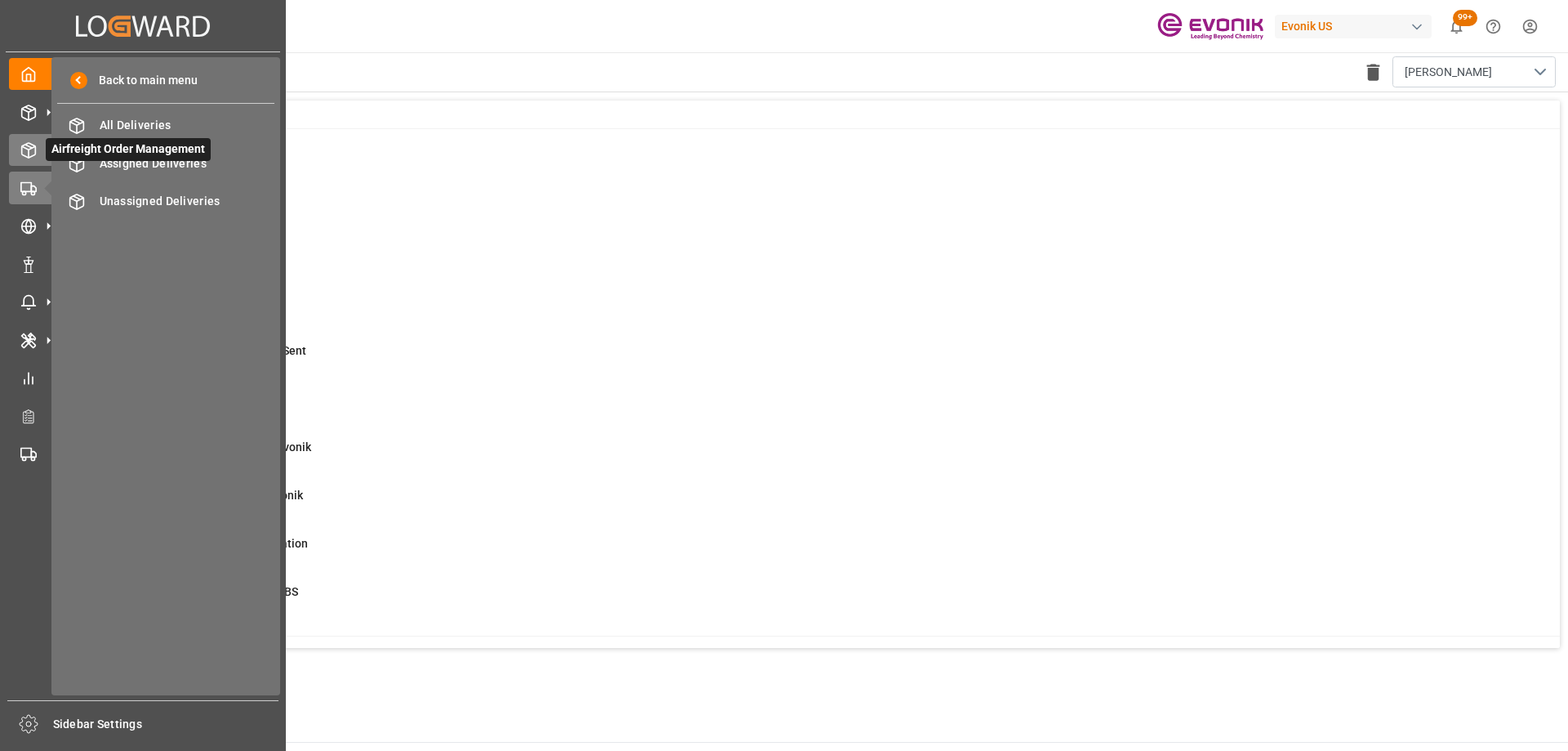
click at [22, 143] on icon at bounding box center [28, 150] width 16 height 16
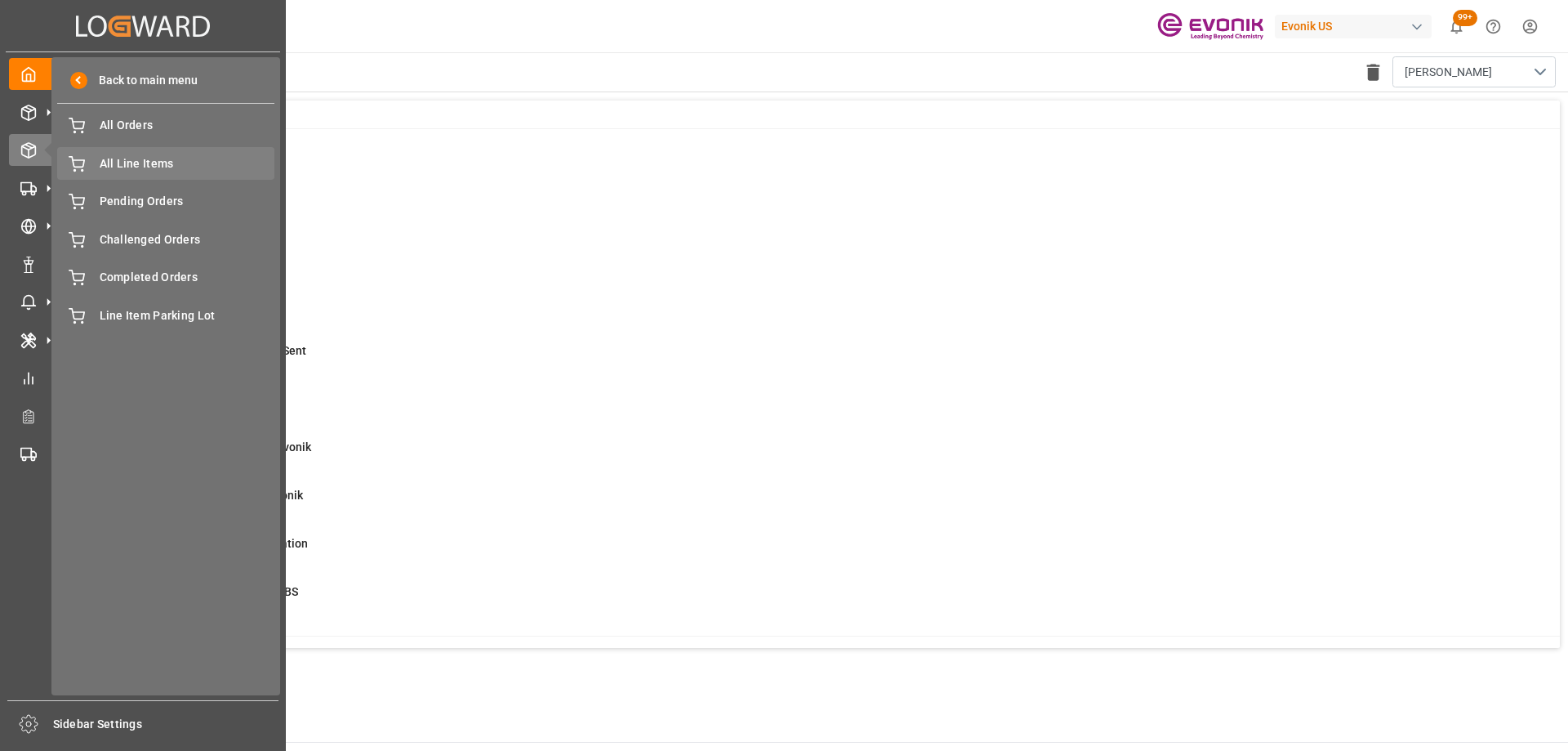
click at [148, 167] on span "All Line Items" at bounding box center [187, 164] width 175 height 17
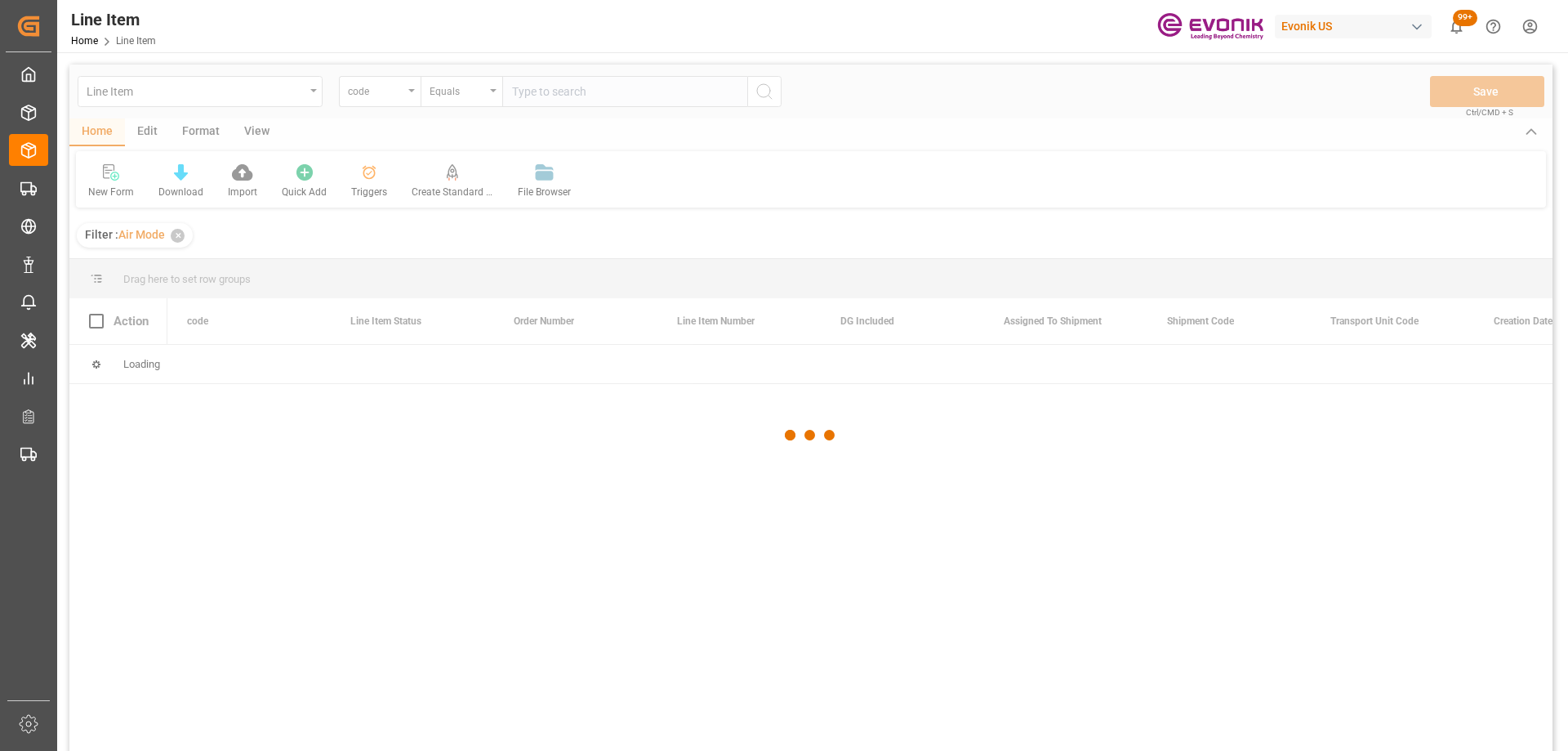
click at [403, 98] on div at bounding box center [811, 435] width 1483 height 741
click at [409, 92] on div at bounding box center [811, 435] width 1483 height 741
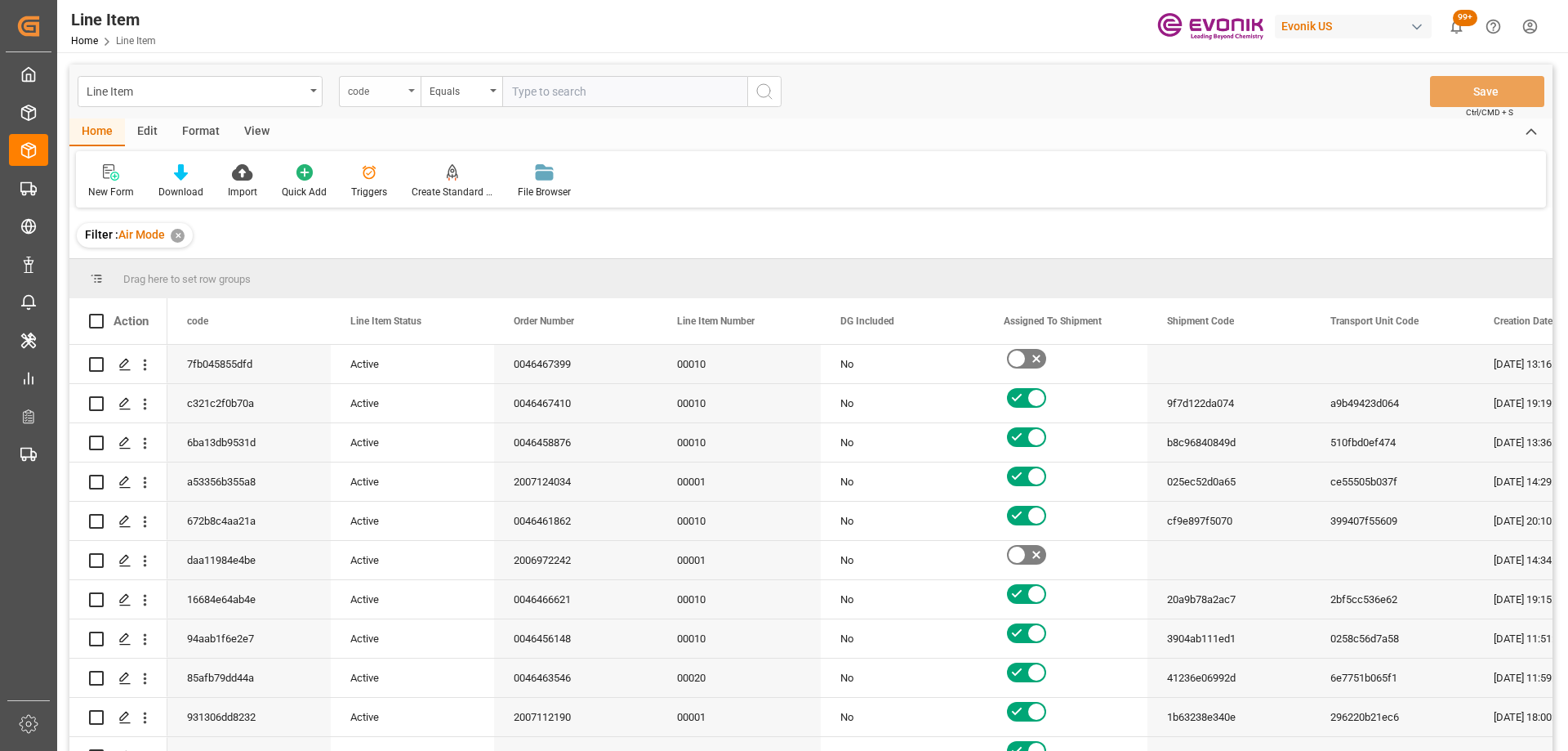
click at [407, 92] on div "code" at bounding box center [380, 91] width 82 height 31
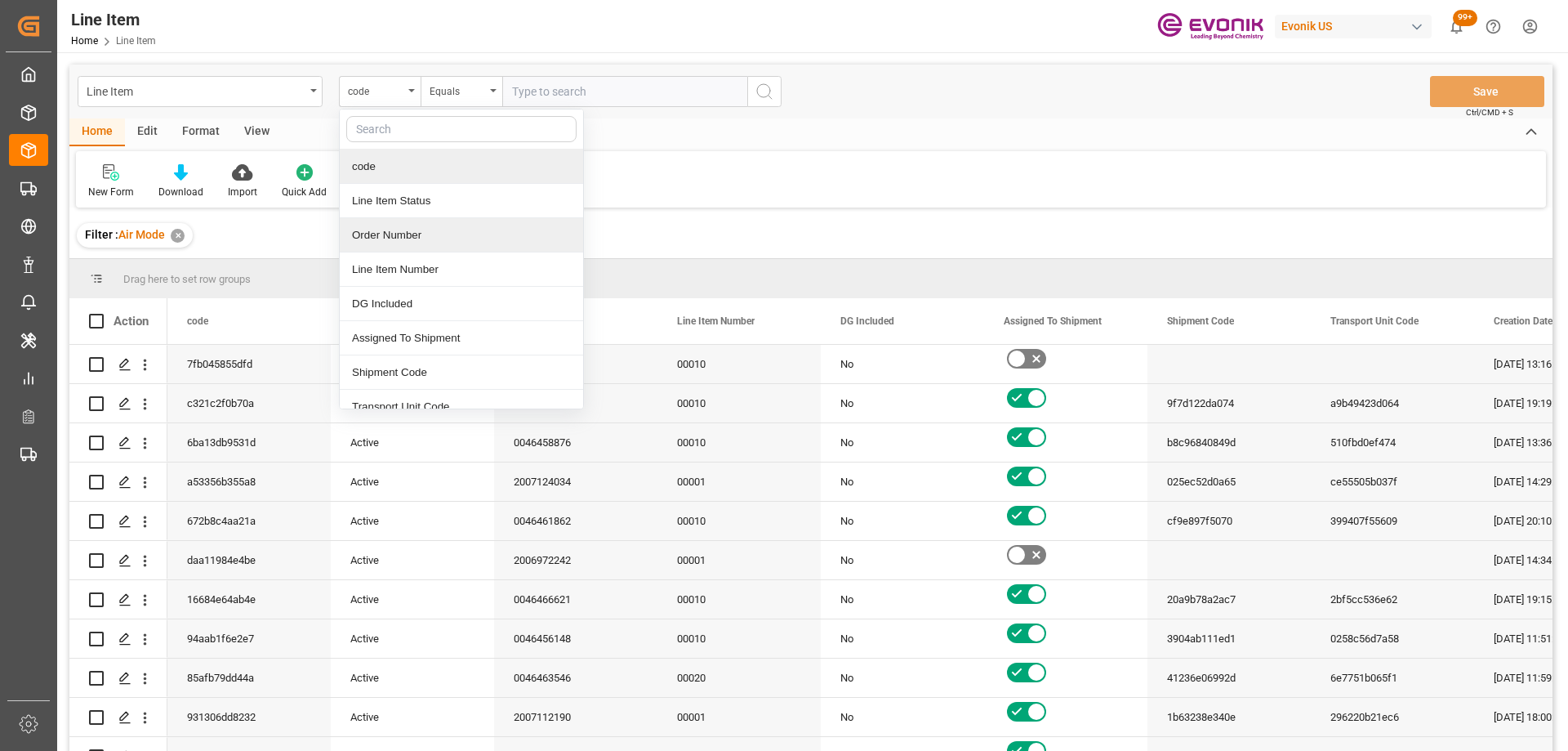
click at [401, 235] on div "Order Number" at bounding box center [461, 235] width 244 height 35
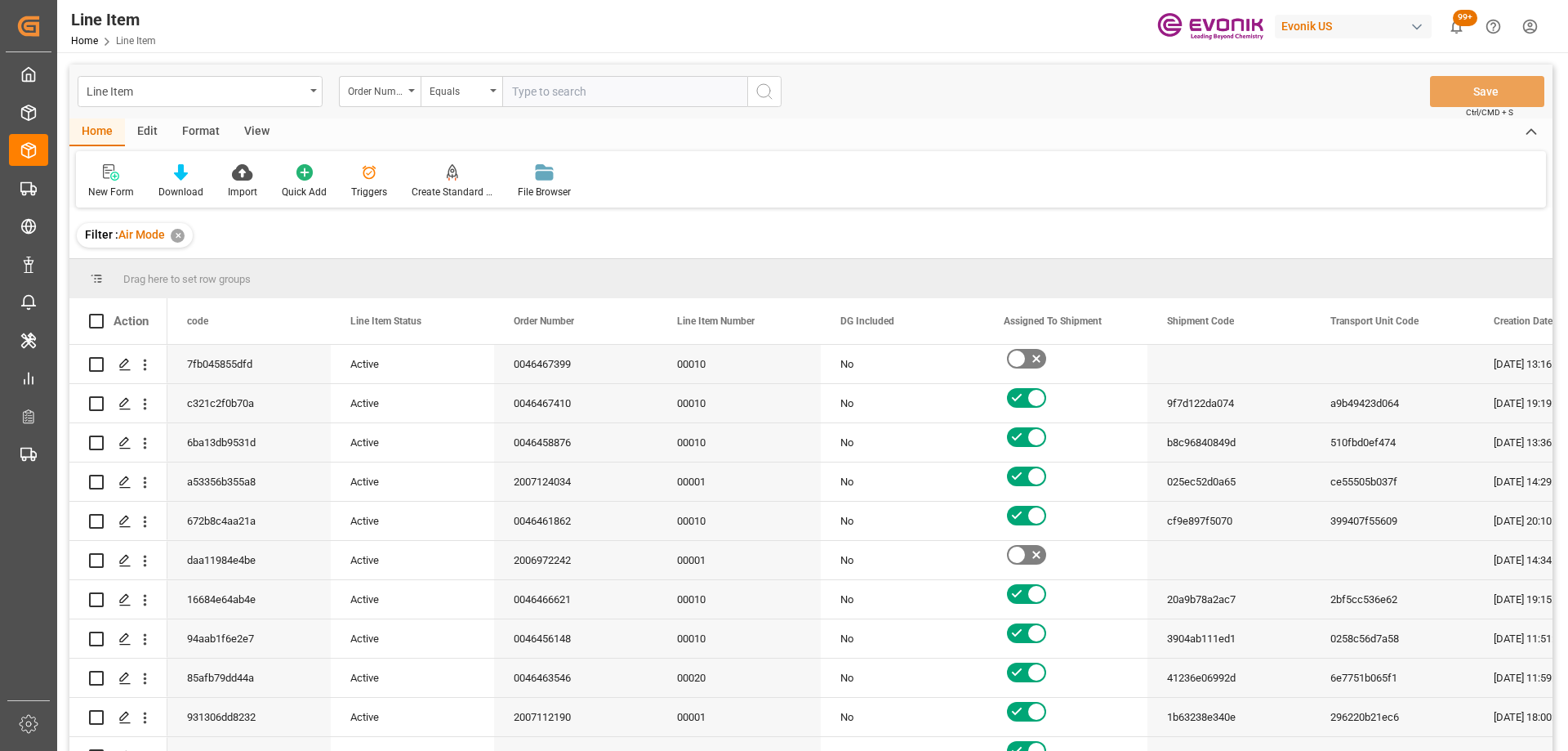
click at [536, 99] on input "text" at bounding box center [624, 91] width 245 height 31
paste input "250905000040"
type input "250905000040"
click at [757, 98] on icon "search button" at bounding box center [764, 91] width 20 height 20
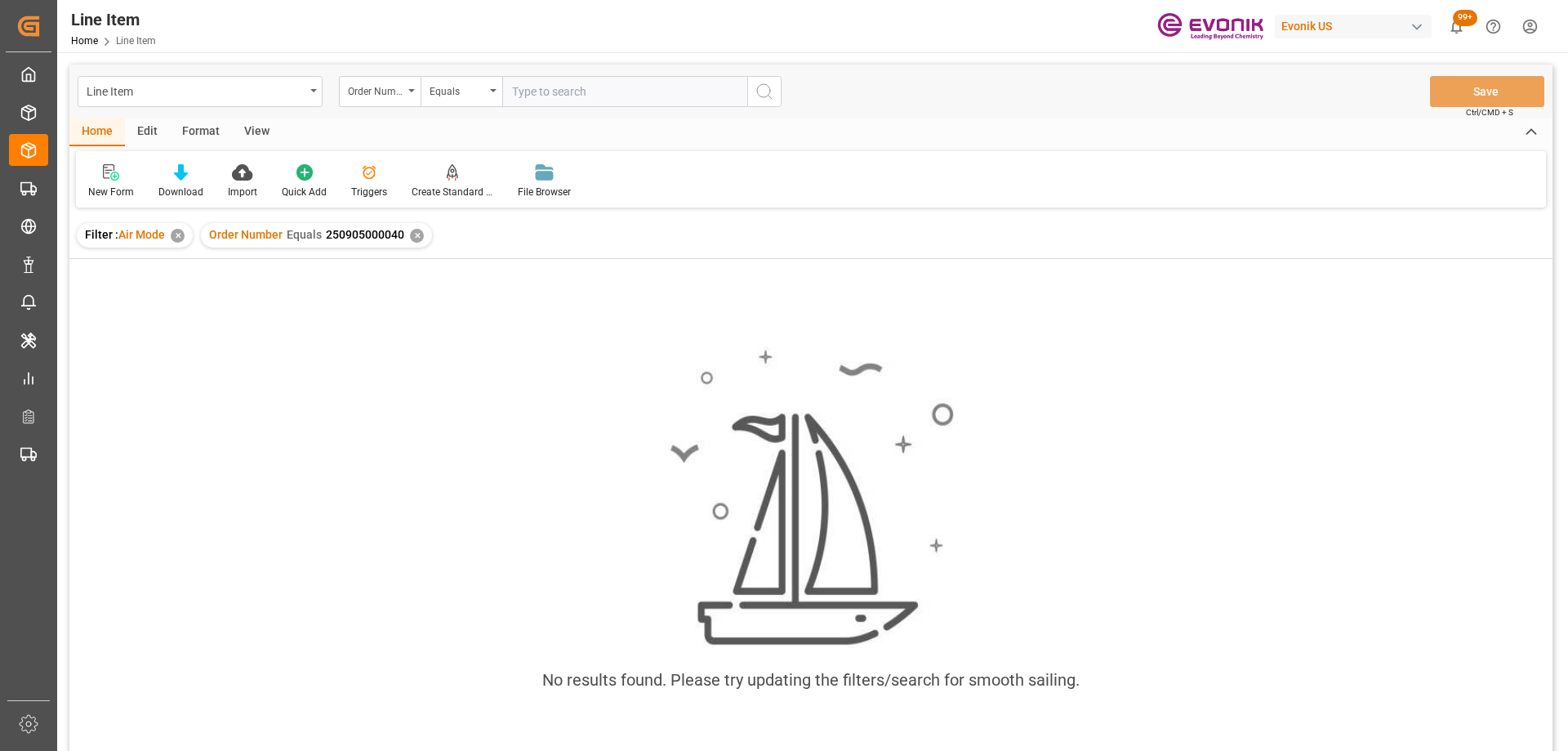
click at [174, 240] on div "✕" at bounding box center [177, 235] width 14 height 14
click at [291, 237] on div "✕" at bounding box center [292, 235] width 14 height 14
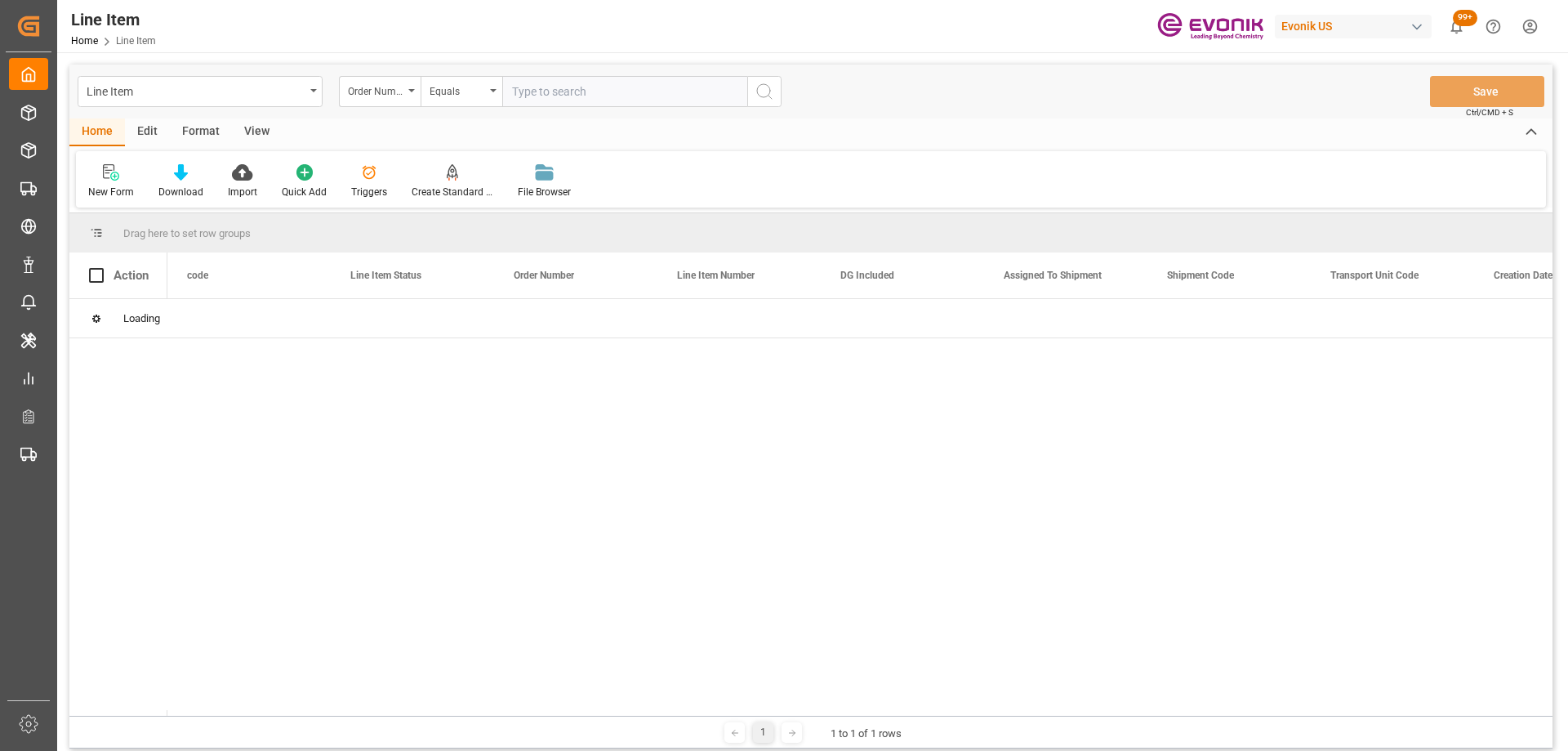
click at [560, 96] on input "text" at bounding box center [624, 91] width 245 height 31
paste input "0046462106"
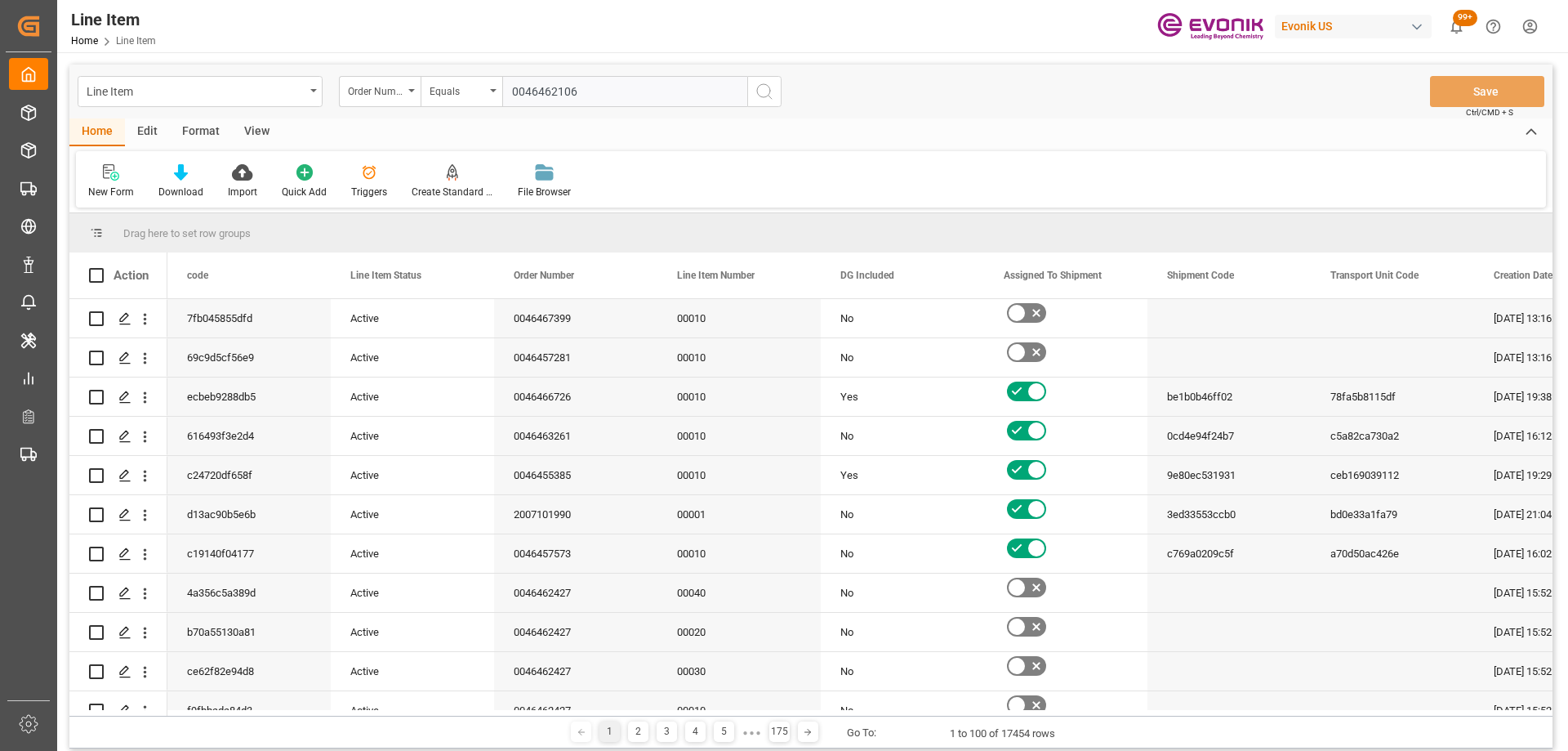
type input "0046462106"
click at [765, 91] on icon "search button" at bounding box center [764, 91] width 20 height 20
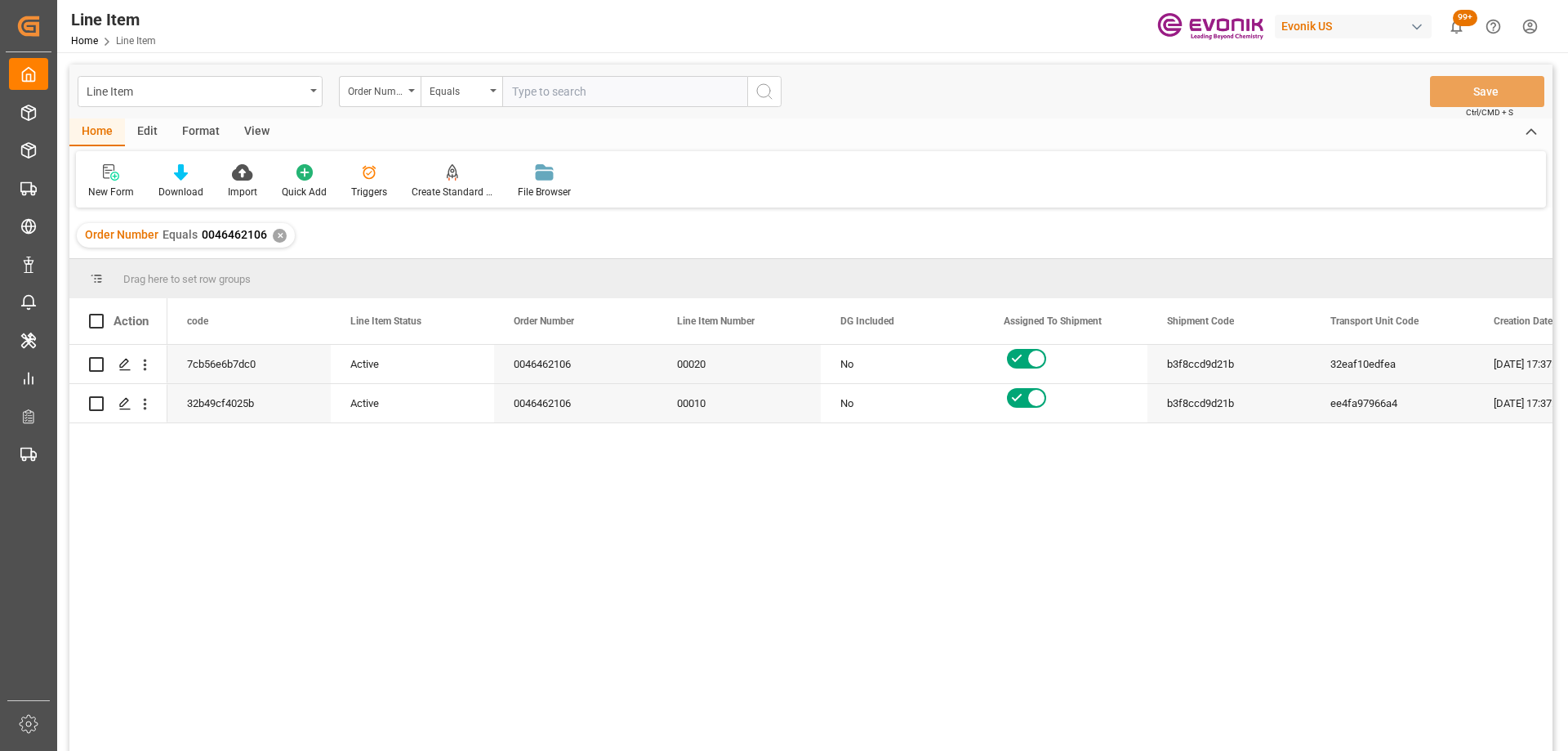
click at [262, 130] on div "View" at bounding box center [256, 132] width 50 height 28
click at [199, 185] on div "Standard Templates" at bounding box center [185, 192] width 82 height 15
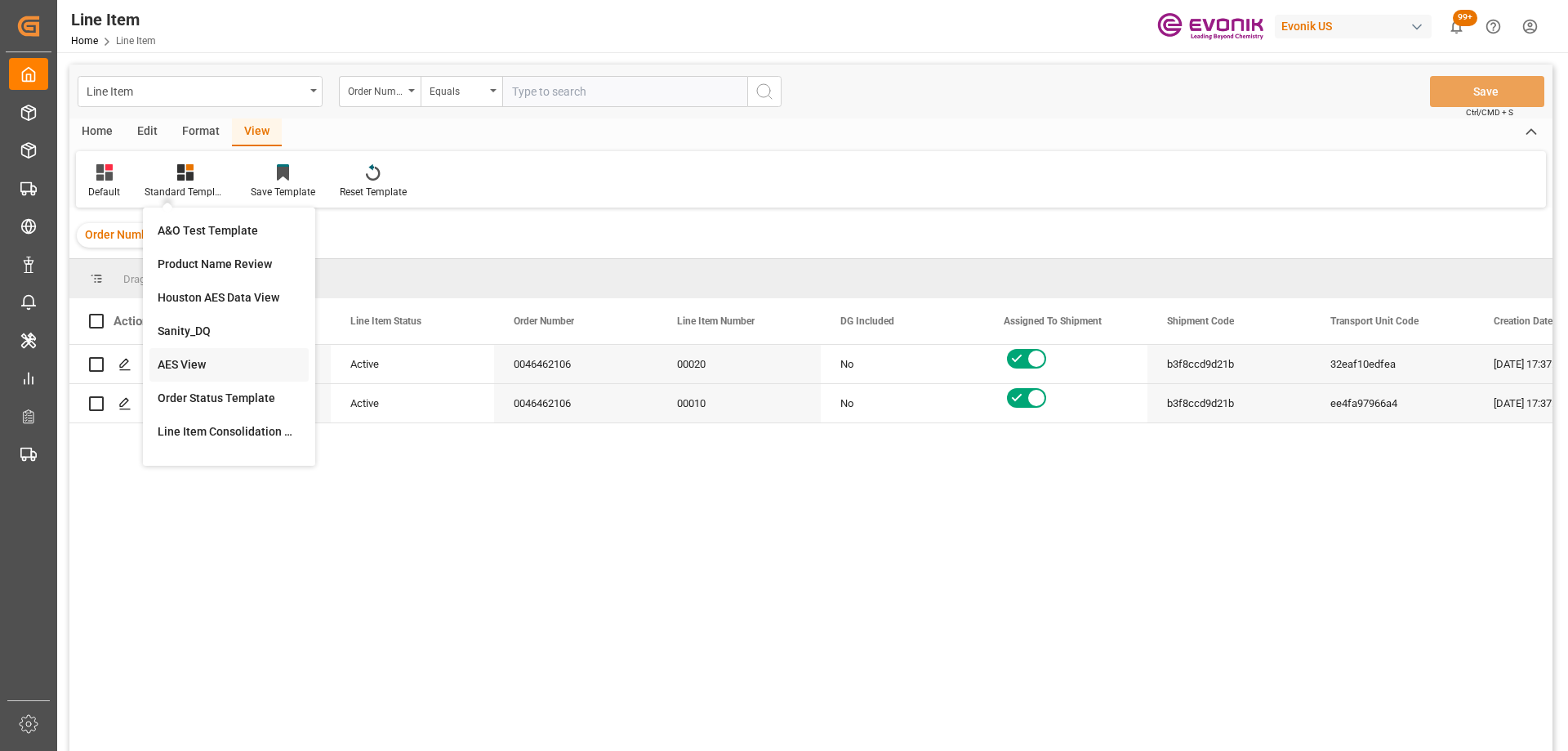
click at [181, 365] on div "AES View" at bounding box center [229, 365] width 142 height 17
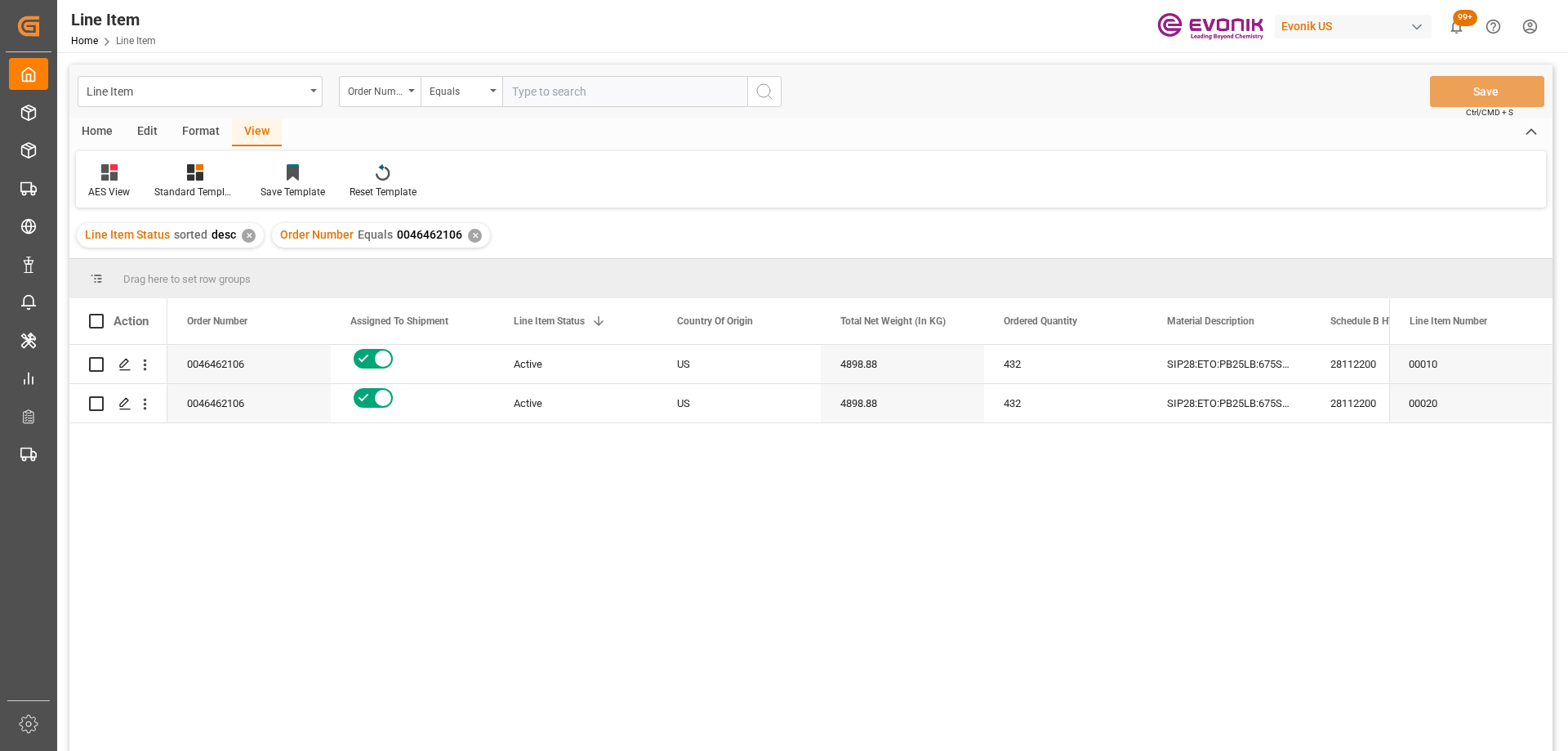
drag, startPoint x: 255, startPoint y: 591, endPoint x: 263, endPoint y: 593, distance: 8.2
click at [255, 591] on div "0046462106 Active US 4898.88 432 SIP28:ETO:PB25LB:675SWP:I2:P:$ 28112200 21604.…" at bounding box center [778, 553] width 1221 height 416
click at [732, 628] on div "0046462106 Active US 4898.88 432 SIP28:ETO:PB25LB:675SWP:I2:P:$ 28112200 21604.…" at bounding box center [778, 553] width 1221 height 416
click at [1014, 368] on div "432" at bounding box center [1066, 364] width 163 height 38
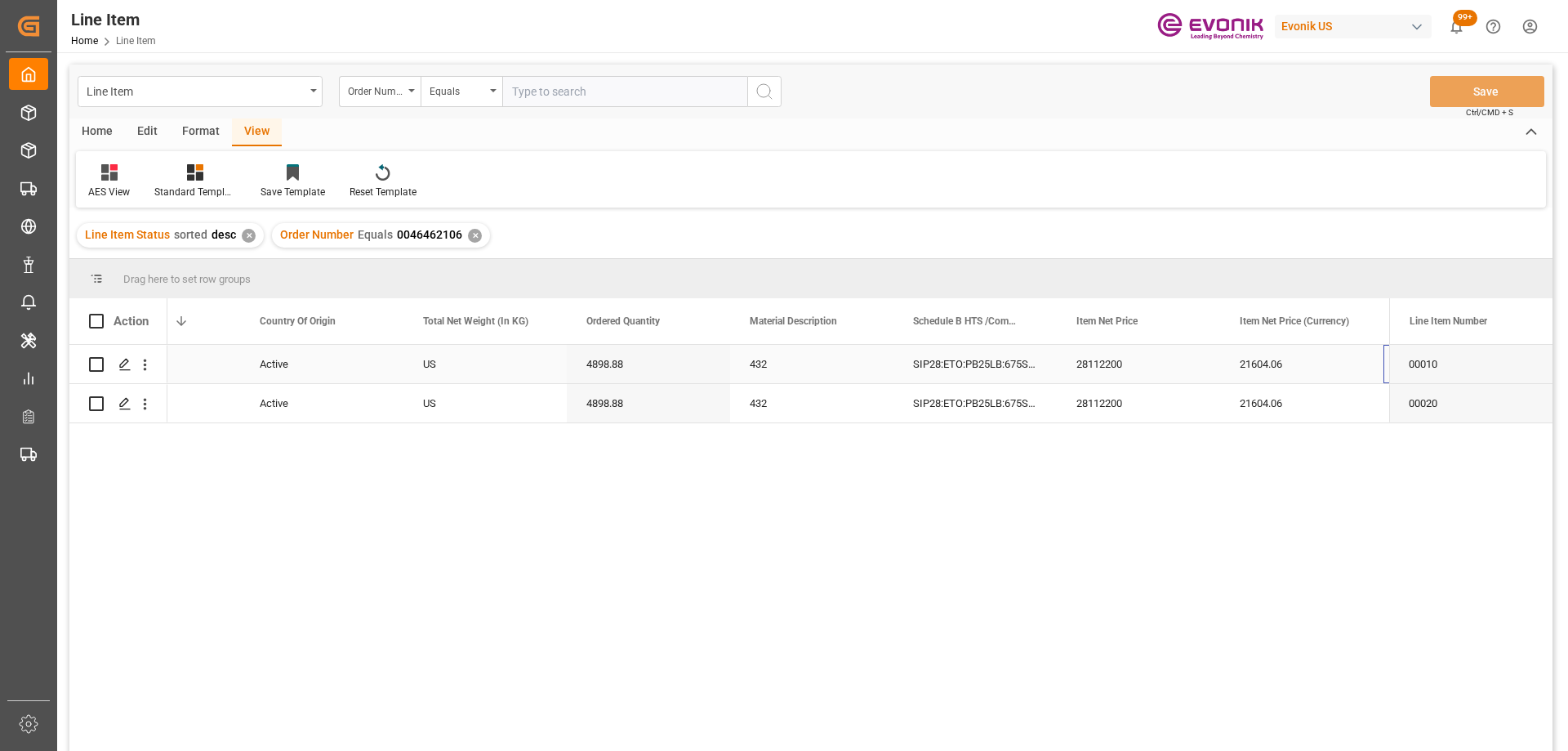
scroll to position [0, 417]
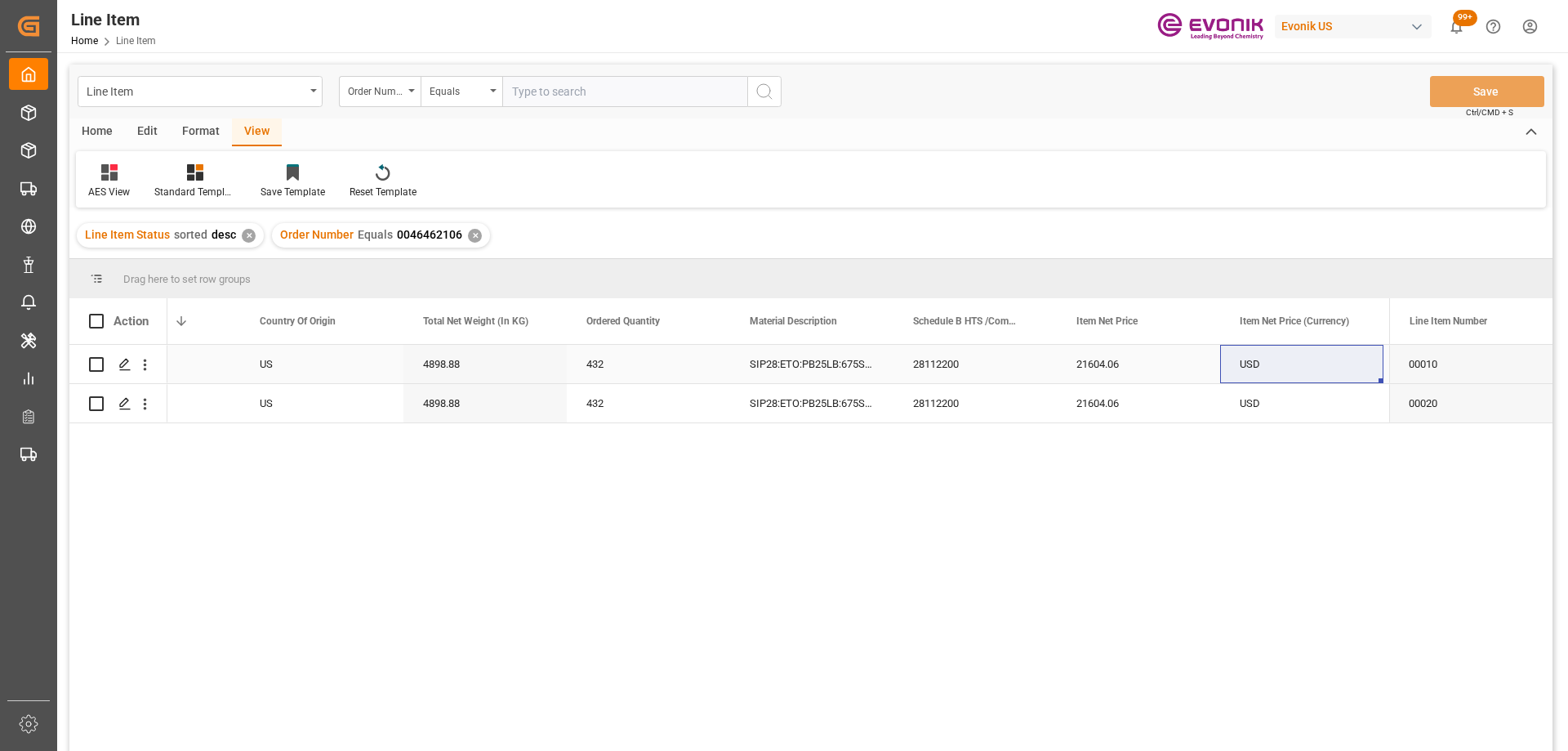
click at [1123, 369] on div "21604.06" at bounding box center [1138, 364] width 163 height 38
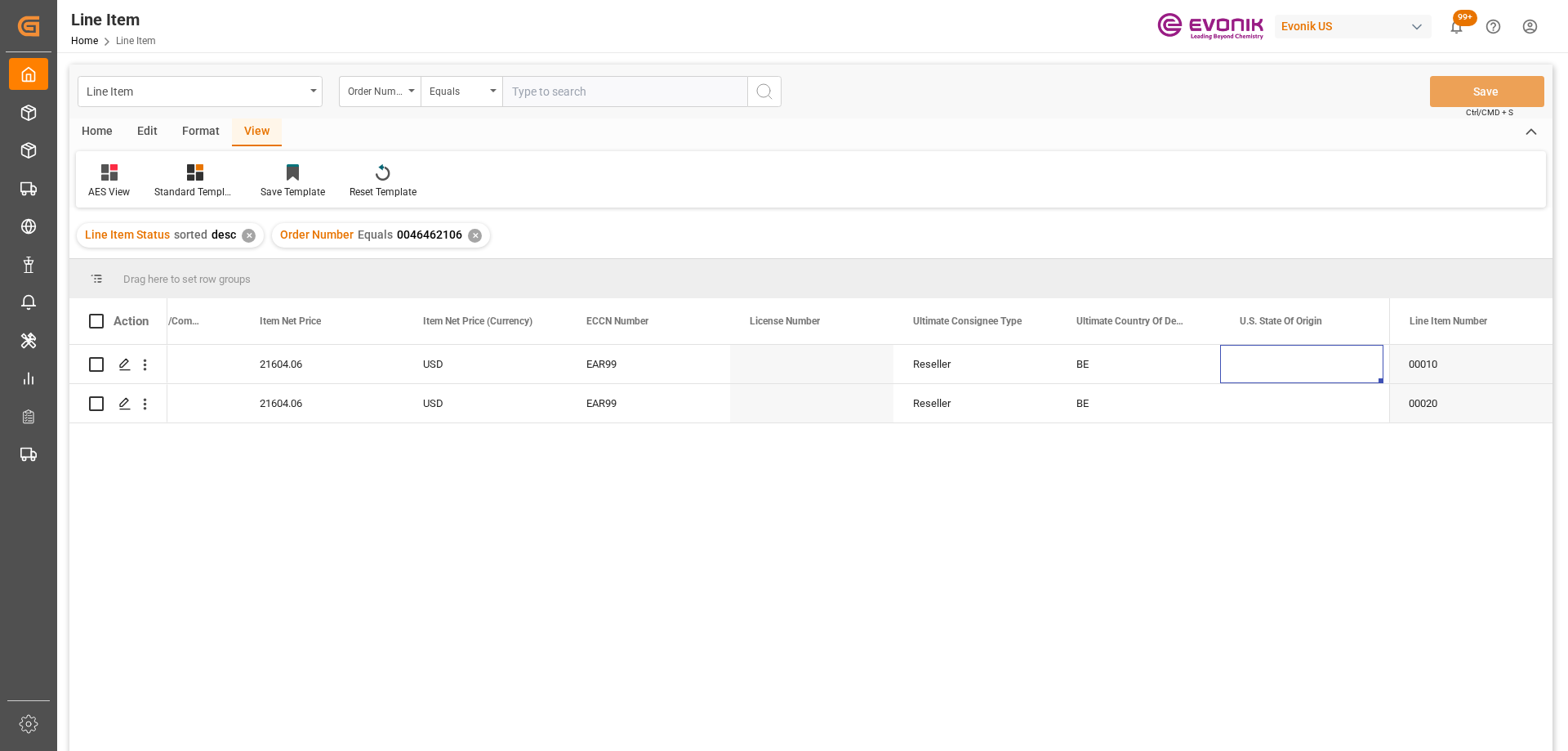
scroll to position [0, 1397]
click at [555, 98] on input "text" at bounding box center [624, 91] width 245 height 31
paste input "0046466973"
type input "0046466973"
click at [762, 98] on circle "search button" at bounding box center [764, 91] width 13 height 13
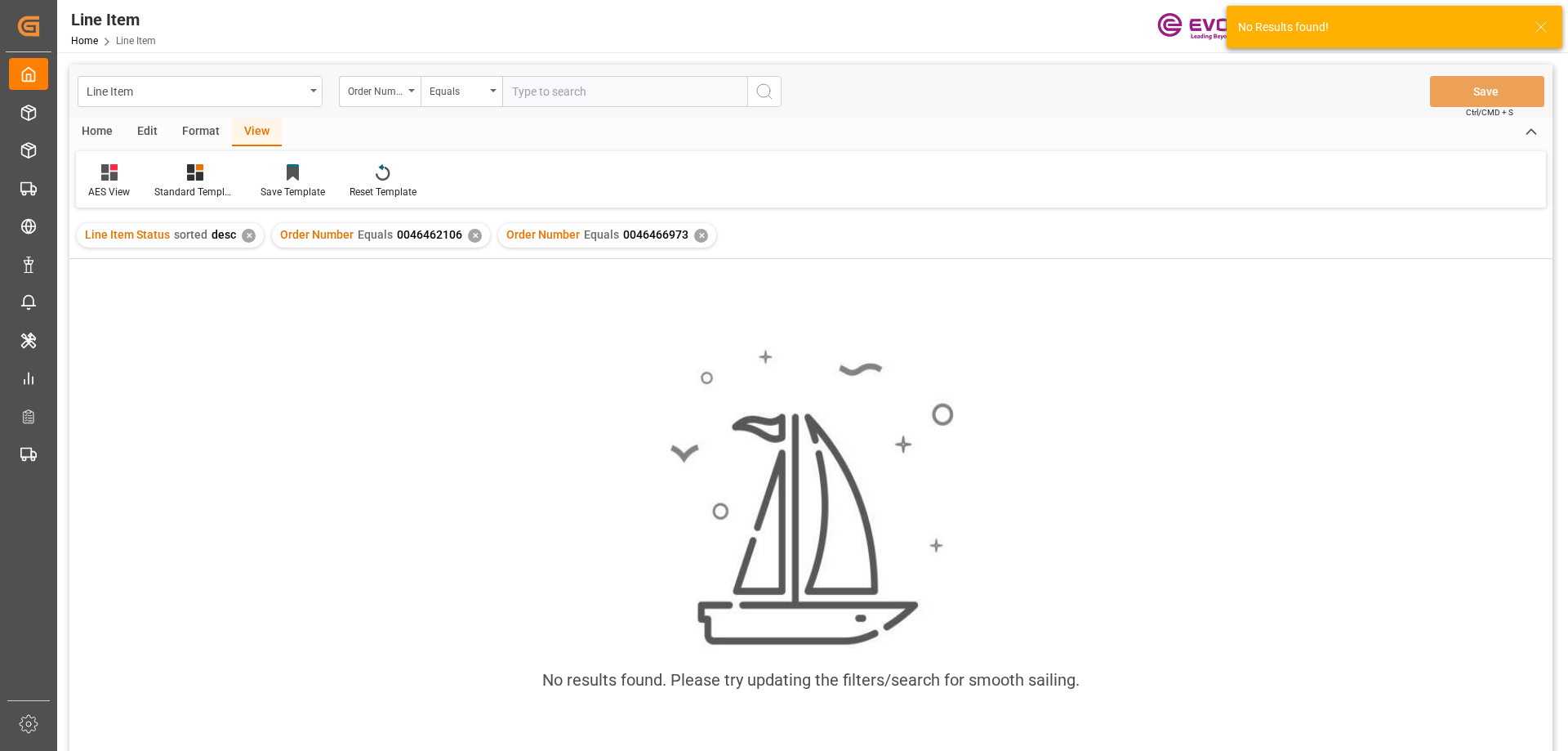
click at [473, 235] on div "✕" at bounding box center [474, 235] width 14 height 14
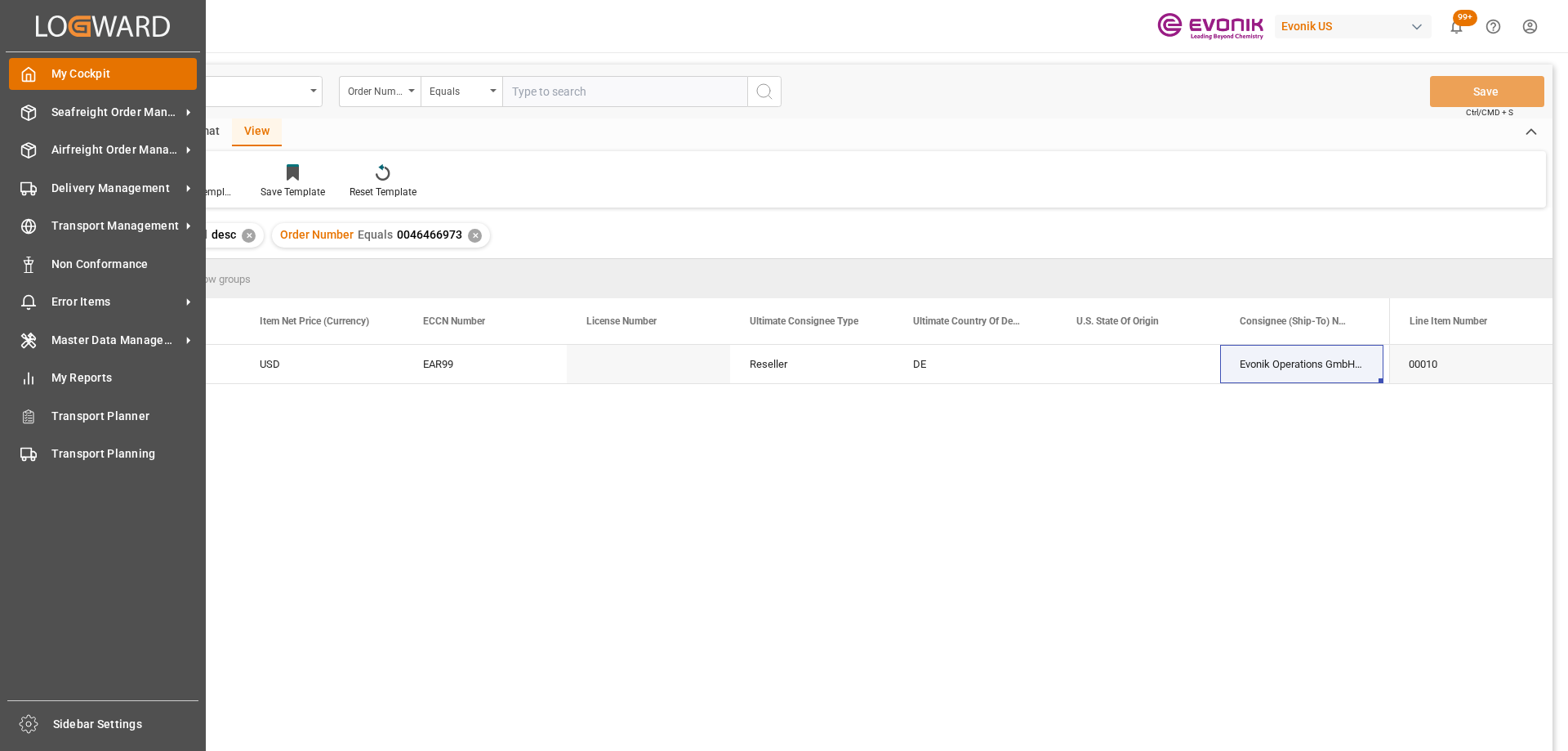
click at [36, 73] on icon at bounding box center [28, 74] width 16 height 16
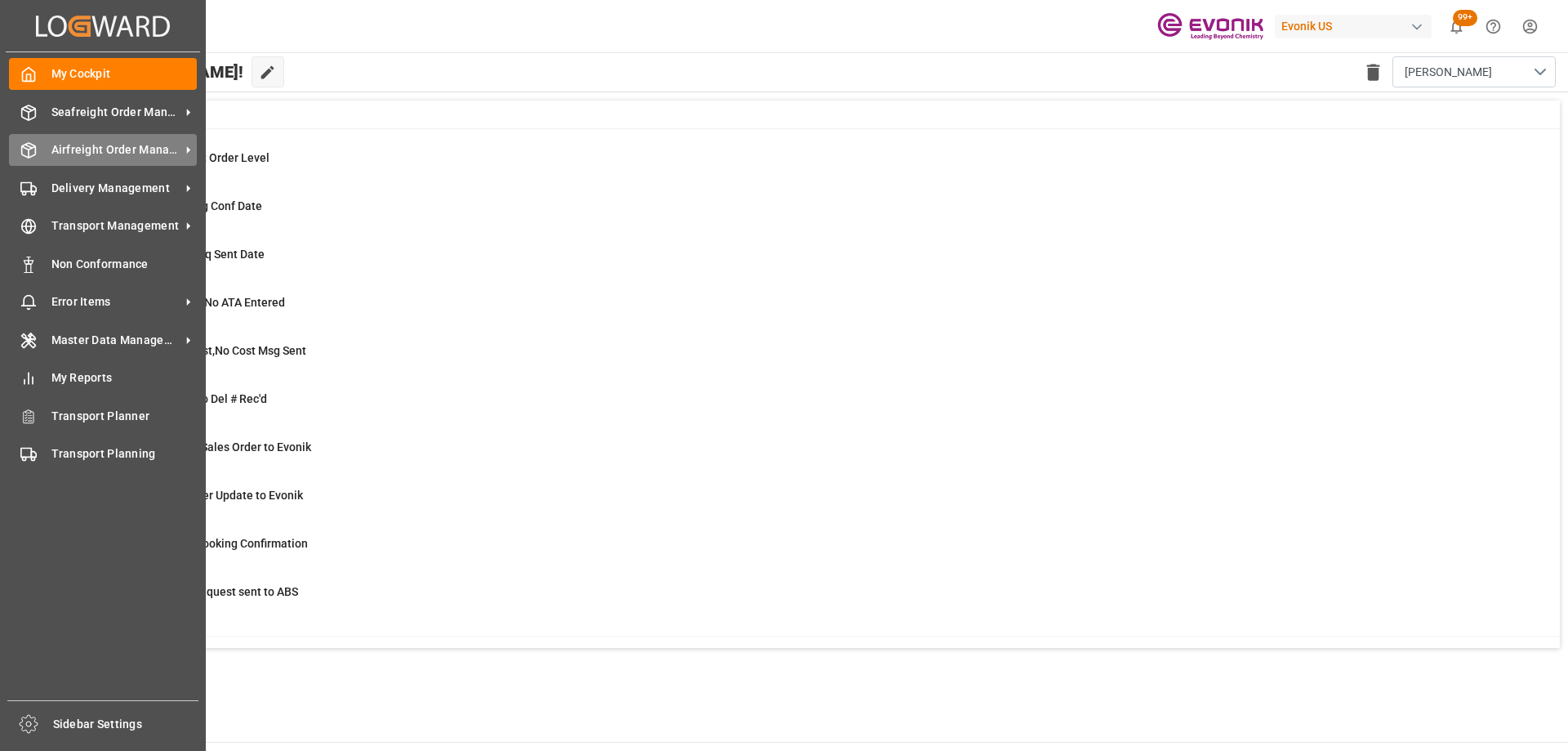
click at [82, 149] on span "Airfreight Order Management" at bounding box center [116, 150] width 129 height 17
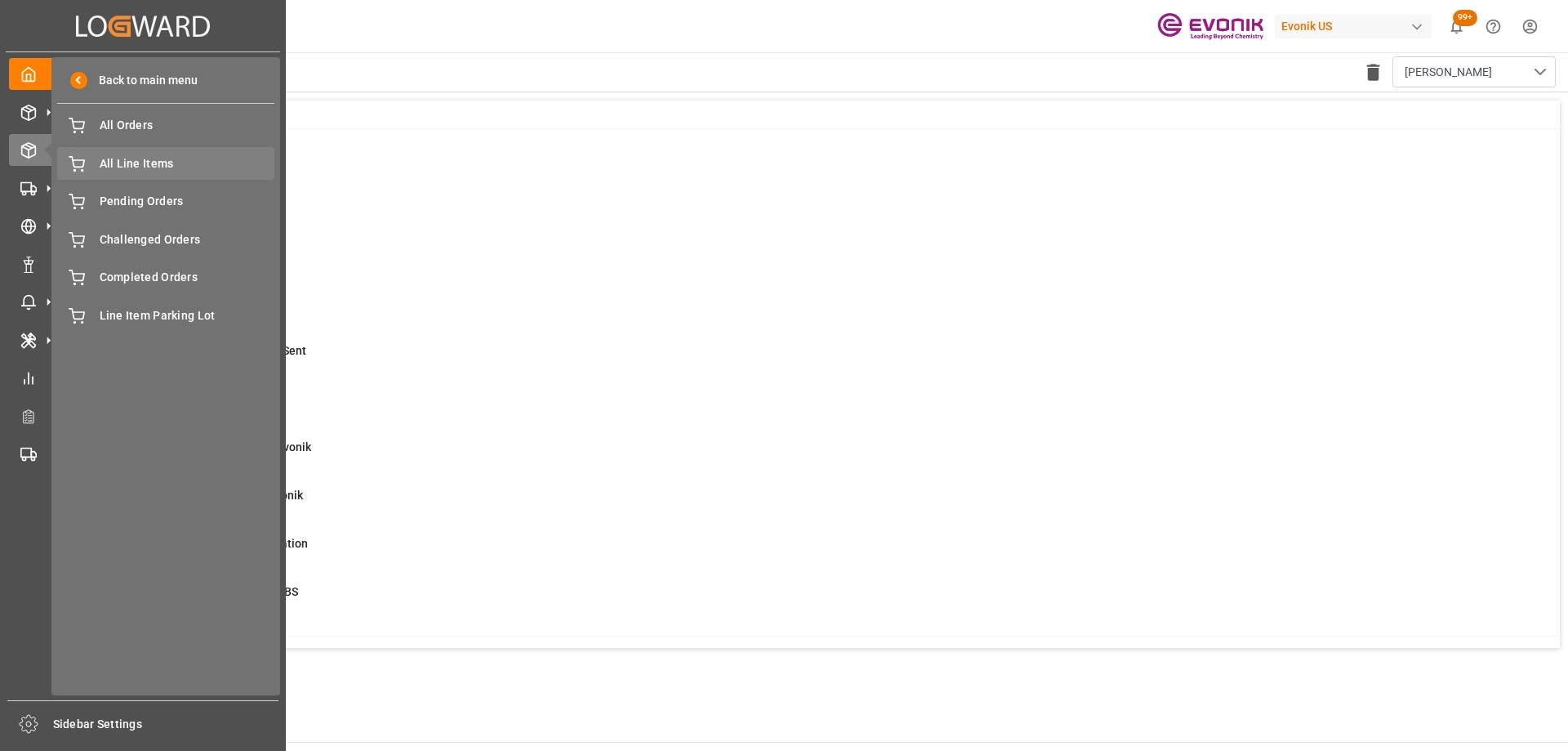
click at [134, 167] on span "All Line Items" at bounding box center [187, 164] width 175 height 17
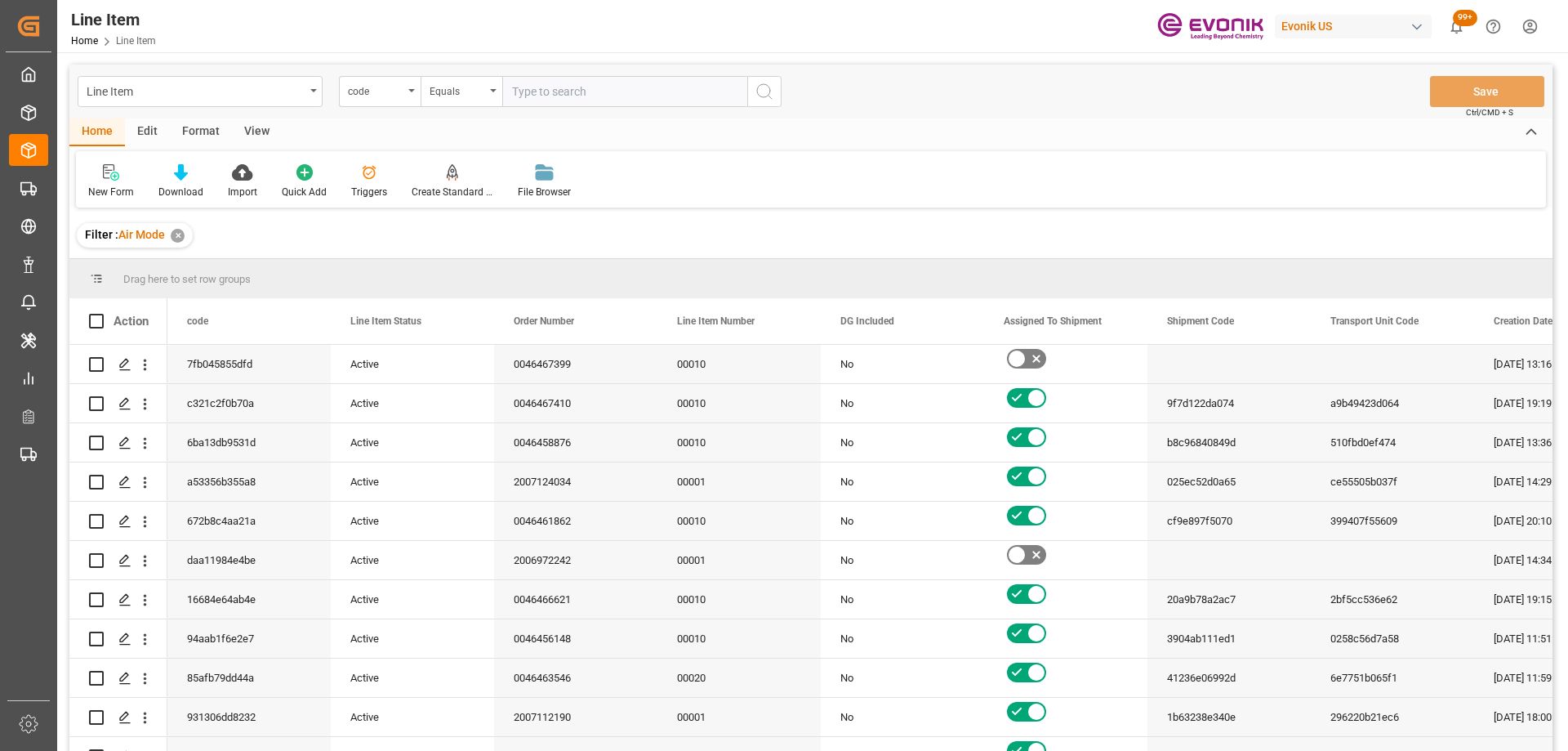
click at [409, 93] on div "code" at bounding box center [380, 91] width 82 height 31
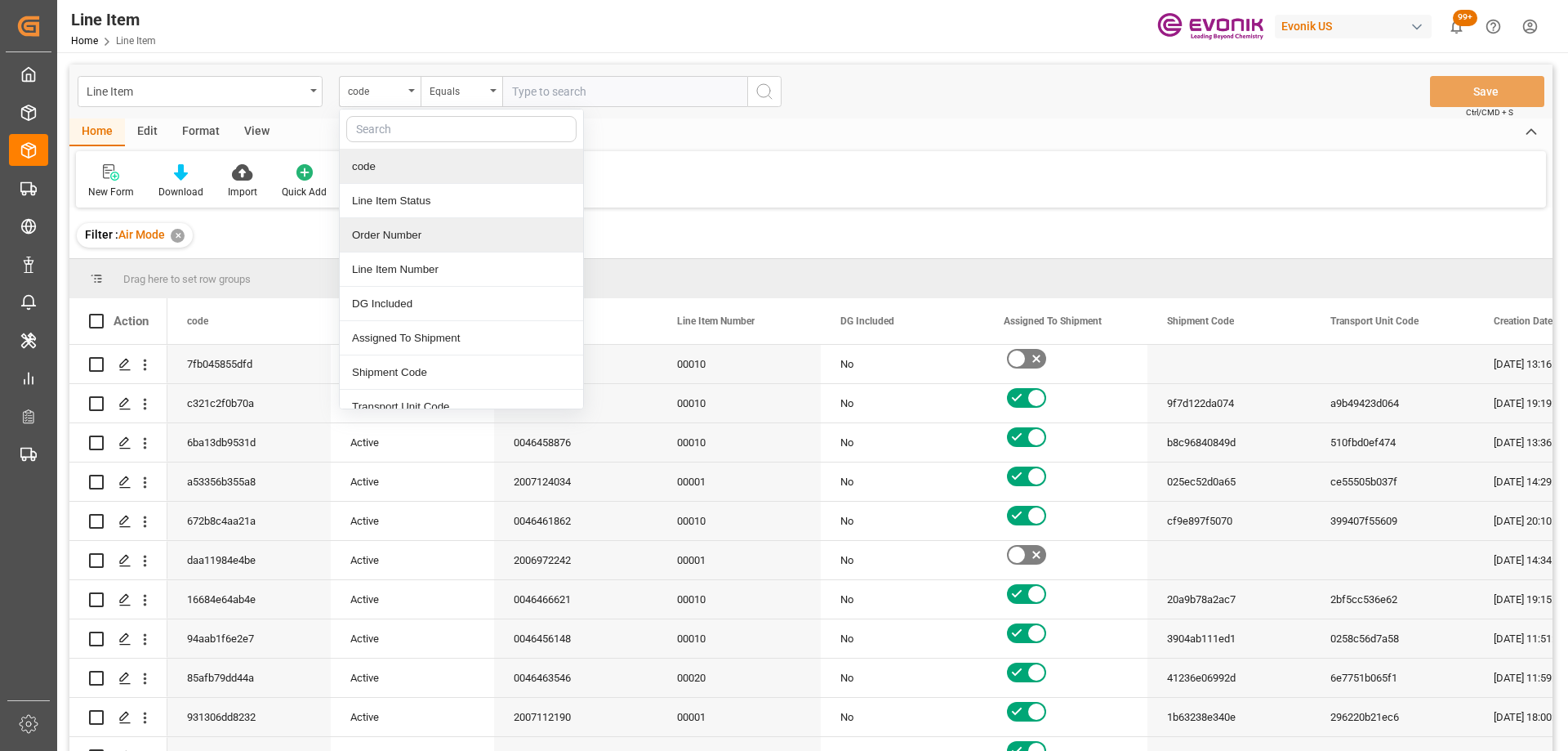
click at [393, 238] on div "Order Number" at bounding box center [461, 235] width 244 height 35
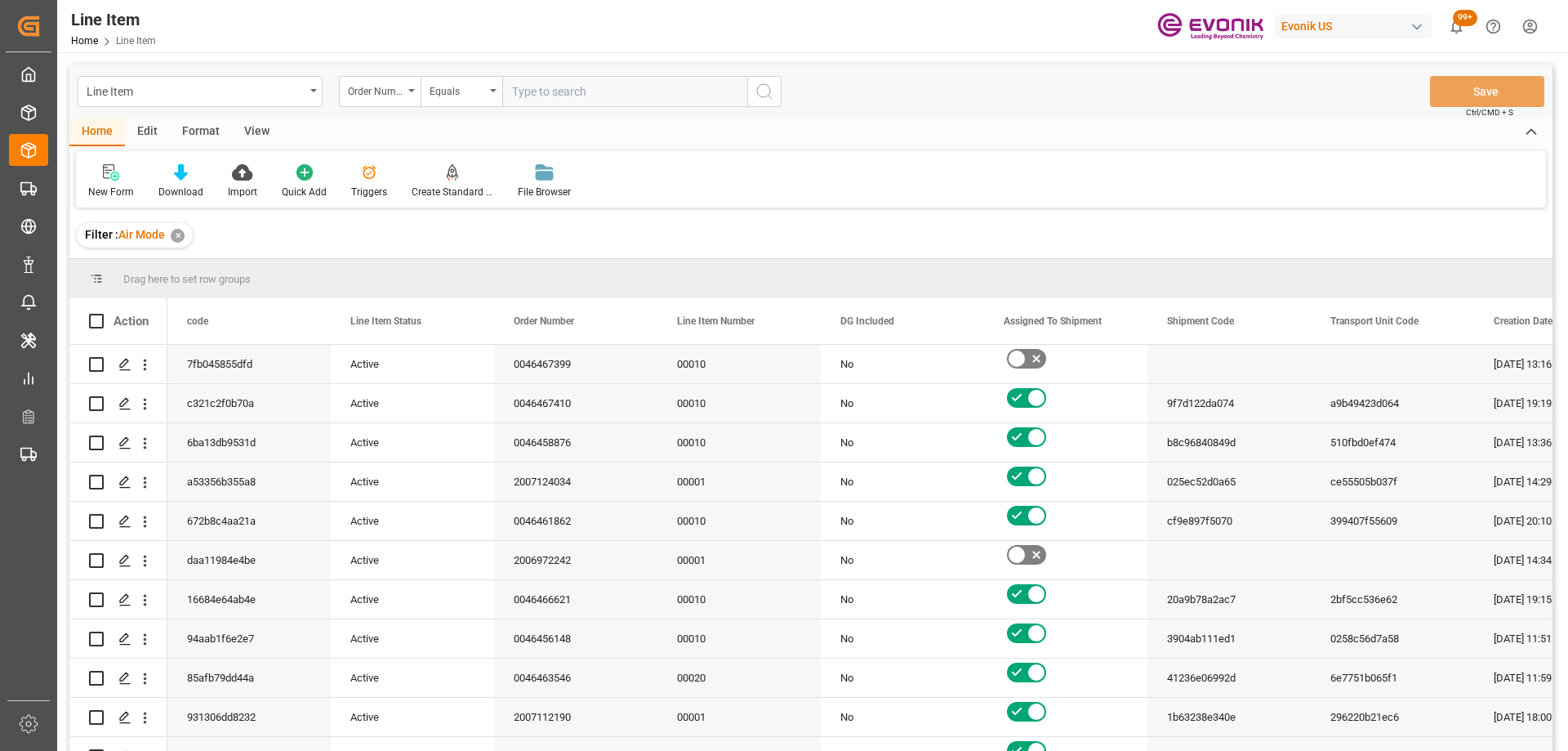
click at [576, 93] on input "text" at bounding box center [624, 91] width 245 height 31
paste input "0046466973"
type input "0046466973"
click at [756, 86] on icon "search button" at bounding box center [764, 91] width 20 height 20
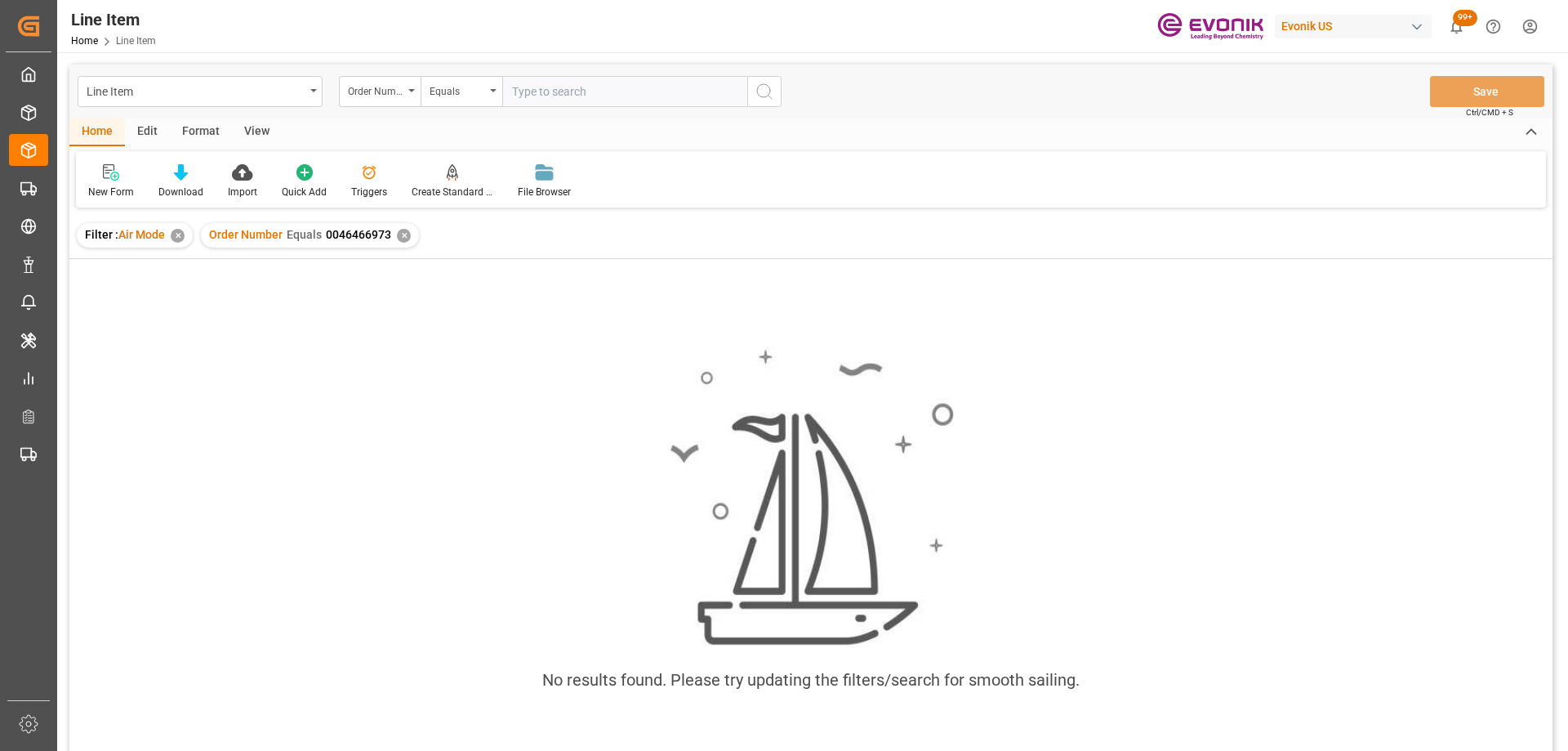
click at [174, 235] on div "✕" at bounding box center [177, 235] width 14 height 14
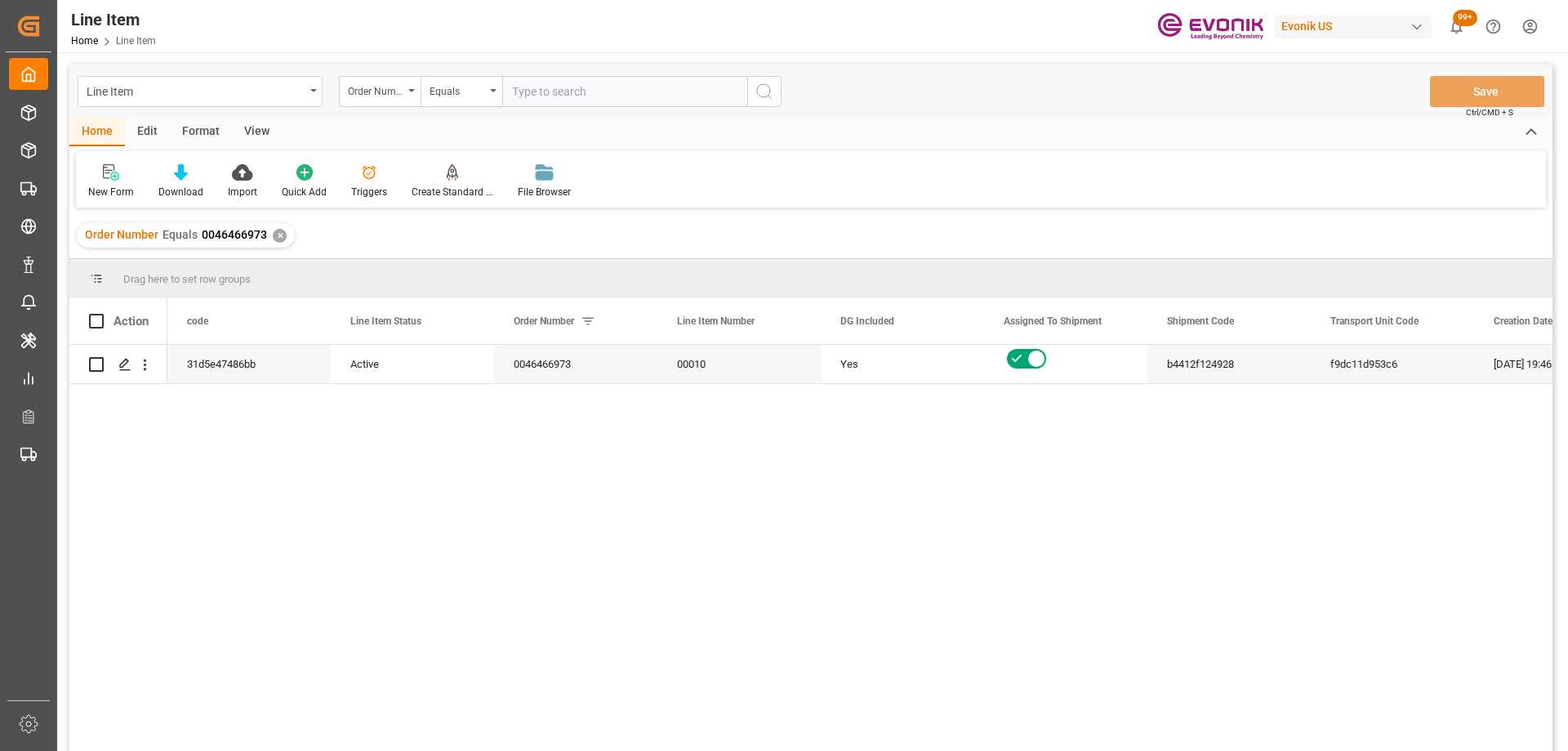
click at [260, 125] on div "View" at bounding box center [256, 132] width 50 height 28
click at [192, 186] on div "Standard Templates" at bounding box center [185, 192] width 82 height 15
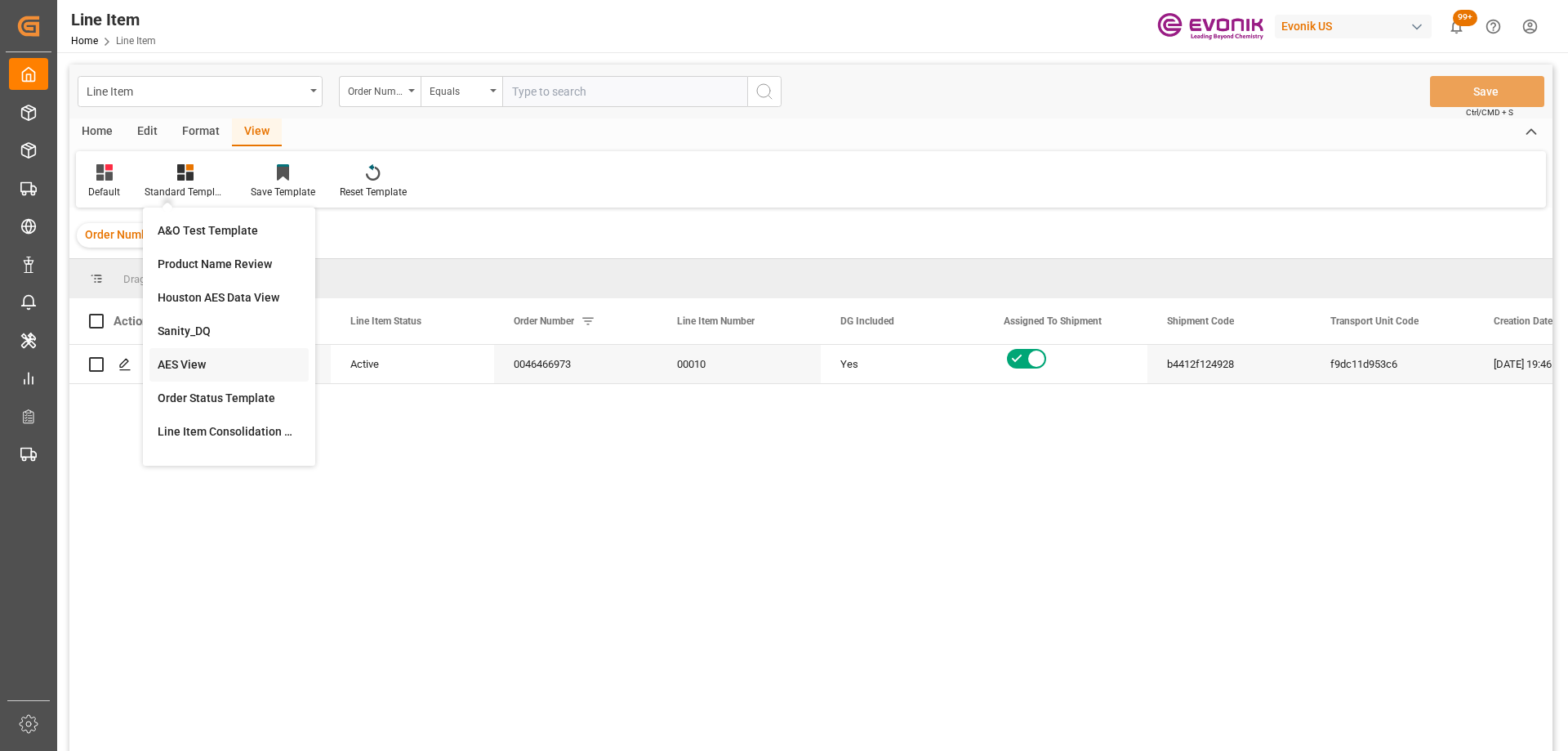
click at [198, 366] on div "AES View" at bounding box center [229, 365] width 142 height 17
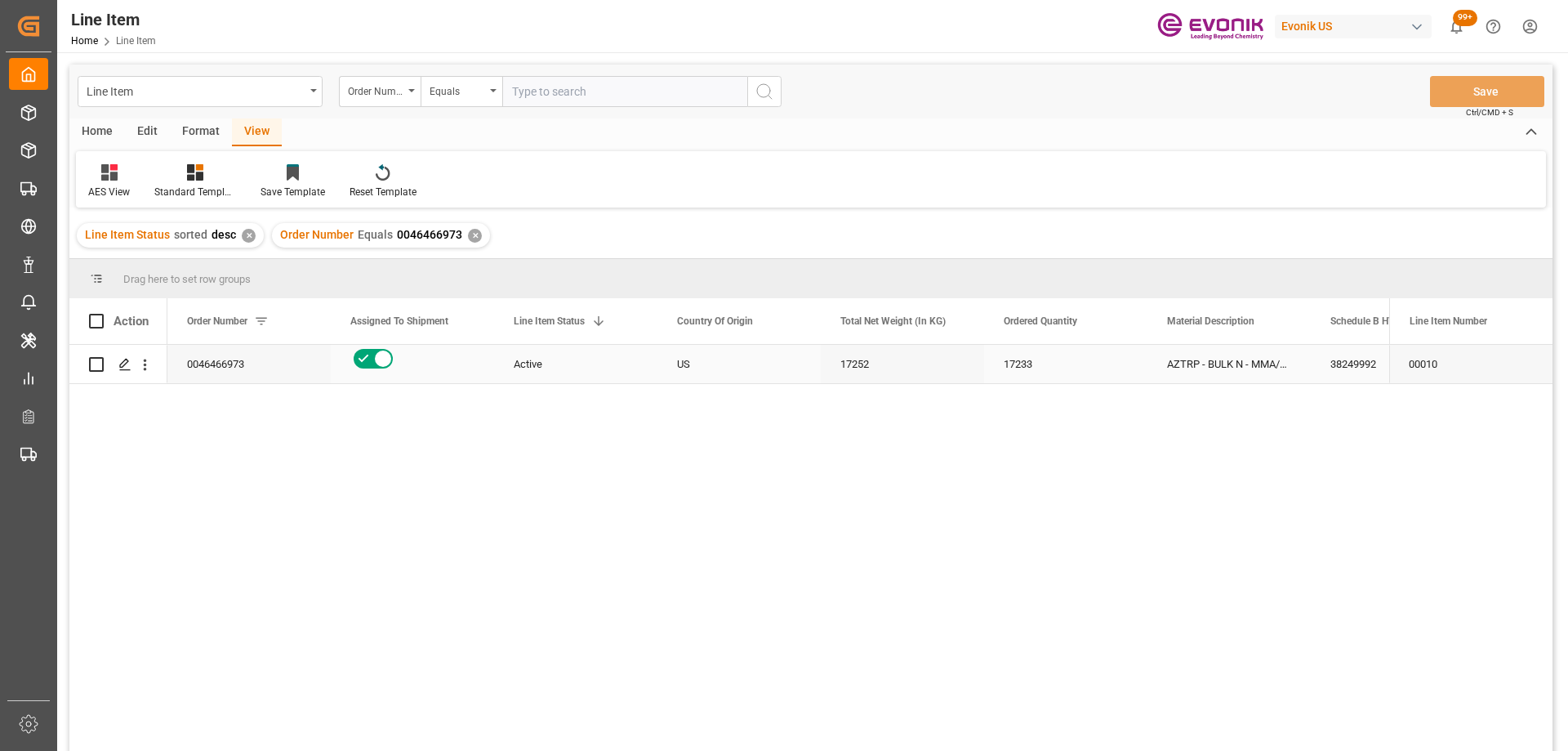
click at [565, 358] on div "Active" at bounding box center [575, 365] width 124 height 38
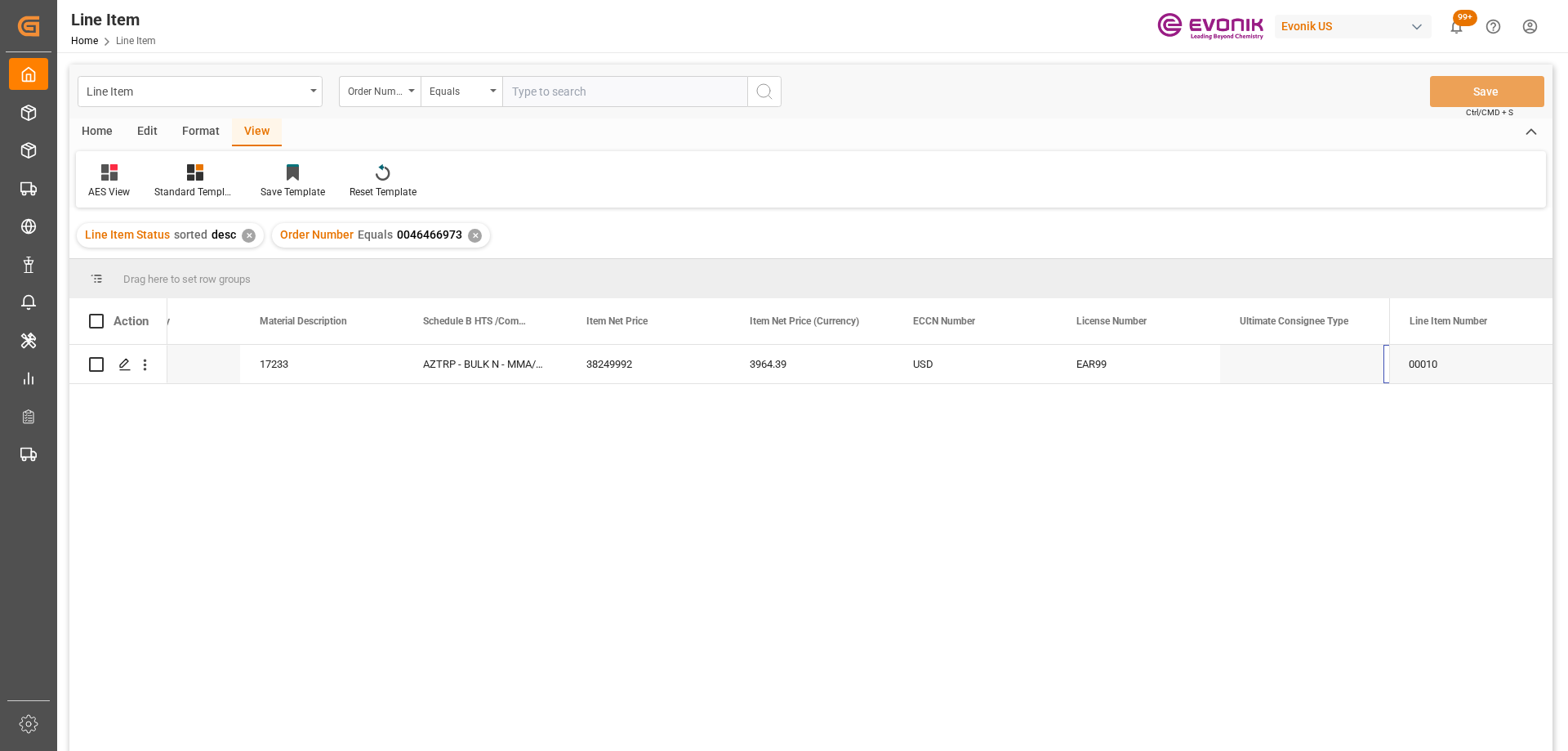
scroll to position [0, 907]
click at [438, 360] on div "38249992" at bounding box center [485, 364] width 163 height 38
click at [453, 362] on div "38249992" at bounding box center [485, 364] width 163 height 38
click at [453, 375] on input "38249992" at bounding box center [485, 373] width 137 height 31
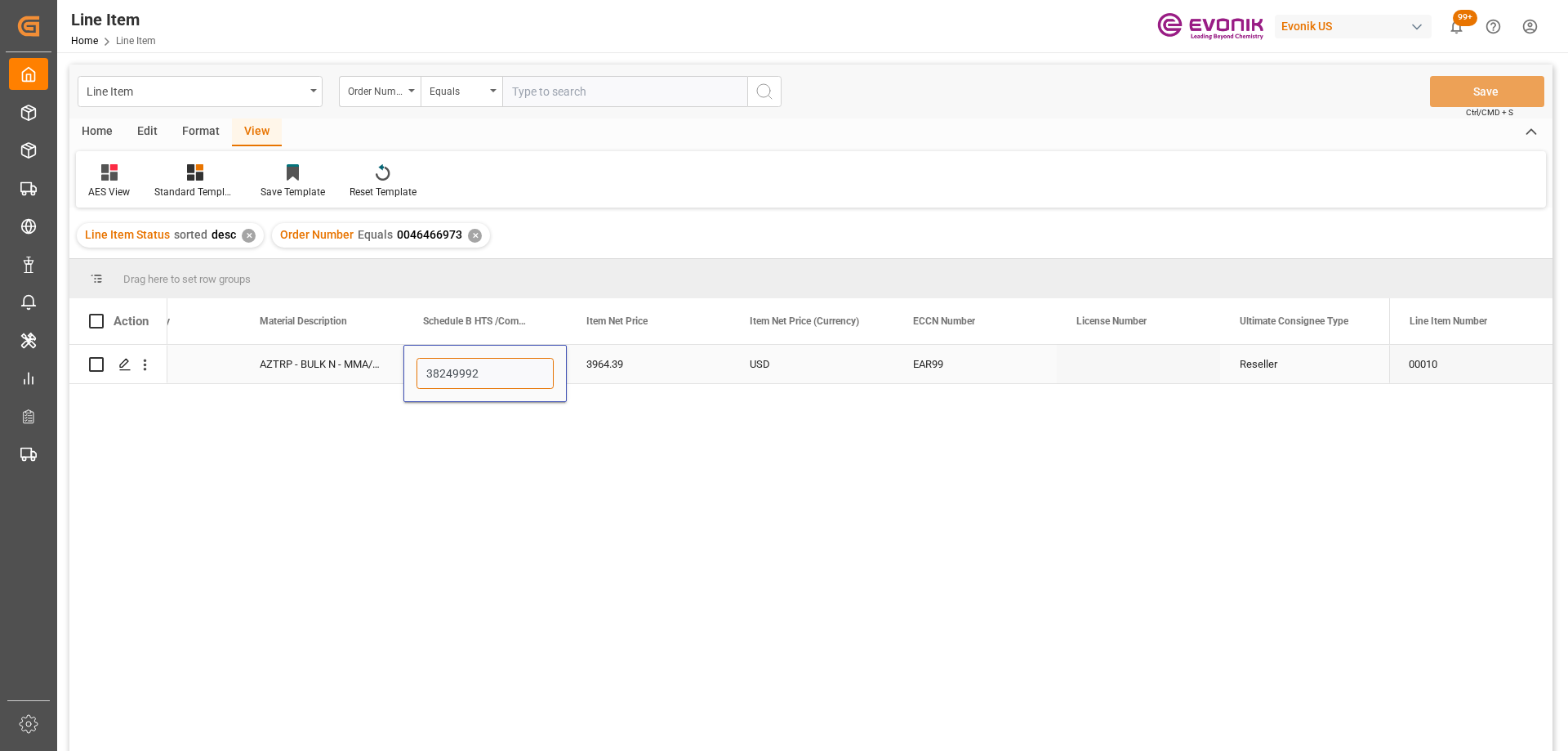
click at [453, 375] on input "38249992" at bounding box center [485, 373] width 137 height 31
click at [440, 514] on div "17252 17233 AZTRP - BULK N - MMA/MEOH (WES) 38249992 3964.39 USD EAR99 Reseller…" at bounding box center [778, 553] width 1221 height 416
click at [466, 503] on div "17252 17233 AZTRP - BULK N - MMA/MEOH (WES) 38249992 3964.39 USD EAR99 Reseller…" at bounding box center [778, 553] width 1221 height 416
click at [466, 494] on div "17252 17233 AZTRP - BULK N - MMA/MEOH (WES) 38249992 3964.39 USD EAR99 Reseller…" at bounding box center [778, 553] width 1221 height 416
click at [360, 372] on div "AZTRP - BULK N - MMA/MEOH (WES)" at bounding box center [321, 364] width 163 height 38
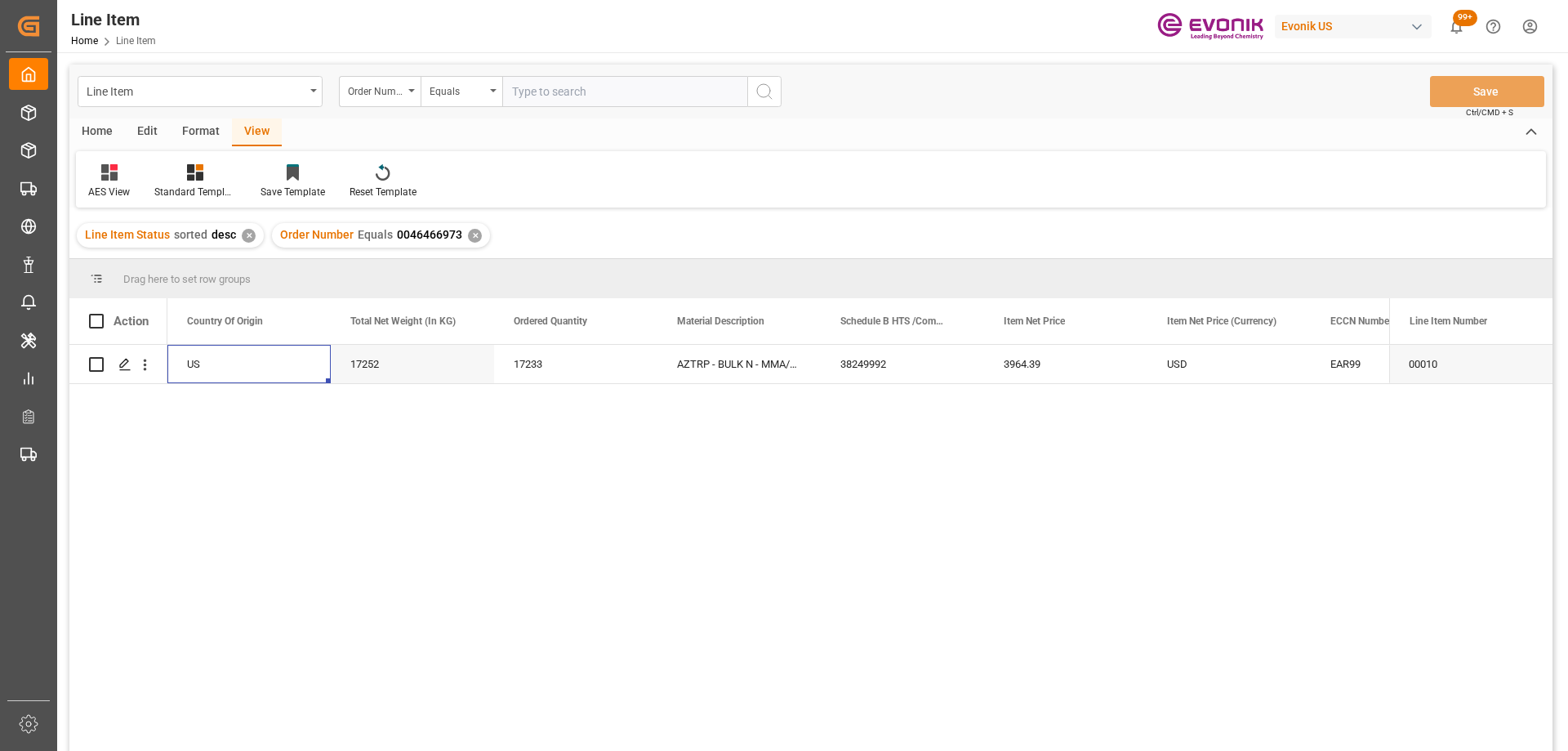
scroll to position [0, 326]
click at [1101, 421] on div "17252 17233 AZTRP - BULK N - MMA/MEOH (WES) 38249992 3964.39 USD EAR99 US Activ…" at bounding box center [778, 553] width 1221 height 416
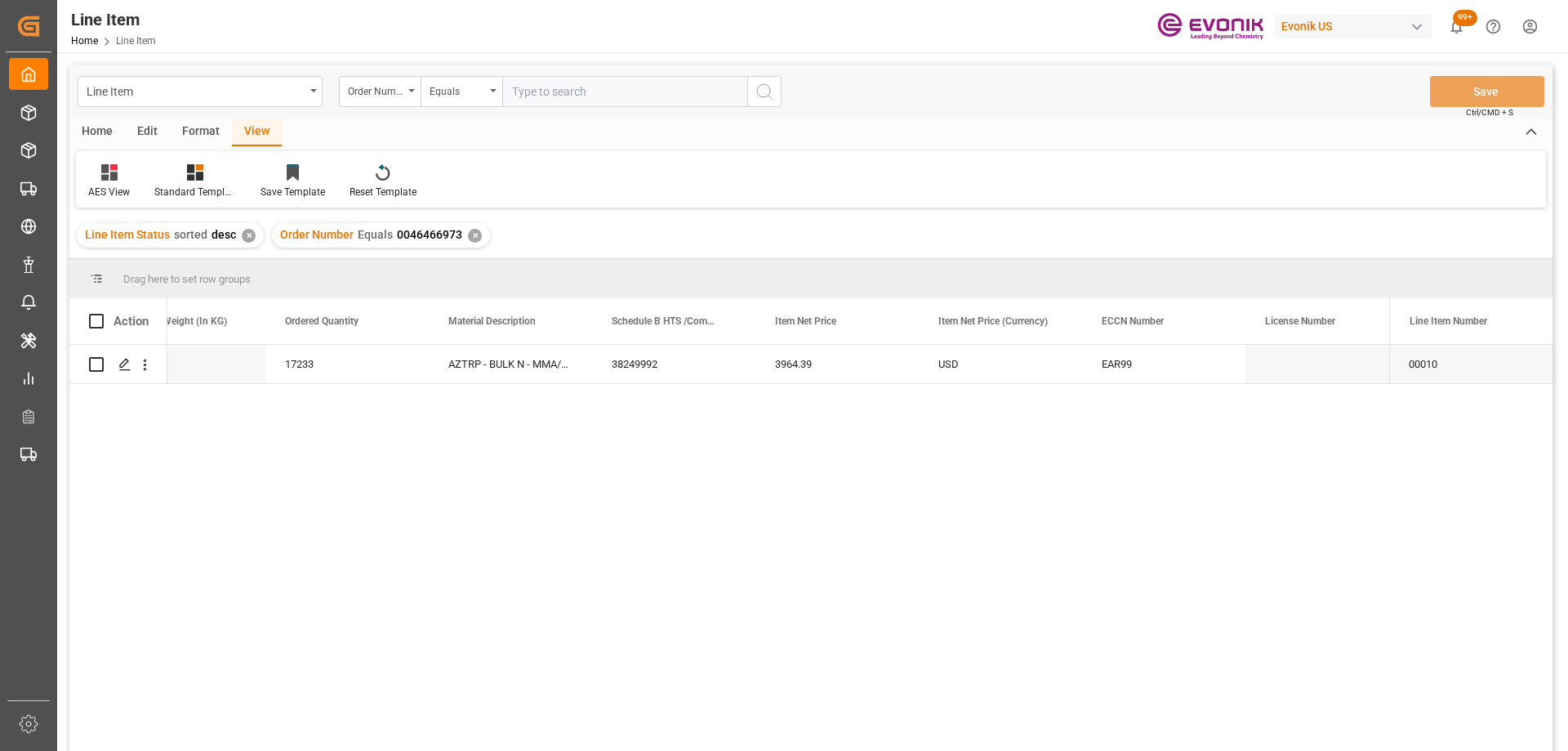
scroll to position [0, 0]
click at [493, 533] on div "AZTRP - BULK N - MMA/MEOH (WES) 38249992 3964.39 USD EAR99 Active Reseller DE E…" at bounding box center [778, 553] width 1221 height 416
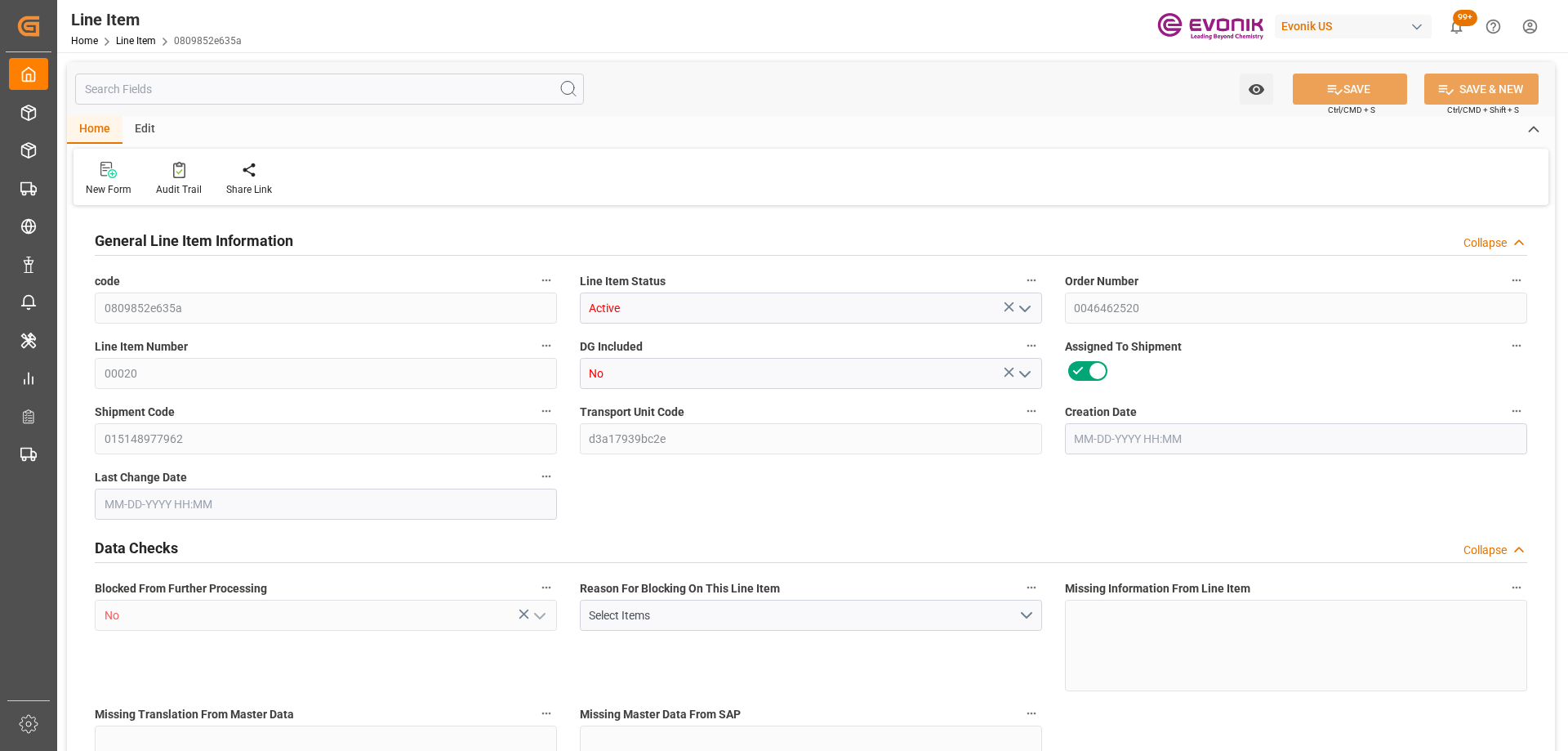
type input "20"
type input "15274"
type input "14000"
type input "23.1"
type input "80"
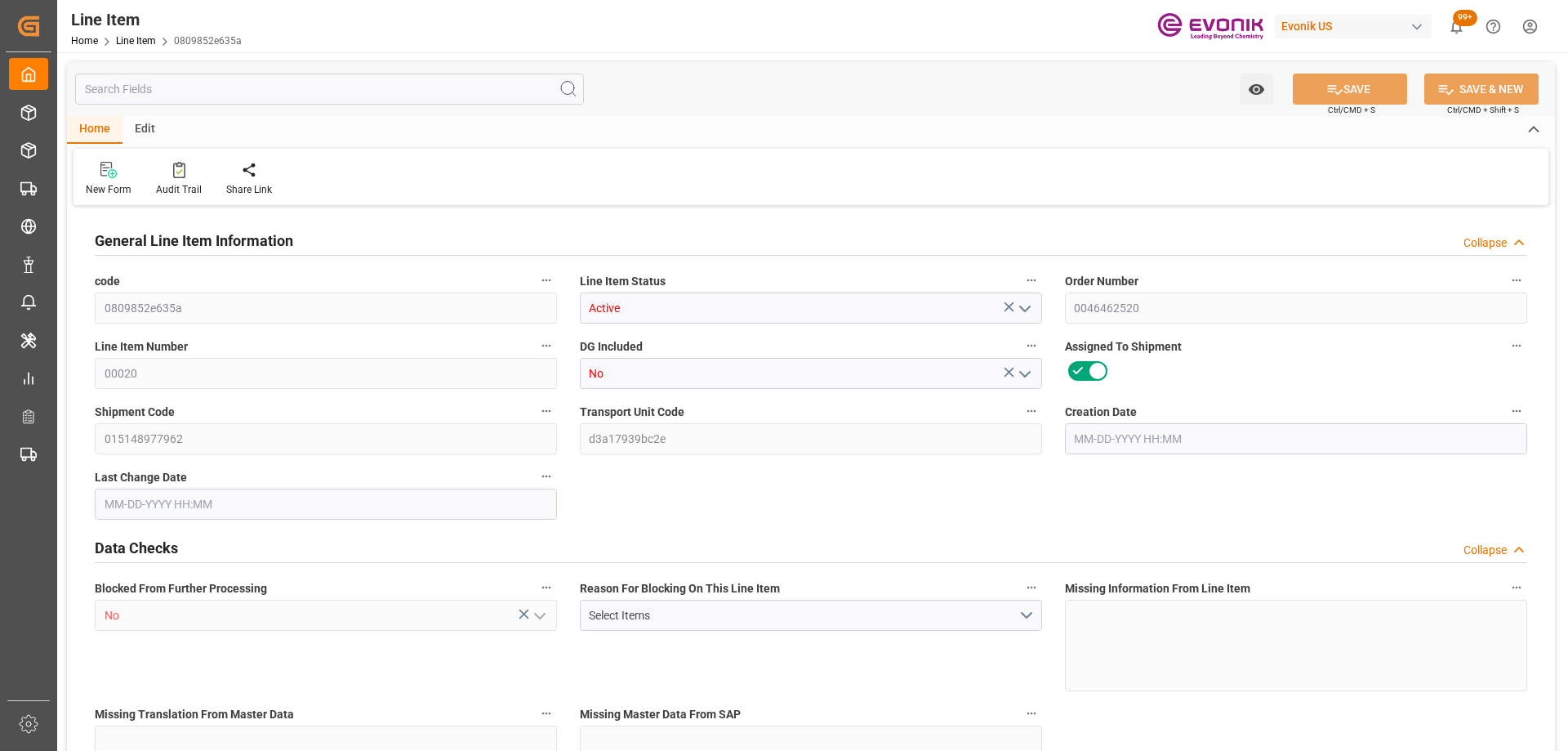
type input "96600"
type input "80"
type input "14000"
type input "15274"
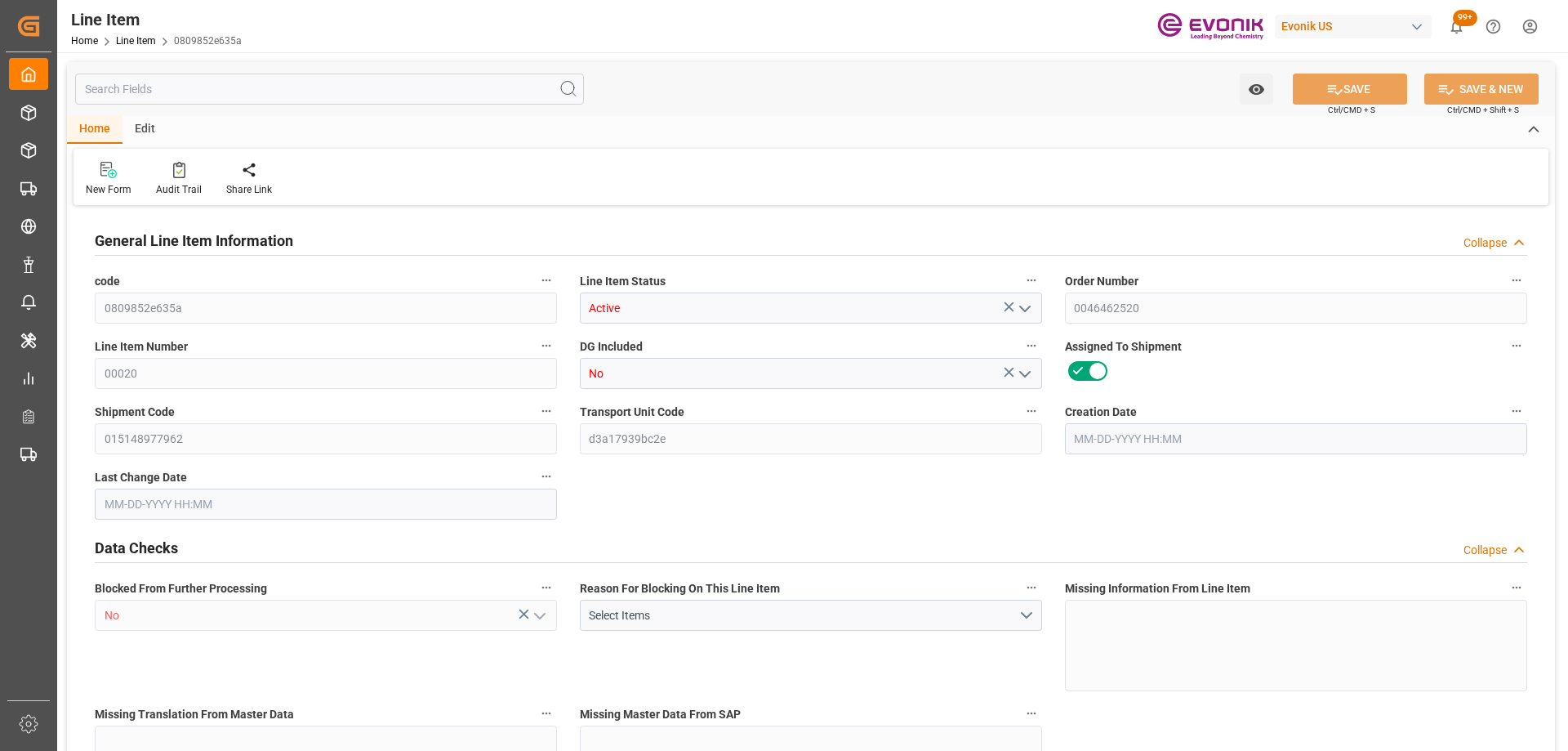
type input "15674"
type input "14000"
type input "23.1"
type input "23100"
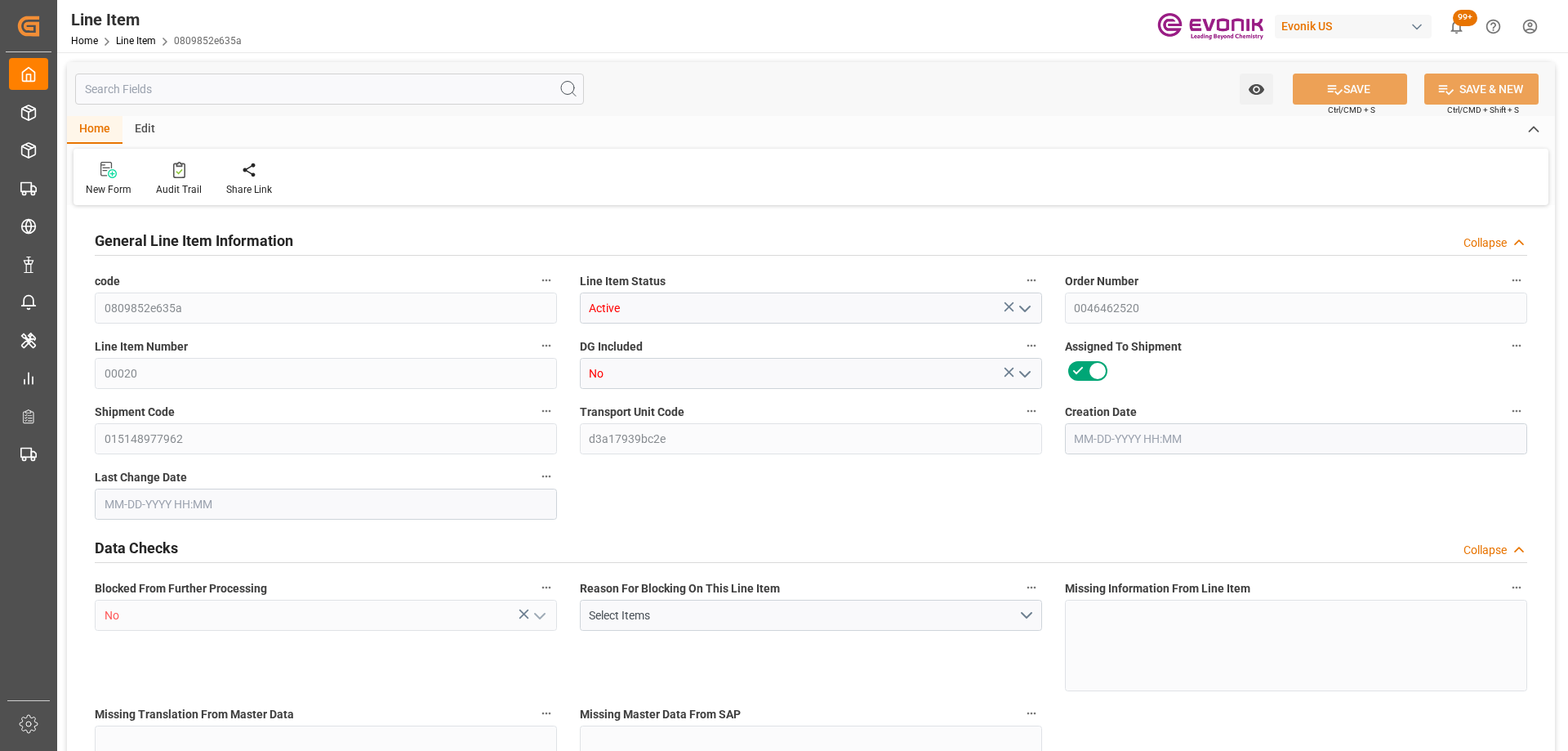
type input "0"
type input "08-11-2025 19:23"
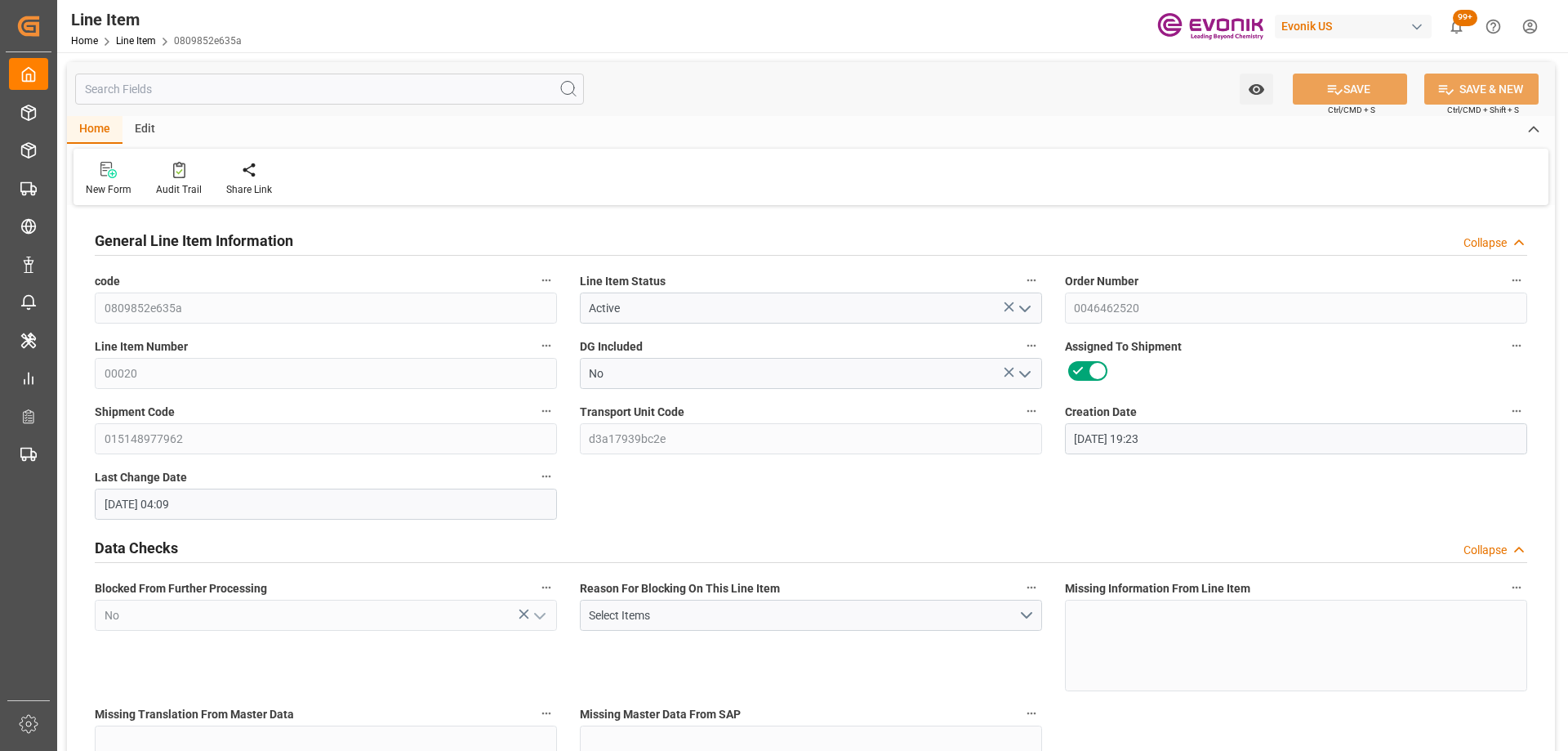
type input "08-12-2025 04:09"
type input "09-01-2025"
type input "08-01-2025"
type input "07-25-2025"
click at [142, 94] on input "text" at bounding box center [329, 88] width 509 height 31
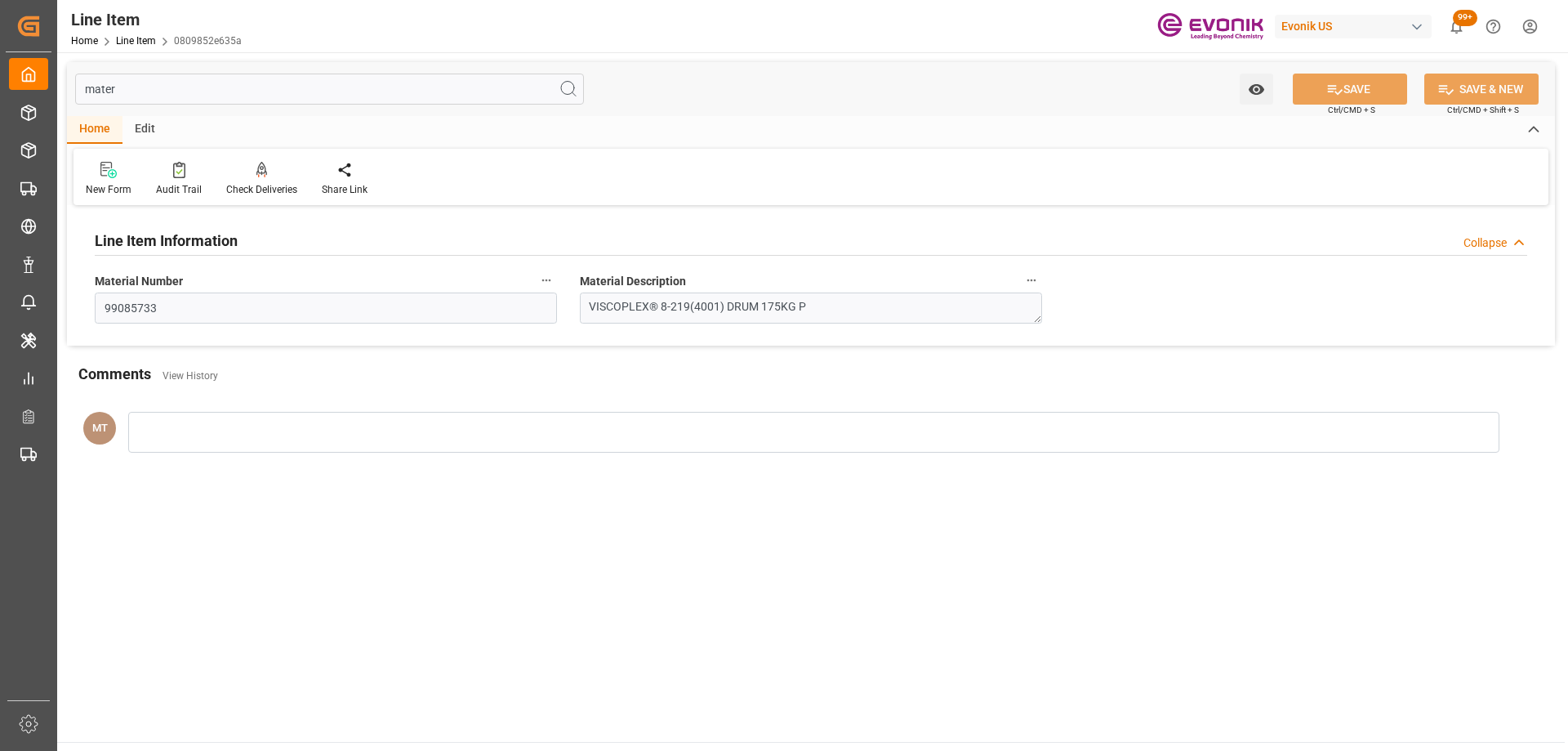
type input "mater"
